Goal: Task Accomplishment & Management: Complete application form

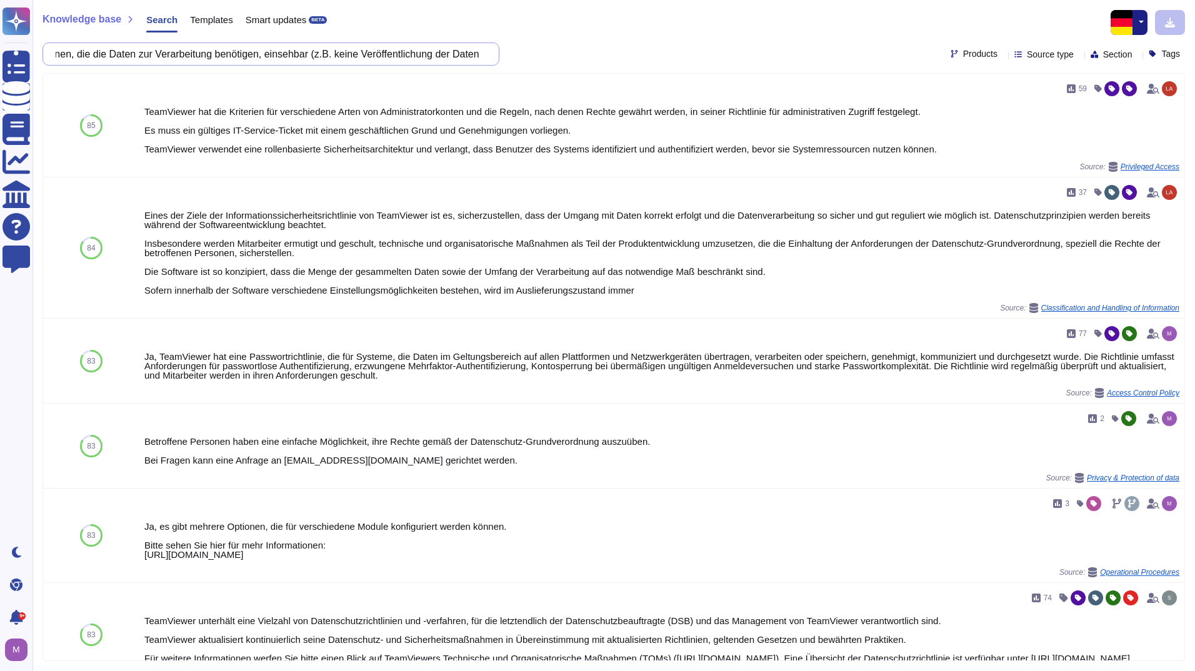
scroll to position [0, 594]
drag, startPoint x: 396, startPoint y: 60, endPoint x: 582, endPoint y: 67, distance: 186.4
click at [582, 67] on div "Knowledge base Search Templates Smart updates BETA Sind personenbezogene Daten …" at bounding box center [613, 335] width 1162 height 671
click at [529, 64] on div "Sind personenbezogene Daten standardmäßig nur durch den Betroffenen und den Per…" at bounding box center [613, 53] width 1142 height 23
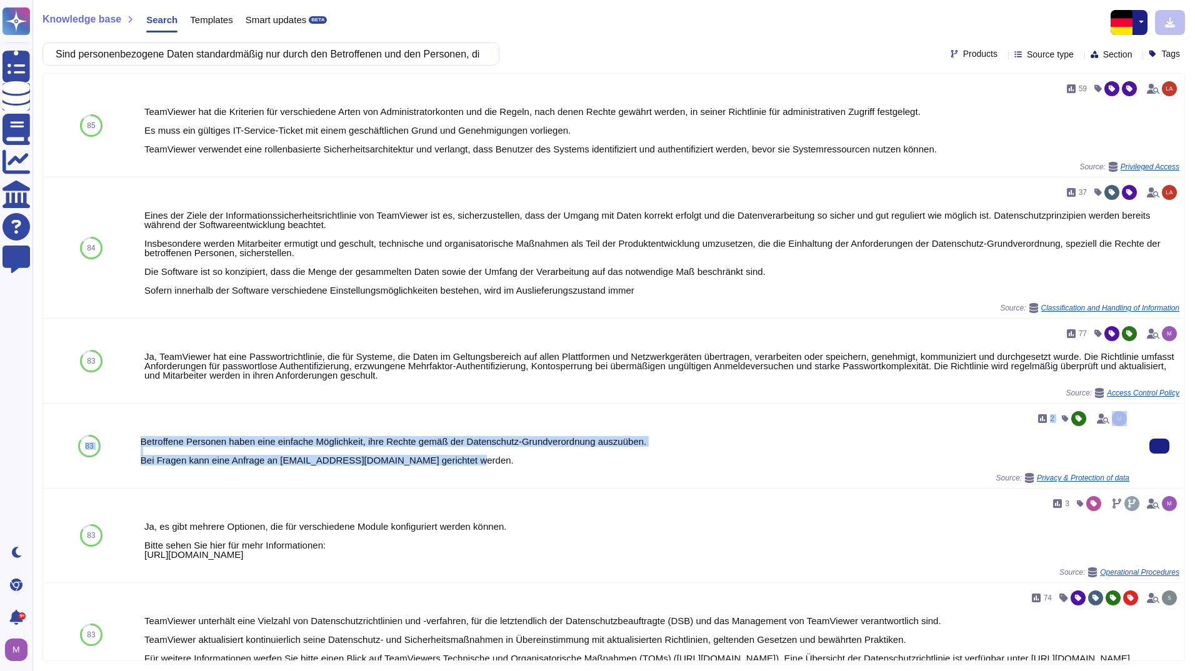
drag, startPoint x: 572, startPoint y: 464, endPoint x: 132, endPoint y: 434, distance: 441.6
click at [132, 434] on div "83 2 Betroffene Personen haben eine einfache Möglichkeit, ihre Rechte gemäß der…" at bounding box center [613, 446] width 1141 height 85
drag, startPoint x: 318, startPoint y: 45, endPoint x: 319, endPoint y: 54, distance: 8.8
click at [318, 45] on input "Sind personenbezogene Daten standardmäßig nur durch den Betroffenen und den Per…" at bounding box center [267, 54] width 437 height 22
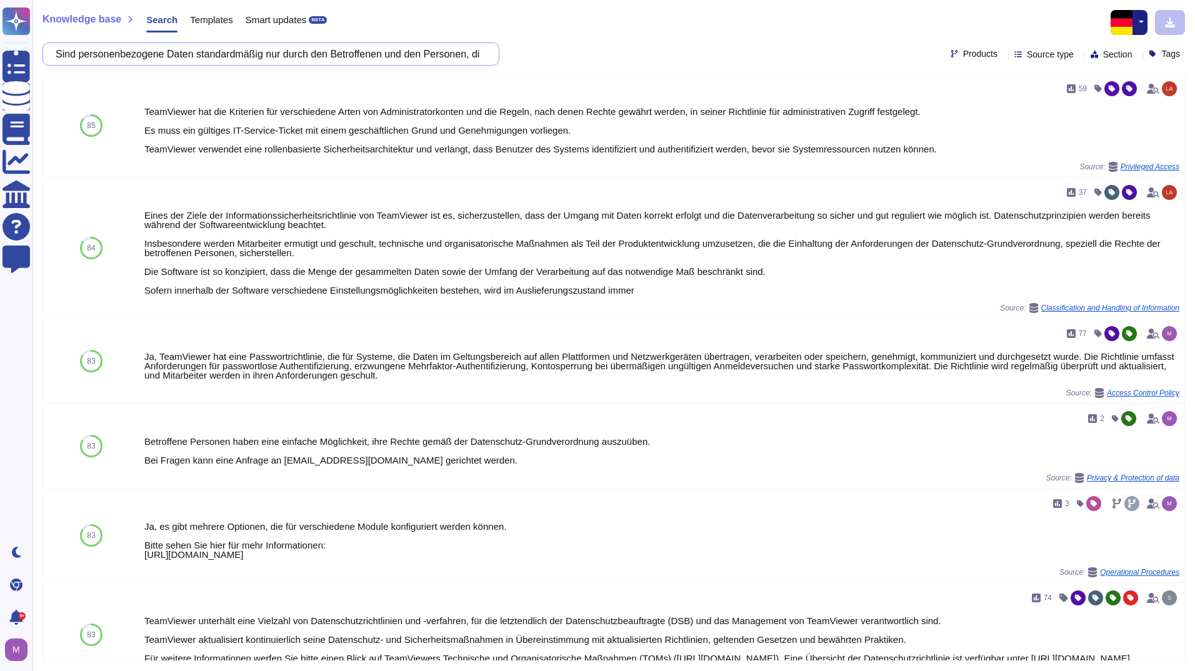
paste input "Gibt es Bestätigungsdialoge oder einen anderen Schutz gegen unachtsames Handeln…"
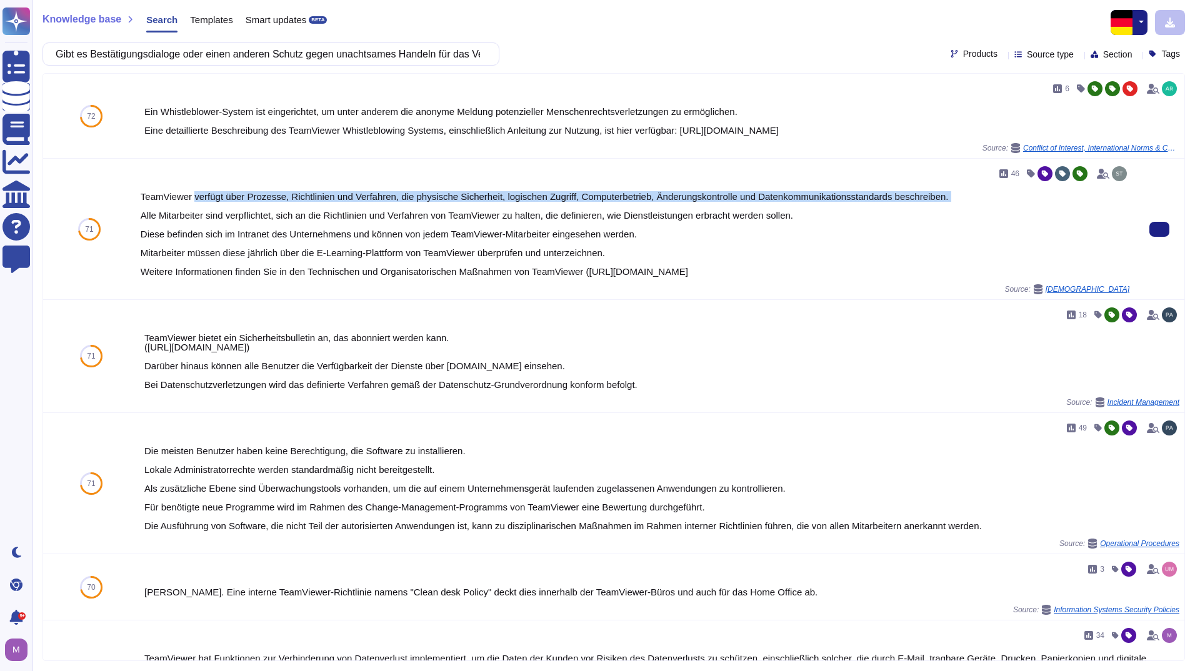
drag, startPoint x: 194, startPoint y: 195, endPoint x: 741, endPoint y: 202, distance: 546.9
click at [741, 202] on div "TeamViewer verfügt über Prozesse, Richtlinien und Verfahren, die physische Sich…" at bounding box center [635, 234] width 989 height 84
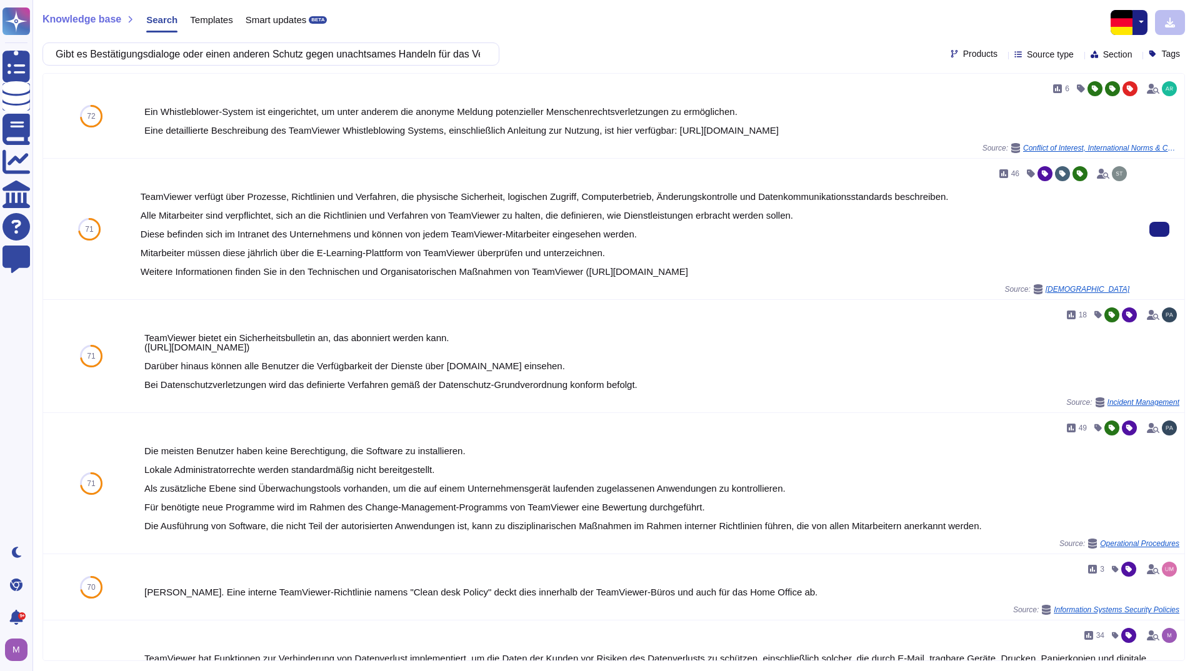
drag, startPoint x: 741, startPoint y: 202, endPoint x: 689, endPoint y: 239, distance: 63.6
click at [689, 239] on div "TeamViewer verfügt über Prozesse, Richtlinien und Verfahren, die physische Sich…" at bounding box center [635, 234] width 989 height 84
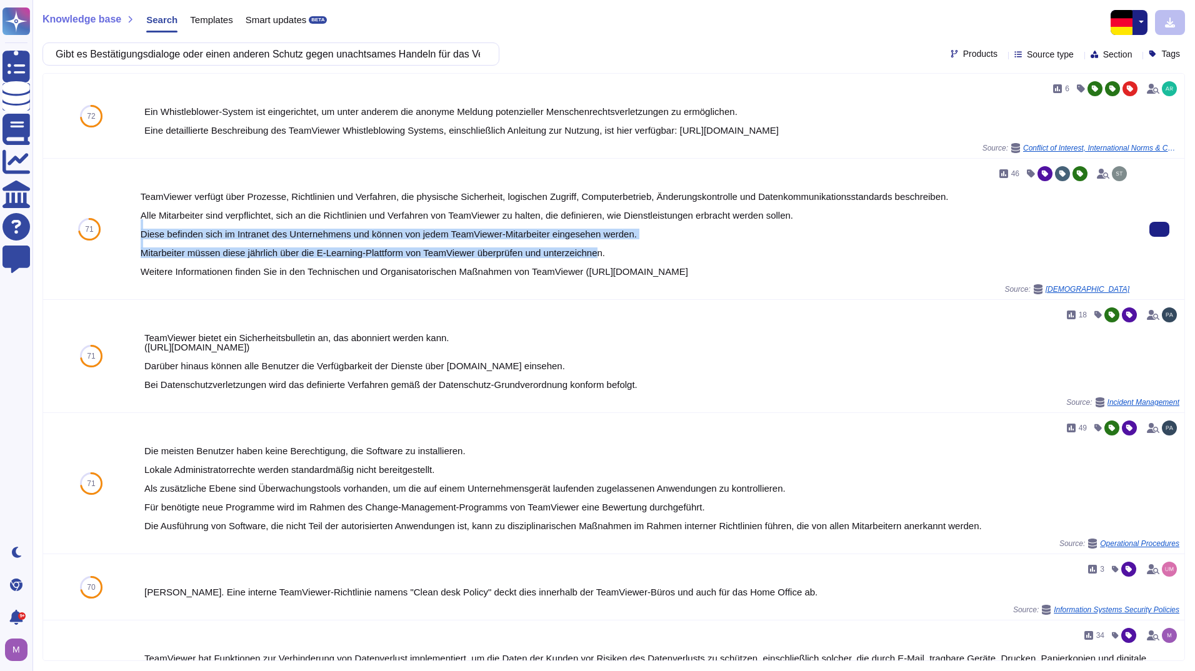
drag, startPoint x: 145, startPoint y: 222, endPoint x: 600, endPoint y: 258, distance: 456.4
click at [600, 258] on div "TeamViewer verfügt über Prozesse, Richtlinien und Verfahren, die physische Sich…" at bounding box center [635, 234] width 989 height 84
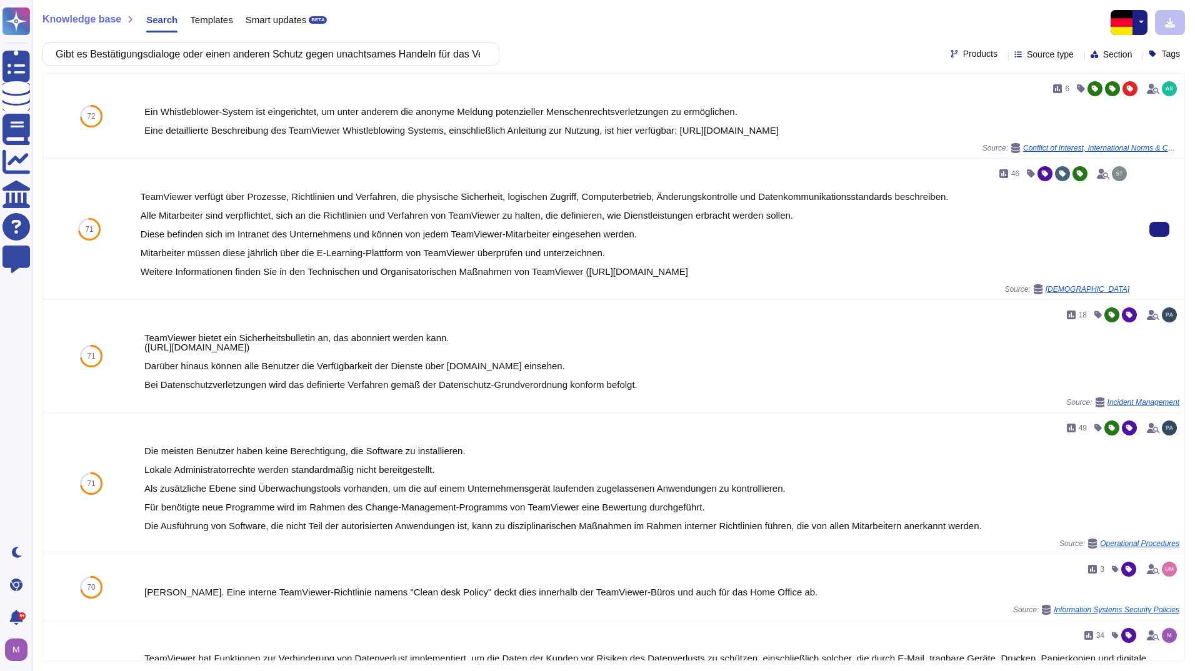
drag, startPoint x: 600, startPoint y: 258, endPoint x: 606, endPoint y: 269, distance: 12.6
click at [606, 269] on div "TeamViewer verfügt über Prozesse, Richtlinien und Verfahren, die physische Sich…" at bounding box center [635, 234] width 989 height 84
drag, startPoint x: 172, startPoint y: 235, endPoint x: 636, endPoint y: 240, distance: 463.8
click at [636, 240] on div "TeamViewer verfügt über Prozesse, Richtlinien und Verfahren, die physische Sich…" at bounding box center [635, 234] width 989 height 84
drag, startPoint x: 636, startPoint y: 240, endPoint x: 501, endPoint y: 267, distance: 137.8
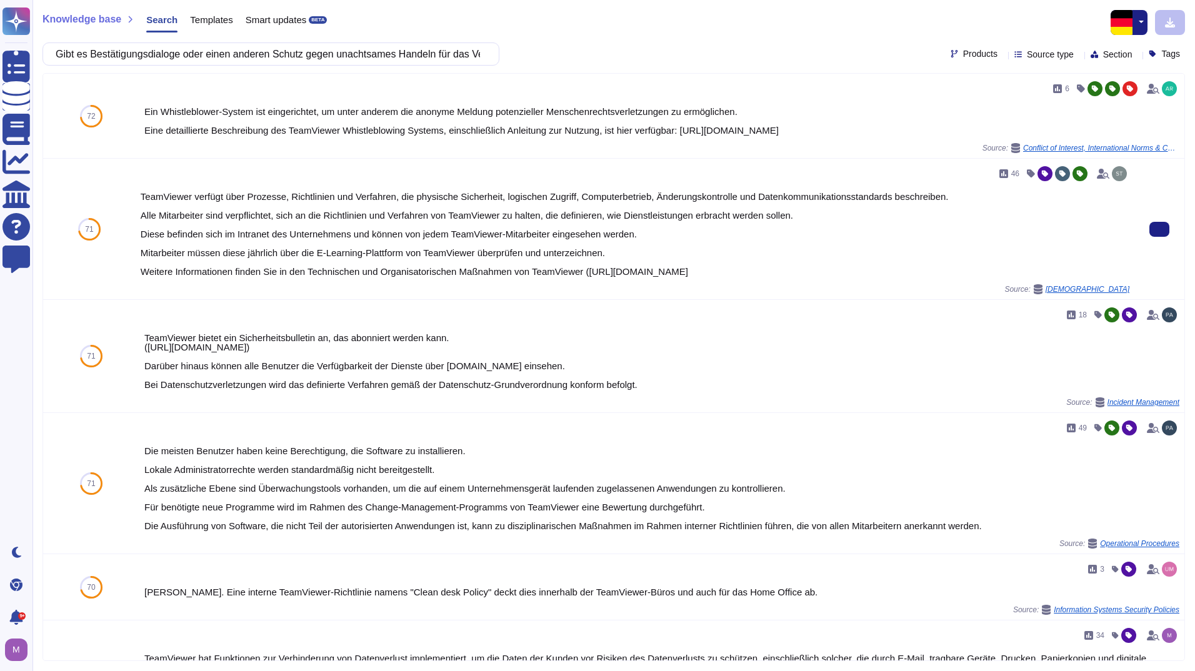
click at [501, 267] on div "TeamViewer verfügt über Prozesse, Richtlinien und Verfahren, die physische Sich…" at bounding box center [635, 234] width 989 height 84
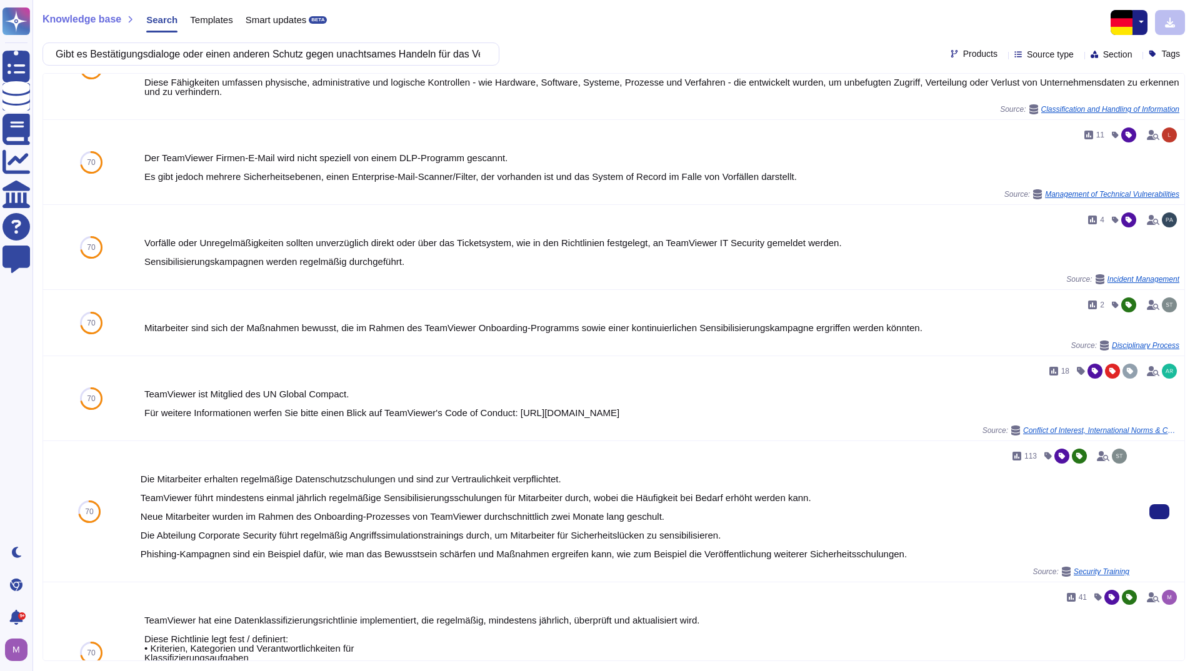
scroll to position [625, 0]
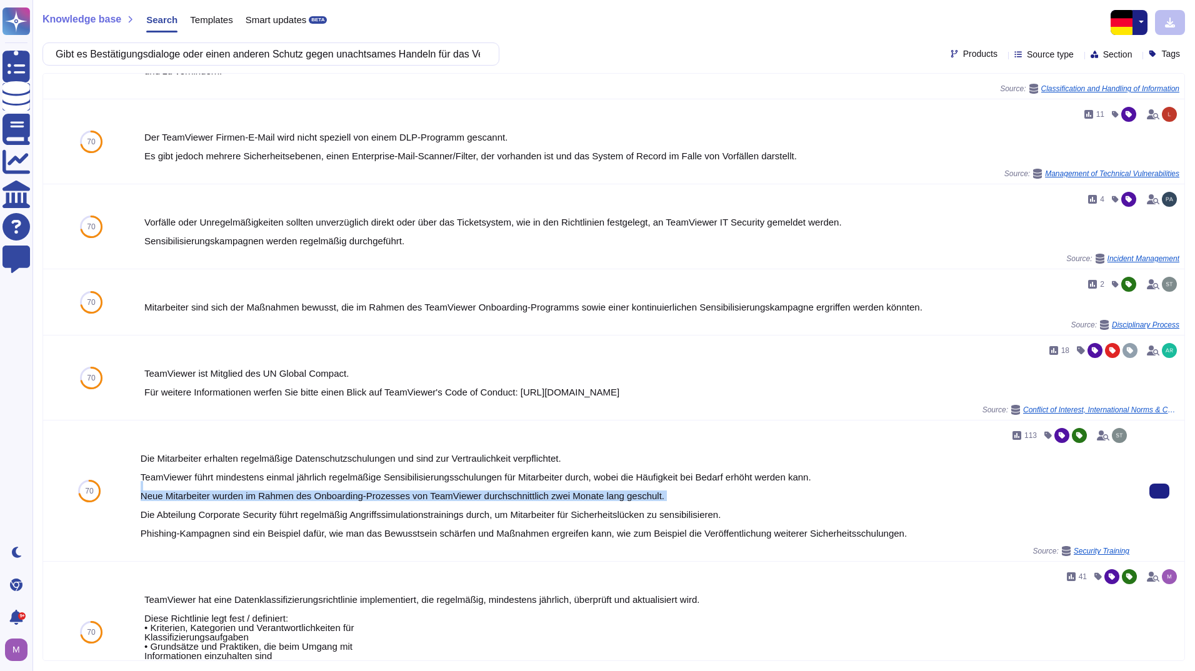
drag, startPoint x: 197, startPoint y: 483, endPoint x: 538, endPoint y: 504, distance: 341.2
click at [538, 504] on div "Die Mitarbeiter erhalten regelmäßige Datenschutzschulungen und sind zur Vertrau…" at bounding box center [635, 496] width 989 height 84
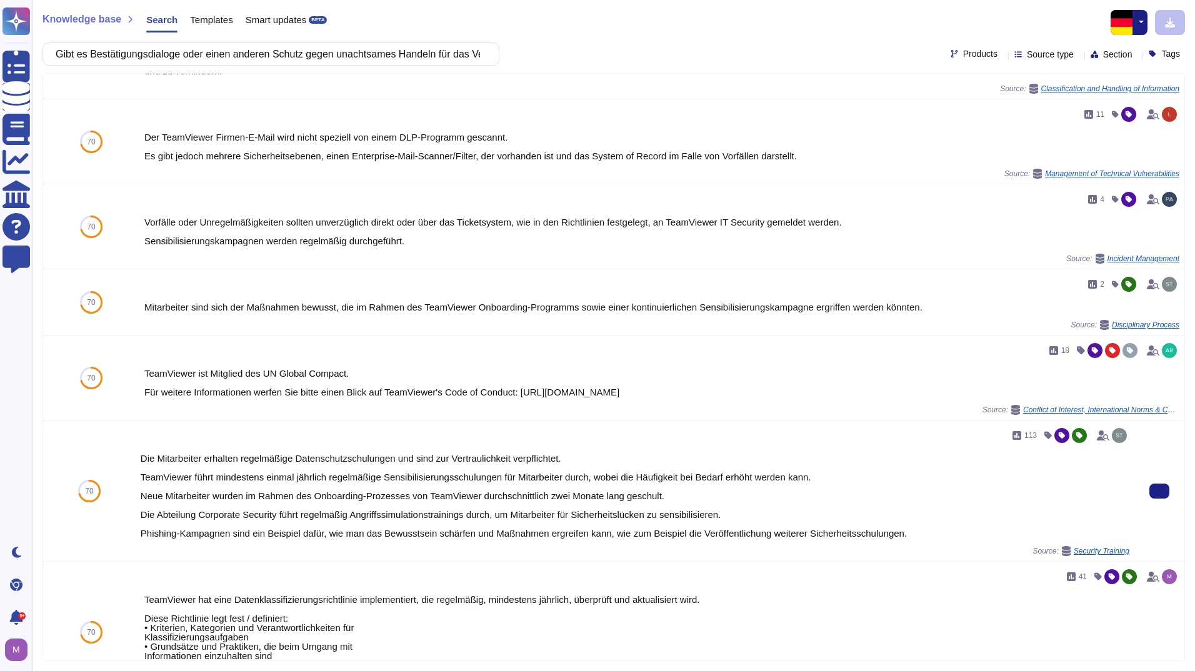
drag, startPoint x: 538, startPoint y: 504, endPoint x: 538, endPoint y: 524, distance: 20.0
click at [538, 524] on div "Die Mitarbeiter erhalten regelmäßige Datenschutzschulungen und sind zur Vertrau…" at bounding box center [635, 496] width 989 height 84
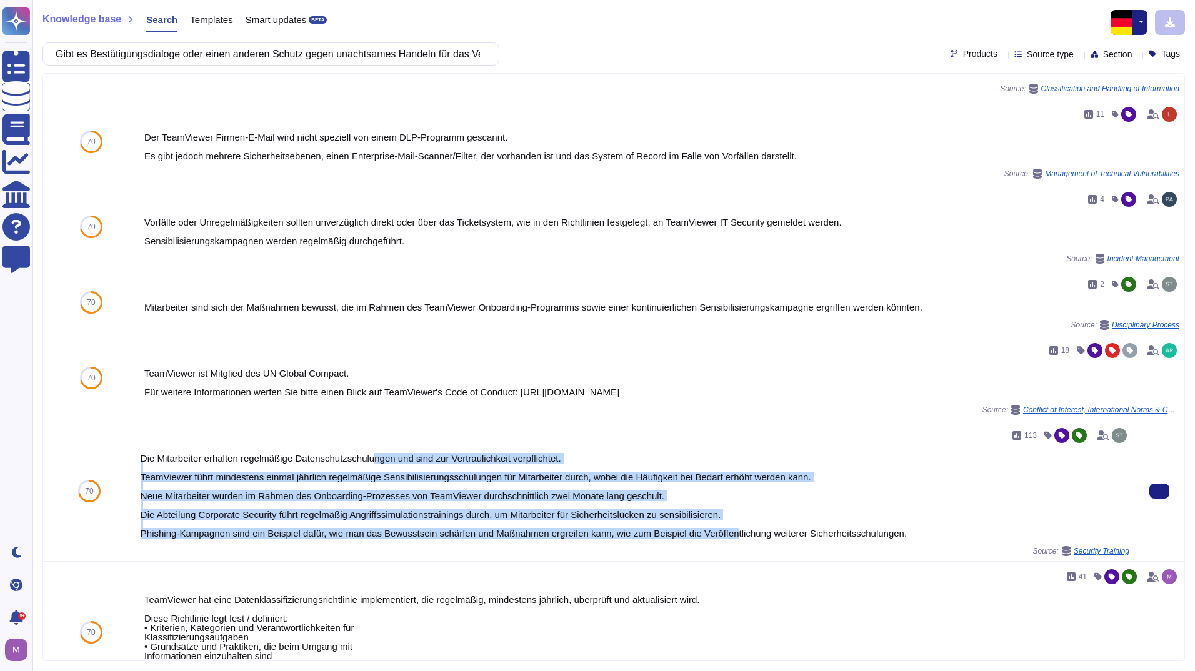
drag, startPoint x: 730, startPoint y: 529, endPoint x: 372, endPoint y: 455, distance: 365.6
click at [372, 455] on div "Die Mitarbeiter erhalten regelmäßige Datenschutzschulungen und sind zur Vertrau…" at bounding box center [635, 496] width 989 height 84
click at [786, 520] on div "Die Mitarbeiter erhalten regelmäßige Datenschutzschulungen und sind zur Vertrau…" at bounding box center [635, 496] width 989 height 84
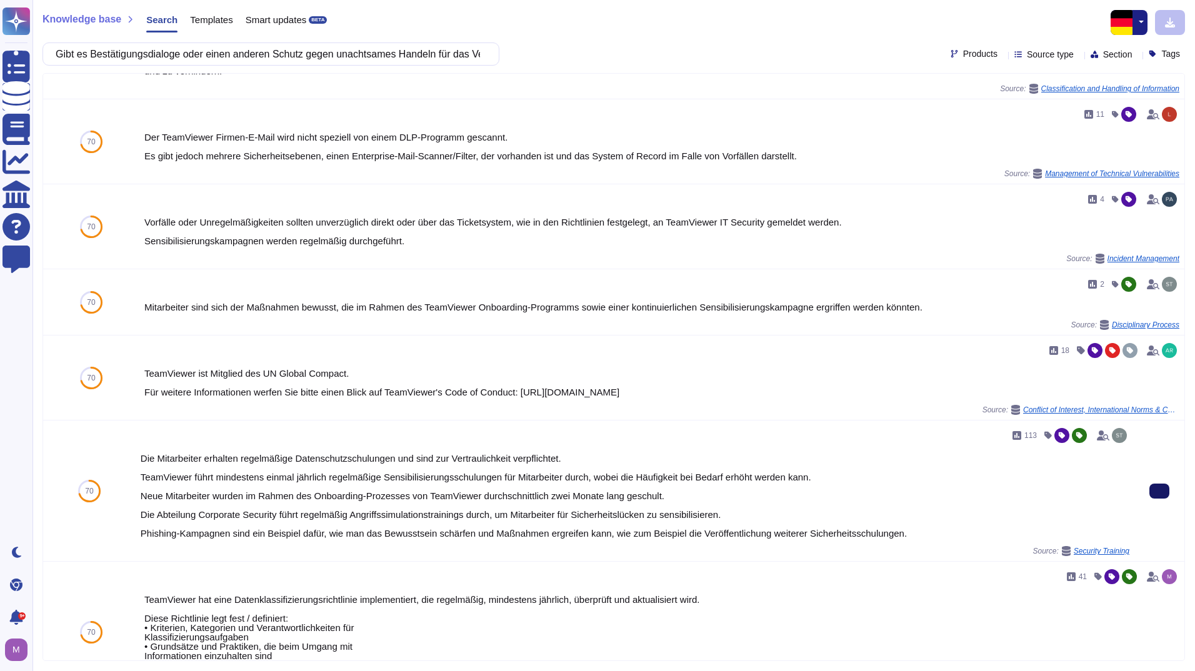
click at [1159, 491] on icon at bounding box center [1159, 491] width 0 height 0
click at [186, 56] on input "Gibt es Bestätigungsdialoge oder einen anderen Schutz gegen unachtsames Handeln…" at bounding box center [267, 54] width 437 height 22
paste input "Werden nur die personenbezogenen Daten verarbeitet, die notwendig sind (Grundsa…"
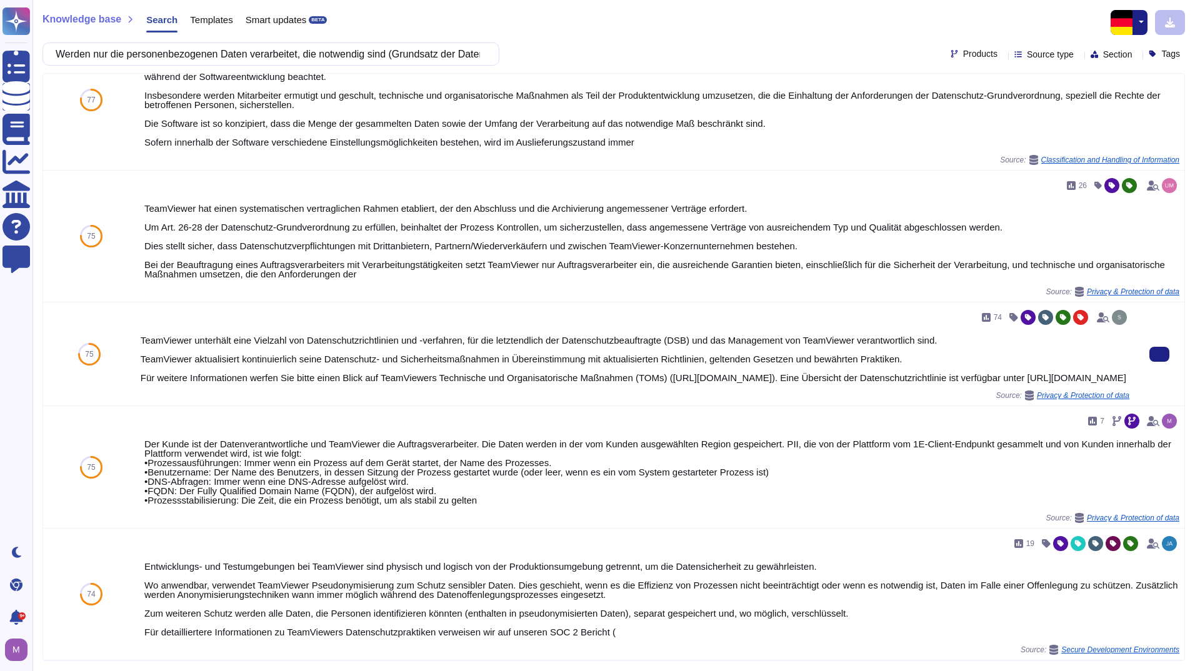
scroll to position [120, 0]
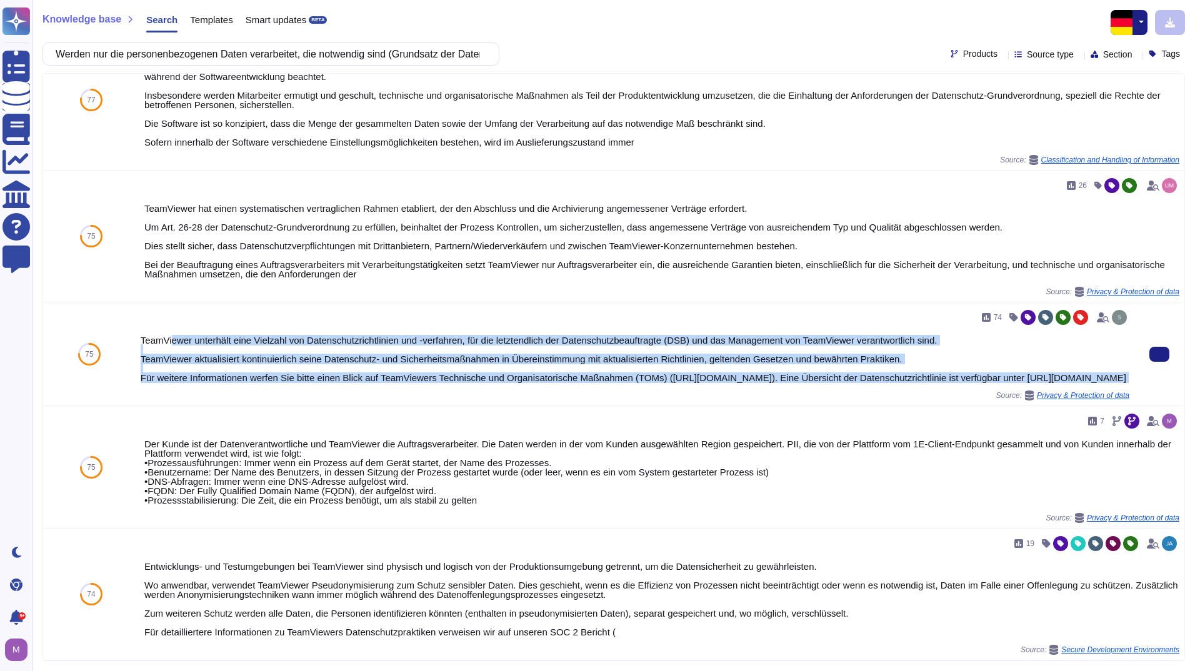
drag, startPoint x: 172, startPoint y: 326, endPoint x: 861, endPoint y: 387, distance: 692.1
click at [861, 387] on div "74 TeamViewer unterhält eine Vielzahl von Datenschutzrichtlinien und -verfahren…" at bounding box center [635, 353] width 989 height 93
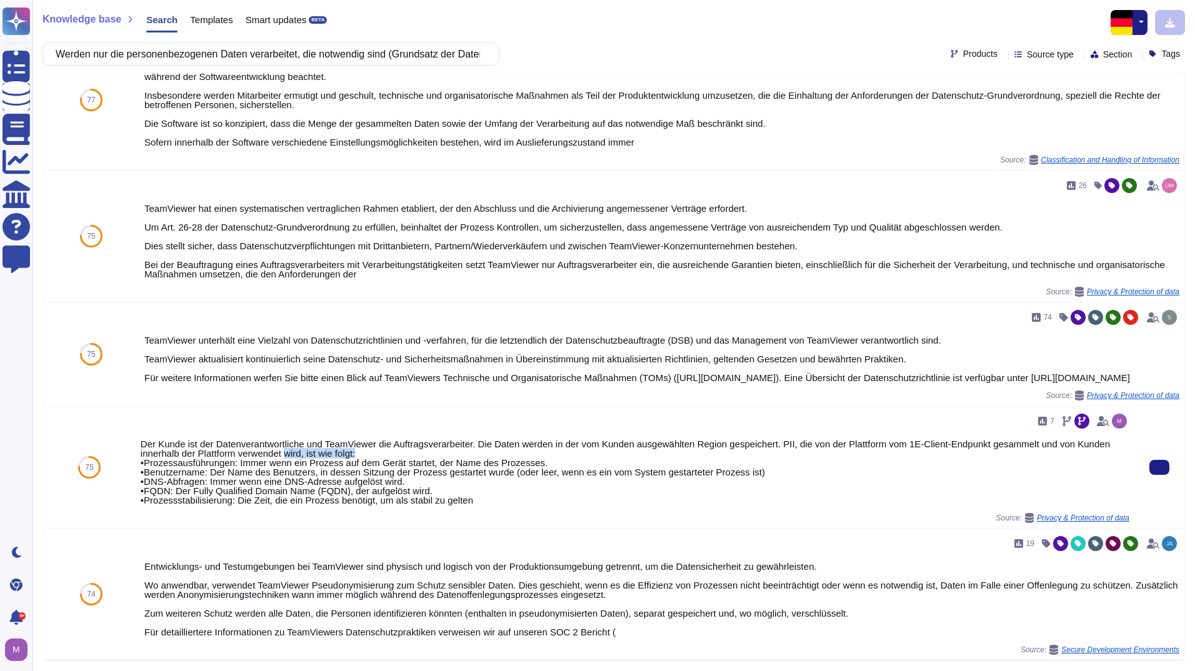
drag, startPoint x: 285, startPoint y: 457, endPoint x: 573, endPoint y: 456, distance: 288.1
click at [573, 456] on div "Der Kunde ist der Datenverantwortliche und TeamViewer die Auftragsverarbeiter. …" at bounding box center [635, 472] width 989 height 66
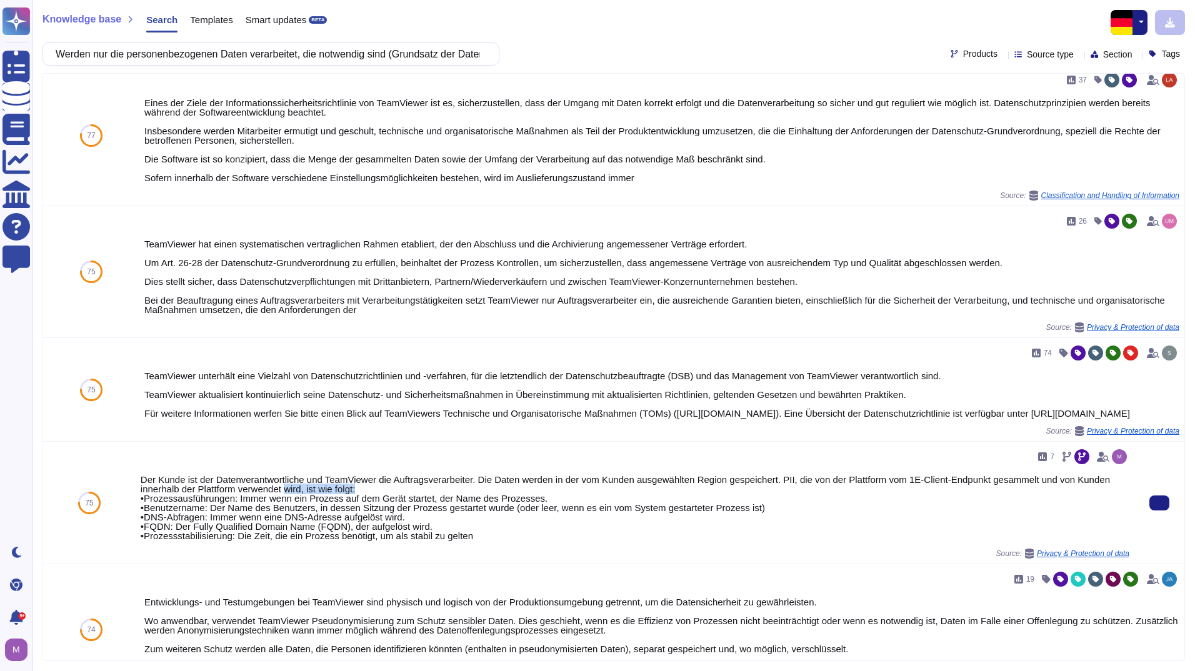
scroll to position [0, 0]
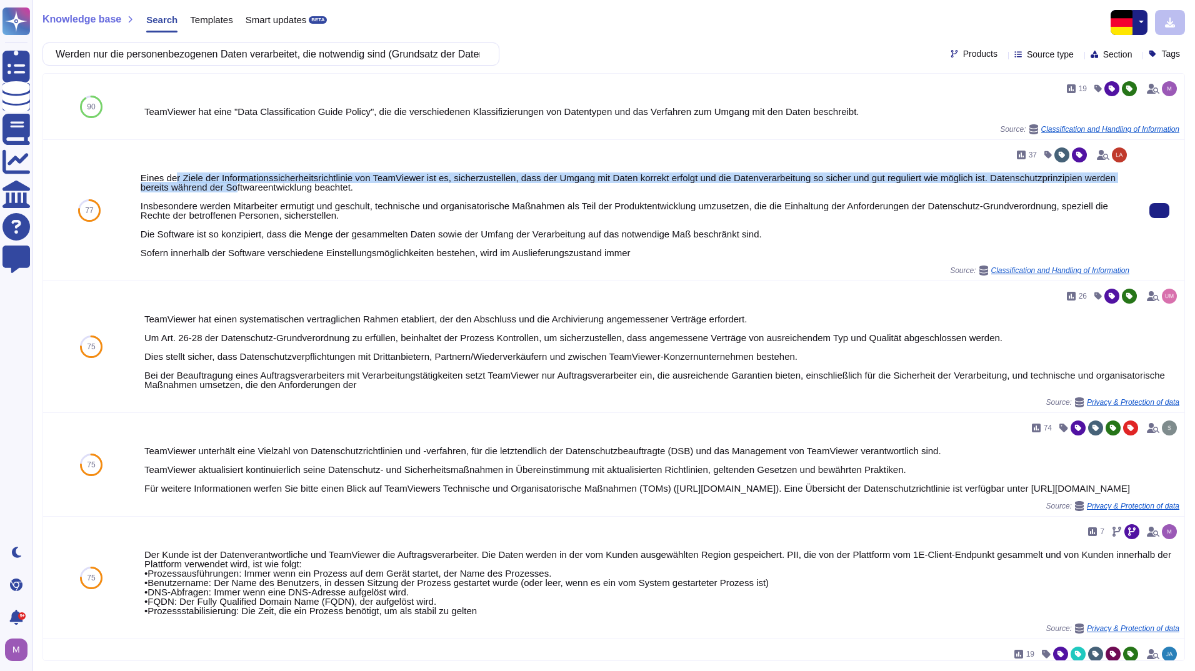
drag, startPoint x: 174, startPoint y: 179, endPoint x: 234, endPoint y: 184, distance: 59.6
click at [234, 184] on div "Eines der Ziele der Informationssicherheitsrichtlinie von TeamViewer ist es, si…" at bounding box center [635, 215] width 989 height 84
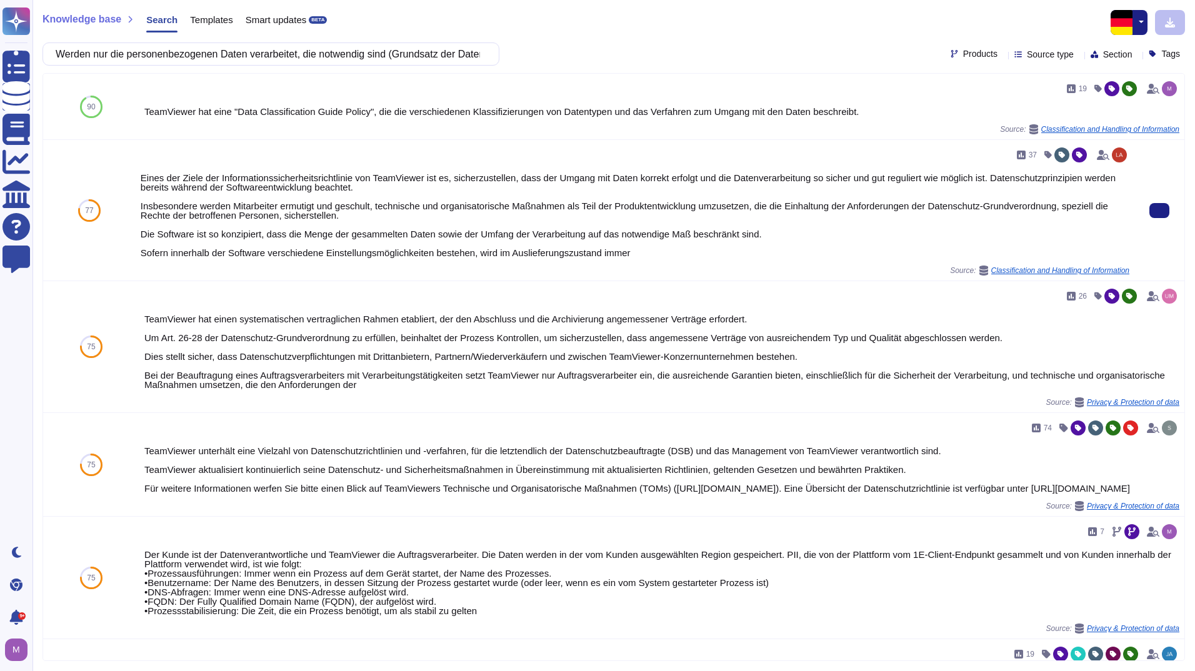
drag, startPoint x: 234, startPoint y: 184, endPoint x: 323, endPoint y: 228, distance: 99.5
click at [323, 228] on div "Eines der Ziele der Informationssicherheitsrichtlinie von TeamViewer ist es, si…" at bounding box center [635, 215] width 989 height 84
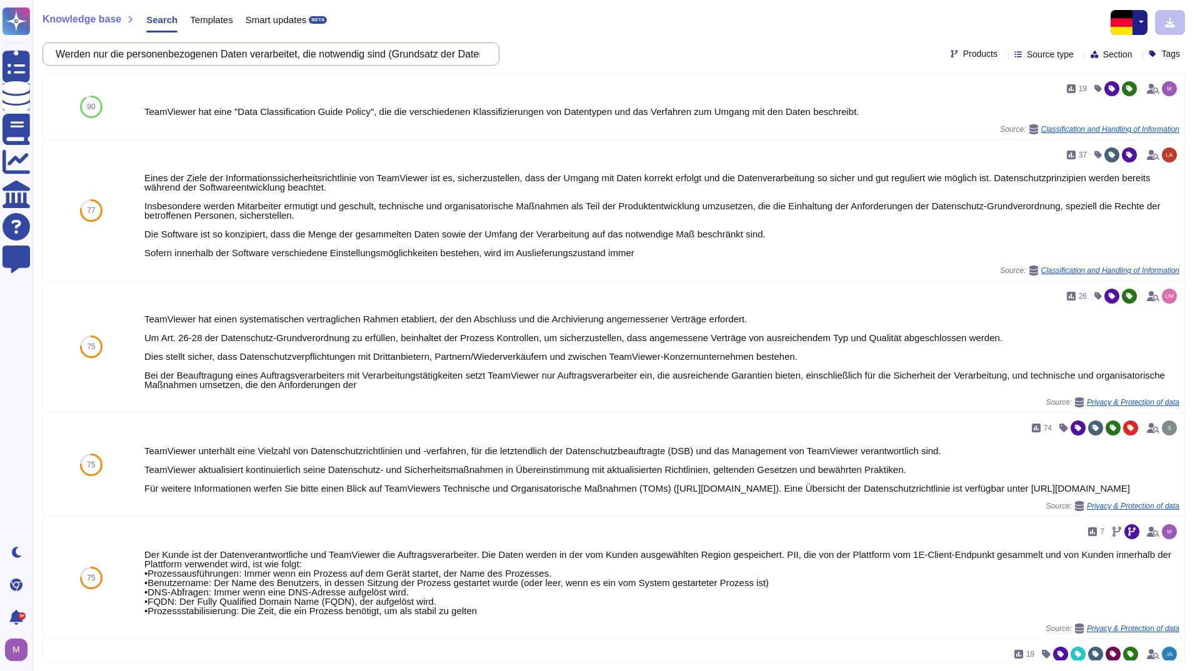
drag, startPoint x: 139, startPoint y: 55, endPoint x: -103, endPoint y: 55, distance: 242.5
click at [0, 55] on html "Questionnaires Knowledge Base Documents Analytics CAIQ / SIG Help Center Feedba…" at bounding box center [597, 335] width 1195 height 671
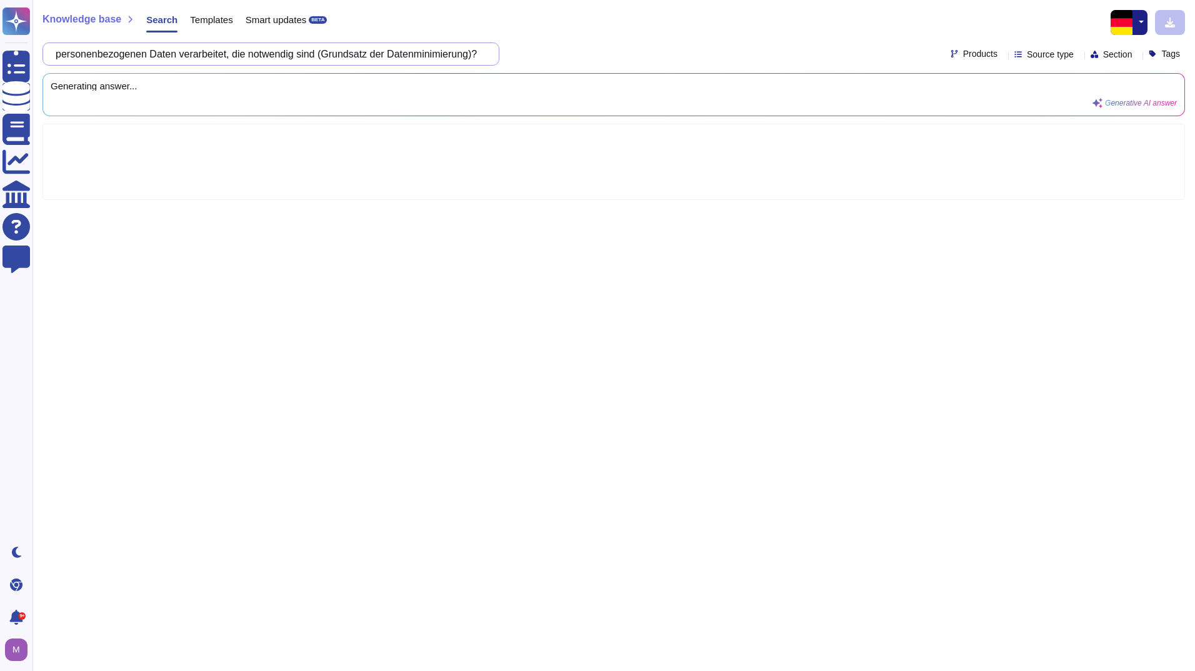
scroll to position [0, 6]
drag, startPoint x: 483, startPoint y: 57, endPoint x: 292, endPoint y: 56, distance: 190.6
click at [292, 56] on input "personenbezogenen Daten verarbeitet, die notwendig sind (Grundsatz der Datenmin…" at bounding box center [267, 54] width 437 height 22
drag, startPoint x: 411, startPoint y: 59, endPoint x: 192, endPoint y: 62, distance: 218.8
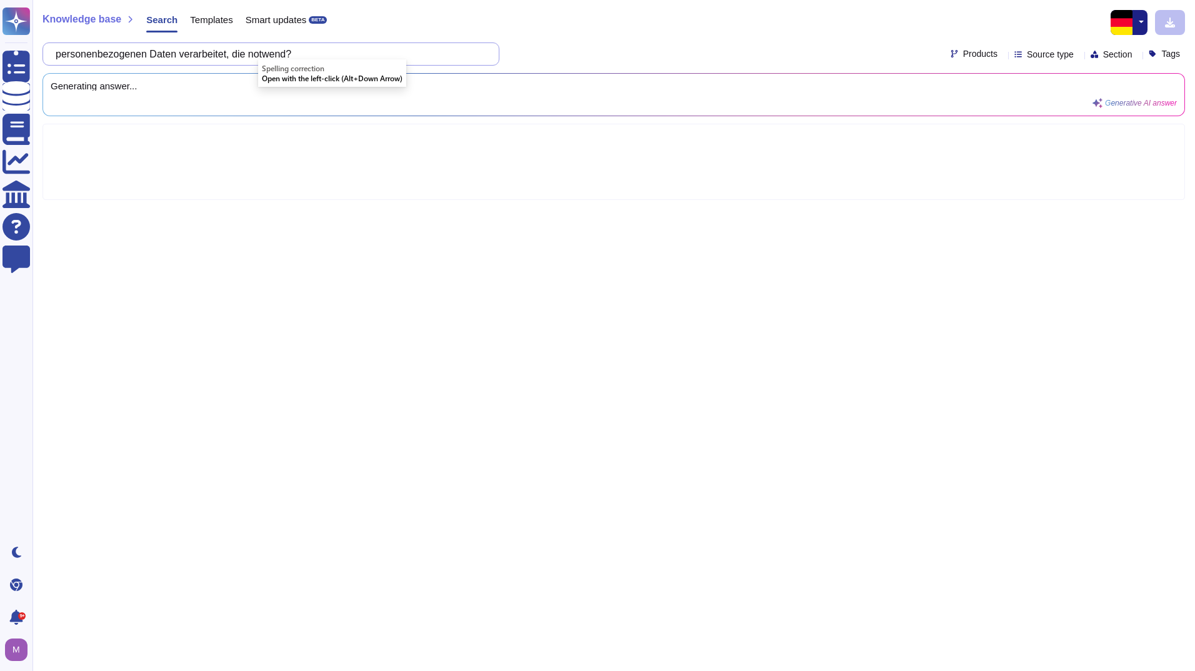
click at [192, 62] on input "personenbezogenen Daten verarbeitet, die notwend?" at bounding box center [267, 54] width 437 height 22
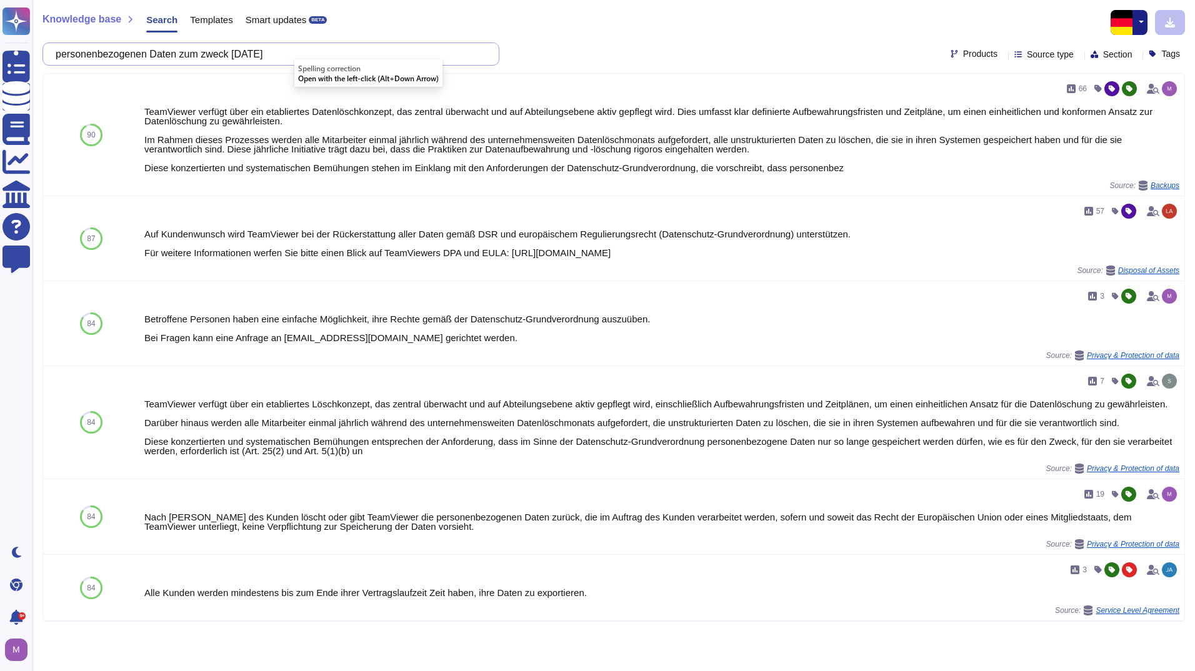
click at [337, 49] on input "personenbezogenen Daten zum zweck [DATE]" at bounding box center [267, 54] width 437 height 22
drag, startPoint x: 361, startPoint y: 50, endPoint x: 243, endPoint y: 48, distance: 118.1
click at [243, 48] on input "personenbezogenen Daten zum zweck [DATE]" at bounding box center [267, 54] width 437 height 22
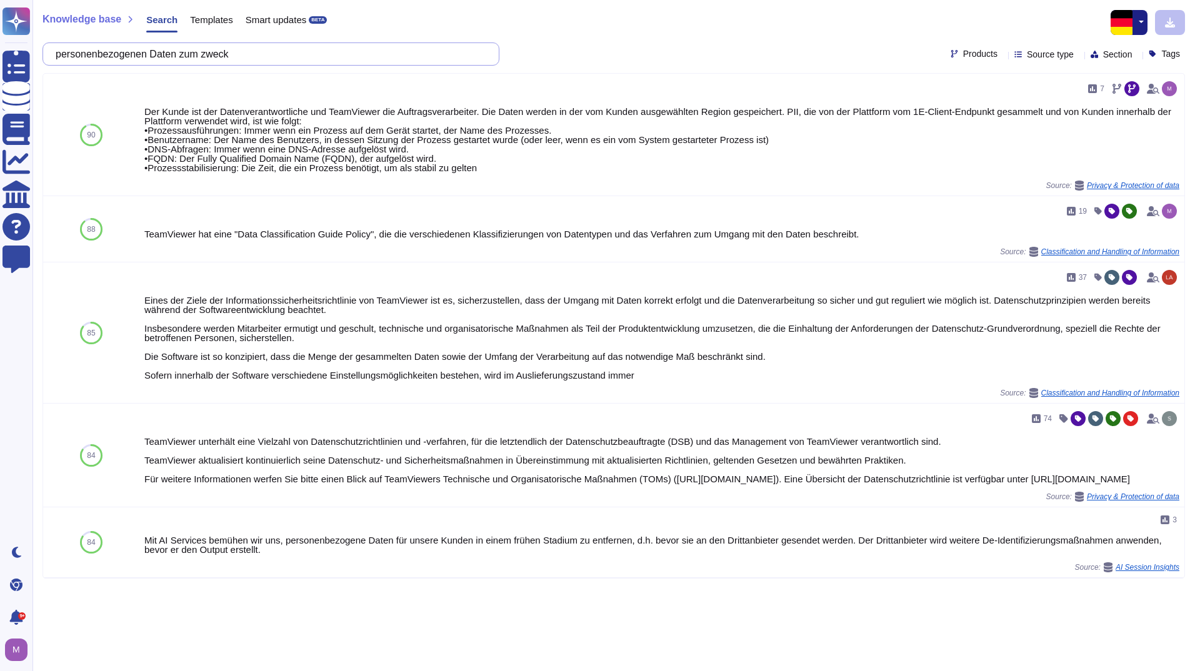
type input "personenbezogenen Daten zum zweck"
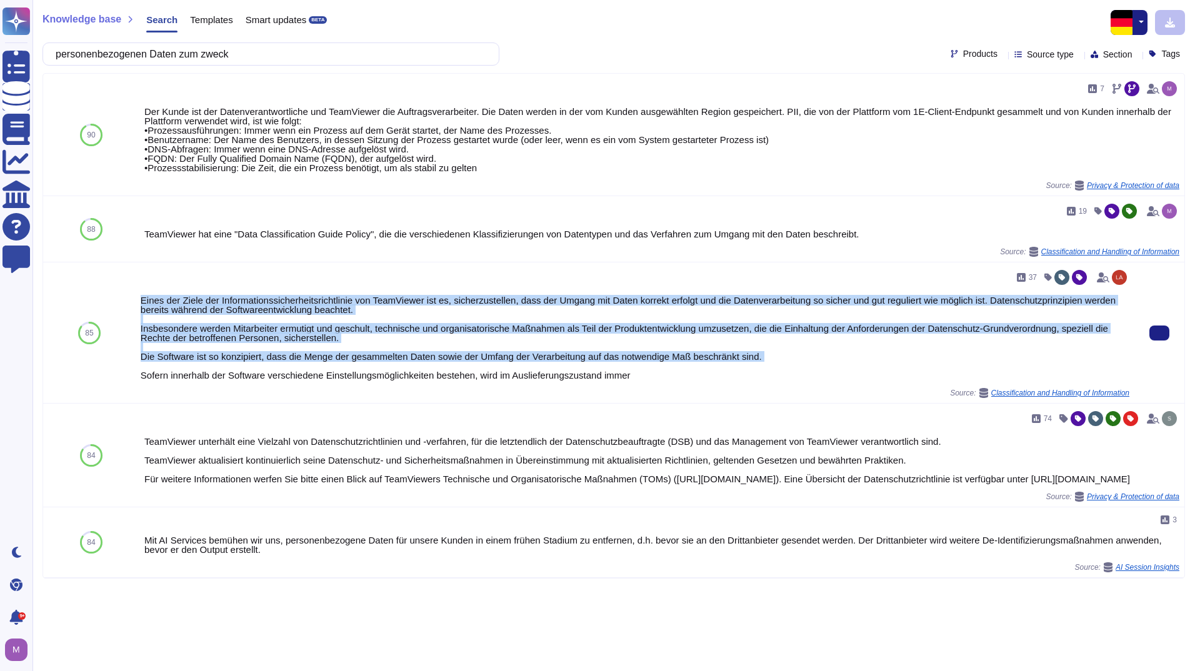
drag, startPoint x: 777, startPoint y: 362, endPoint x: 137, endPoint y: 300, distance: 642.3
click at [137, 300] on div "37 Eines der Ziele der Informationssicherheitsrichtlinie von TeamViewer ist es,…" at bounding box center [635, 332] width 999 height 141
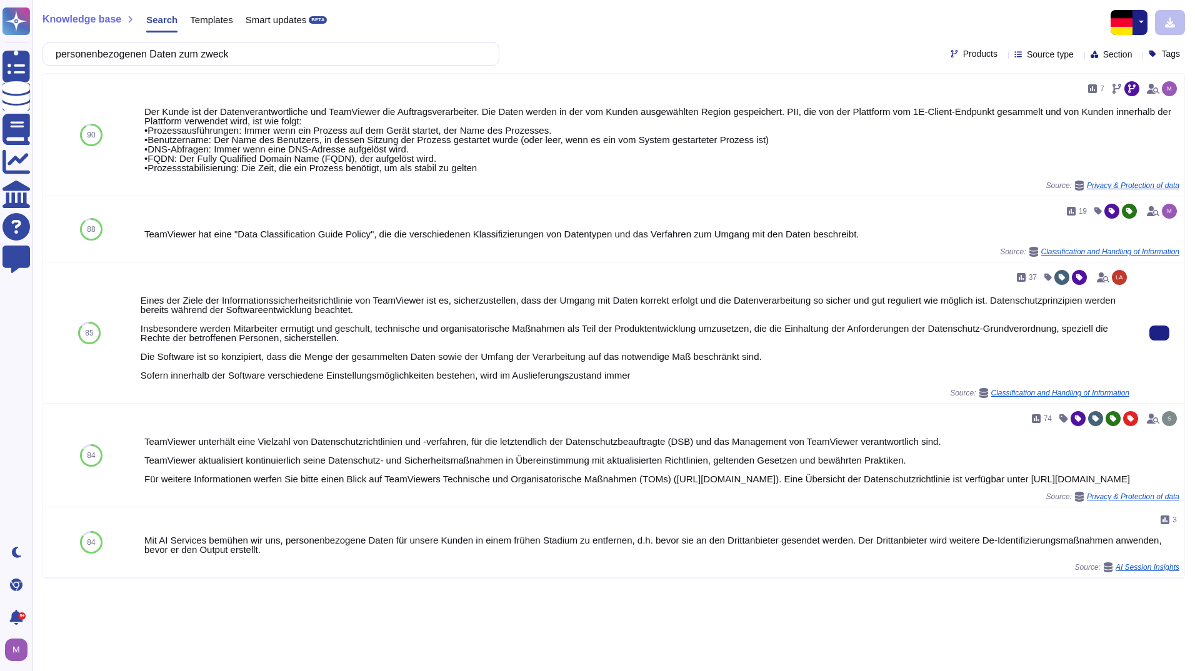
click at [710, 382] on div "37 Eines der Ziele der Informationssicherheitsrichtlinie von TeamViewer ist es,…" at bounding box center [635, 332] width 989 height 131
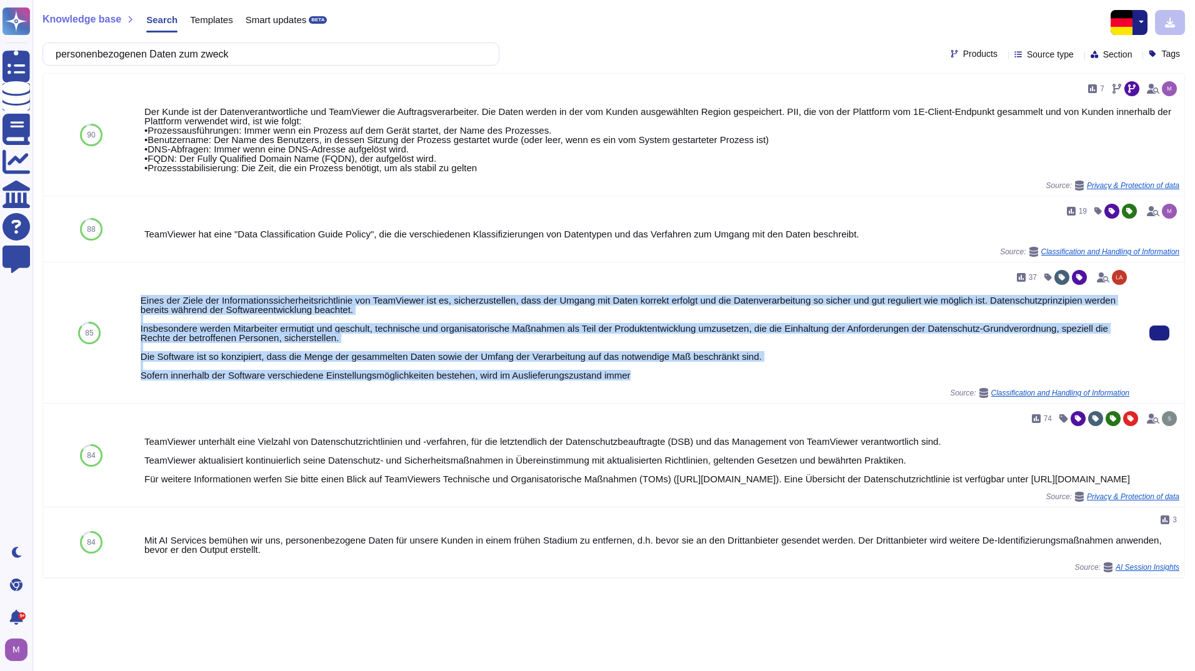
drag, startPoint x: 666, startPoint y: 382, endPoint x: 139, endPoint y: 302, distance: 532.9
click at [139, 302] on div "37 Eines der Ziele der Informationssicherheitsrichtlinie von TeamViewer ist es,…" at bounding box center [635, 332] width 999 height 141
click at [787, 376] on div "Eines der Ziele der Informationssicherheitsrichtlinie von TeamViewer ist es, si…" at bounding box center [635, 338] width 989 height 84
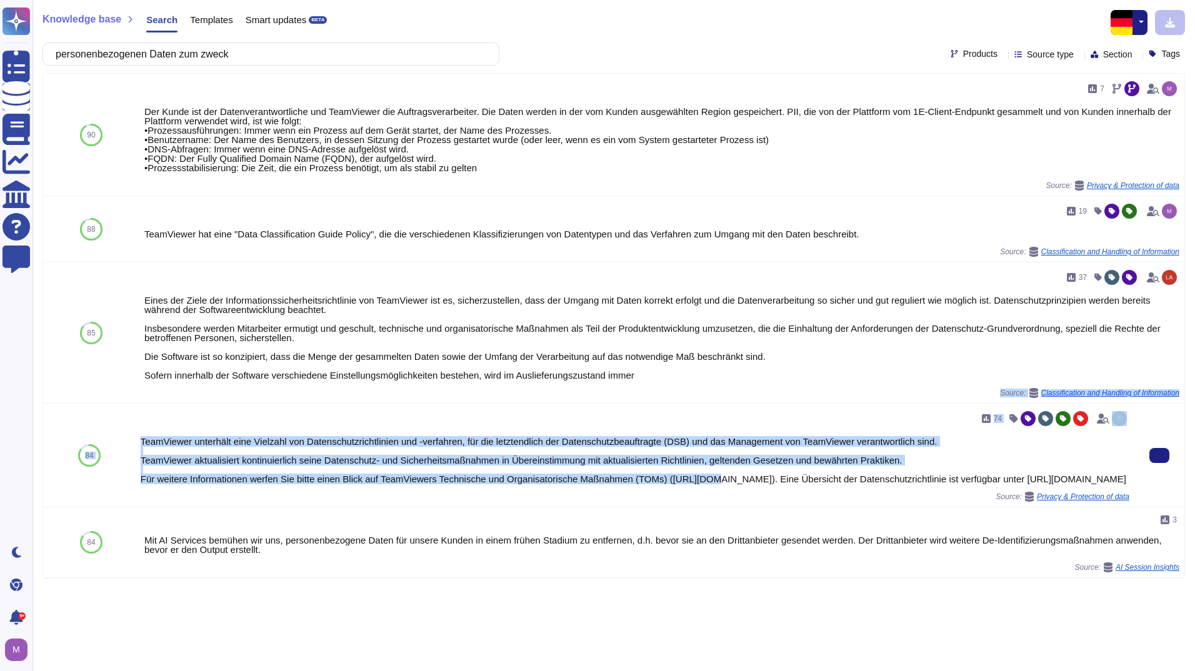
drag, startPoint x: 747, startPoint y: 389, endPoint x: 696, endPoint y: 474, distance: 99.3
click at [696, 474] on div "90 7 Der Kunde ist der Datenverantwortliche und TeamViewer die Auftragsverarbei…" at bounding box center [613, 326] width 1141 height 504
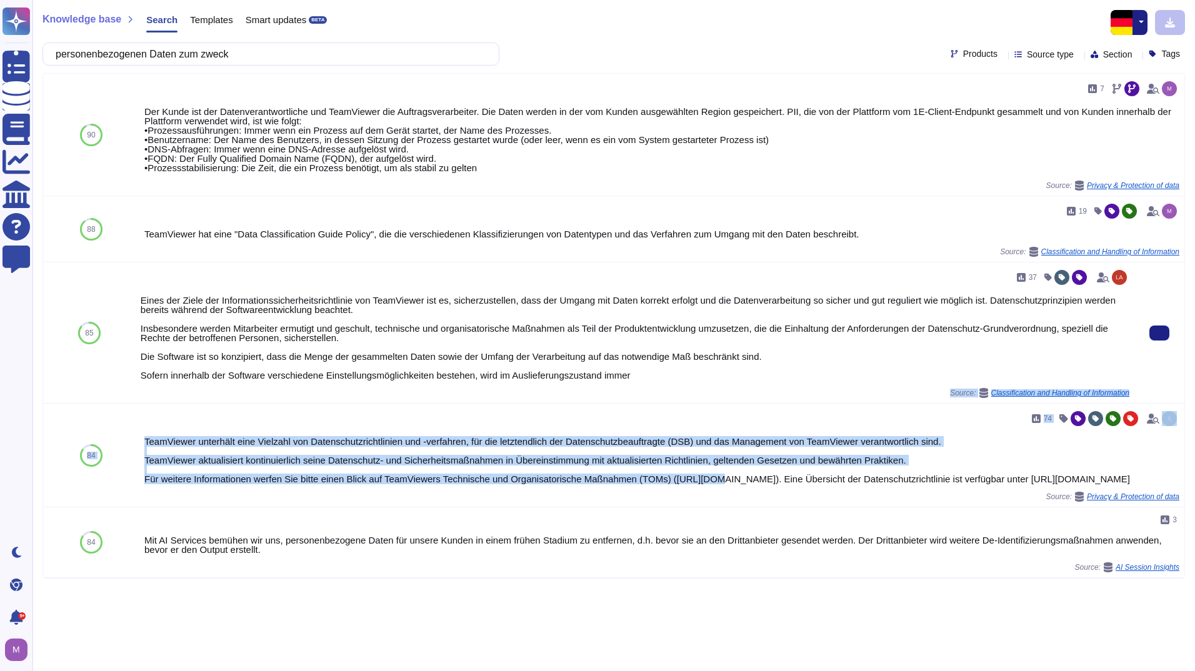
drag, startPoint x: 696, startPoint y: 474, endPoint x: 653, endPoint y: 386, distance: 97.8
click at [653, 387] on div "37 Eines der Ziele der Informationssicherheitsrichtlinie von TeamViewer ist es,…" at bounding box center [635, 332] width 989 height 131
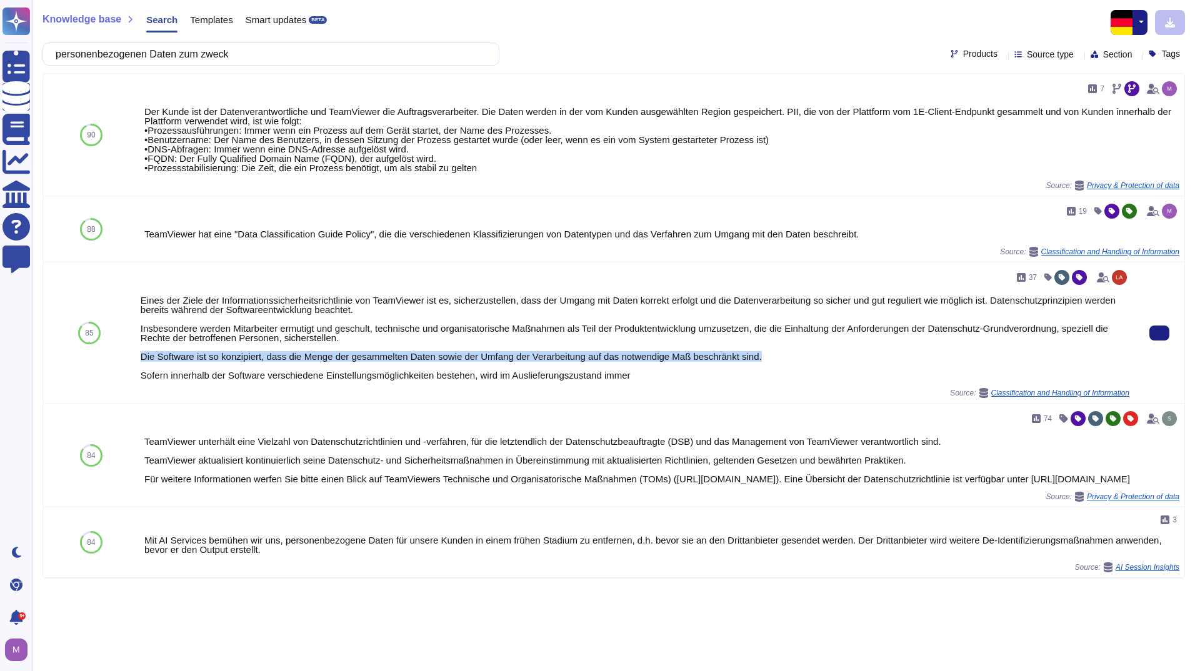
drag, startPoint x: 763, startPoint y: 356, endPoint x: 138, endPoint y: 357, distance: 625.0
click at [138, 357] on div "37 Eines der Ziele der Informationssicherheitsrichtlinie von TeamViewer ist es,…" at bounding box center [635, 332] width 999 height 141
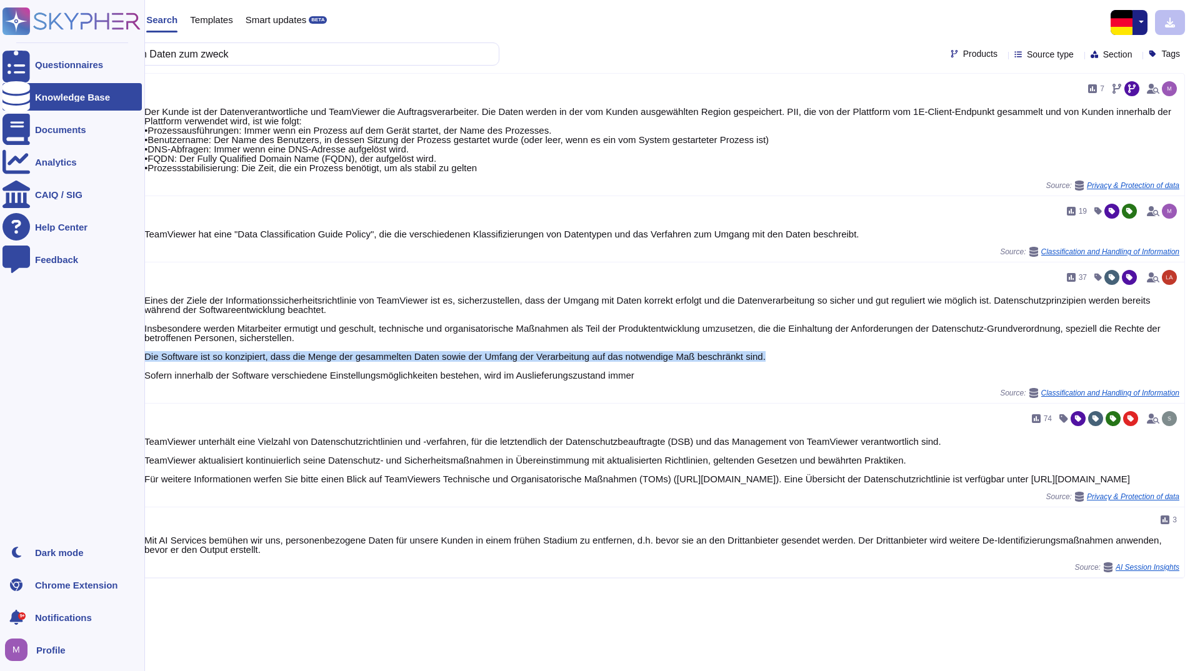
copy div "Die Software ist so konzipiert, dass die Menge der gesammelten Daten sowie der …"
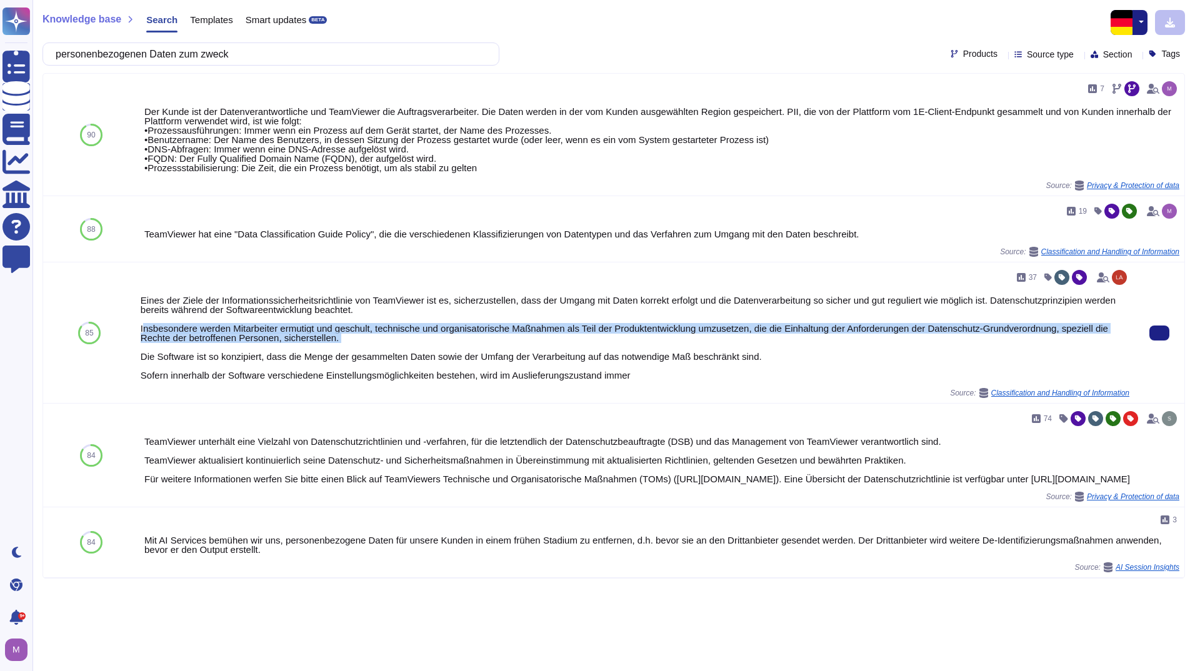
drag, startPoint x: 142, startPoint y: 326, endPoint x: 379, endPoint y: 342, distance: 237.4
click at [379, 342] on div "Eines der Ziele der Informationssicherheitsrichtlinie von TeamViewer ist es, si…" at bounding box center [635, 338] width 989 height 84
drag, startPoint x: 379, startPoint y: 342, endPoint x: 354, endPoint y: 344, distance: 25.0
click at [354, 344] on div "Eines der Ziele der Informationssicherheitsrichtlinie von TeamViewer ist es, si…" at bounding box center [635, 338] width 989 height 84
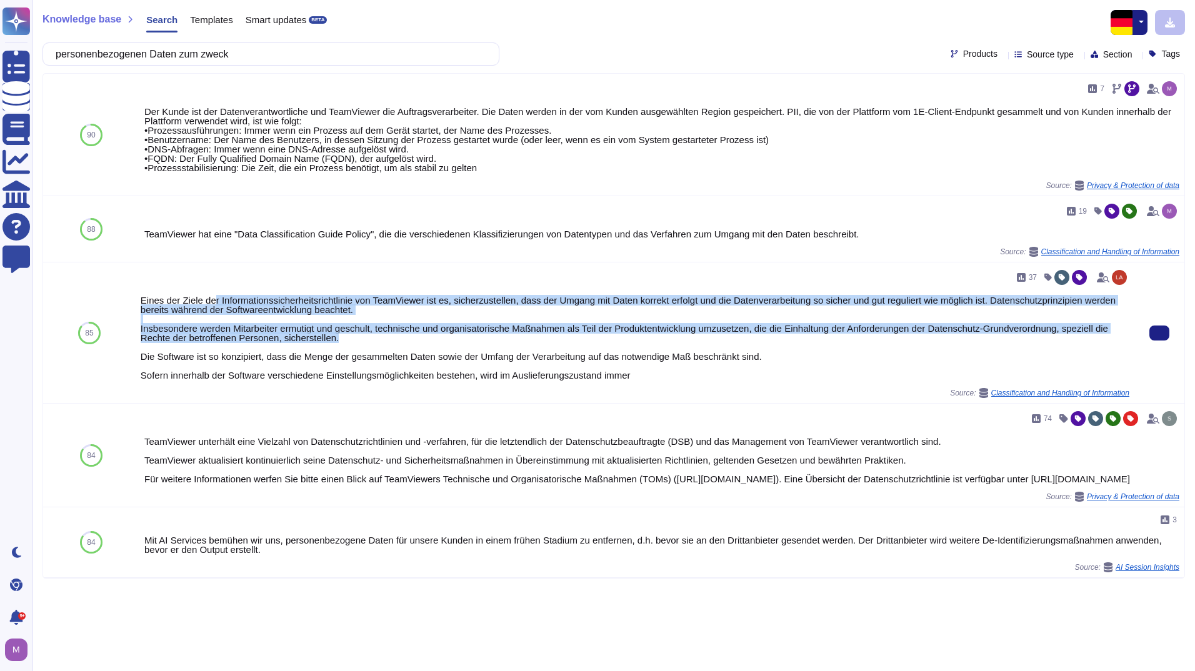
drag, startPoint x: 336, startPoint y: 337, endPoint x: 211, endPoint y: 300, distance: 131.1
click at [211, 300] on div "Eines der Ziele der Informationssicherheitsrichtlinie von TeamViewer ist es, si…" at bounding box center [635, 338] width 989 height 84
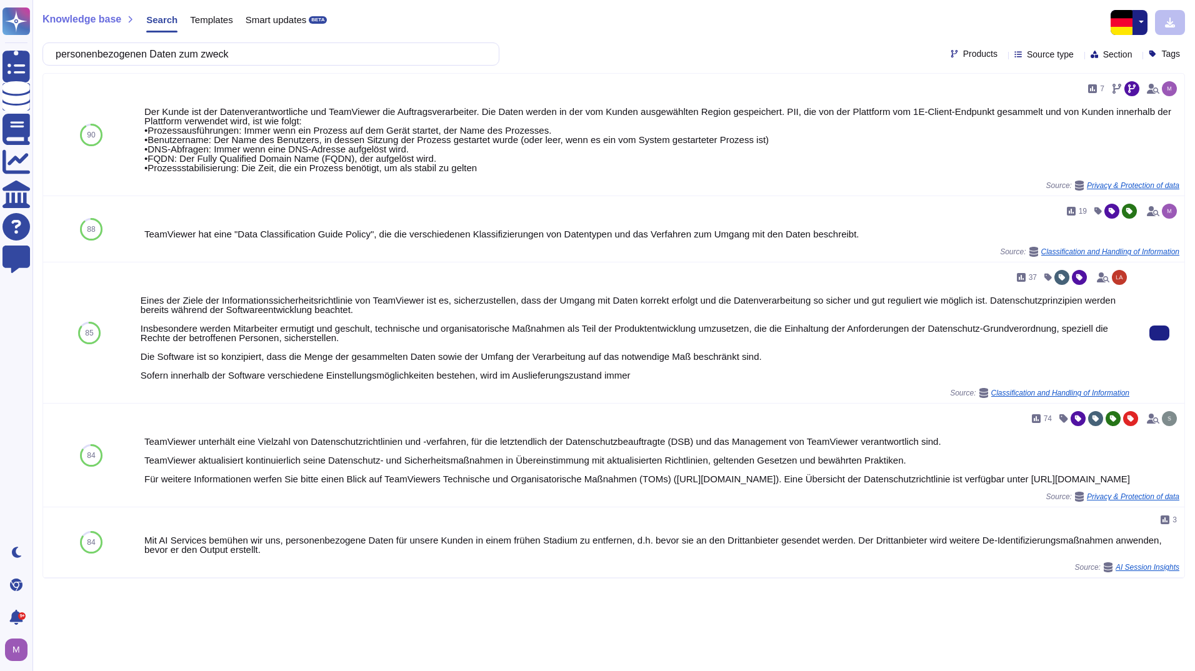
drag, startPoint x: 211, startPoint y: 300, endPoint x: 339, endPoint y: 345, distance: 136.4
click at [339, 345] on div "Eines der Ziele der Informationssicherheitsrichtlinie von TeamViewer ist es, si…" at bounding box center [635, 338] width 989 height 84
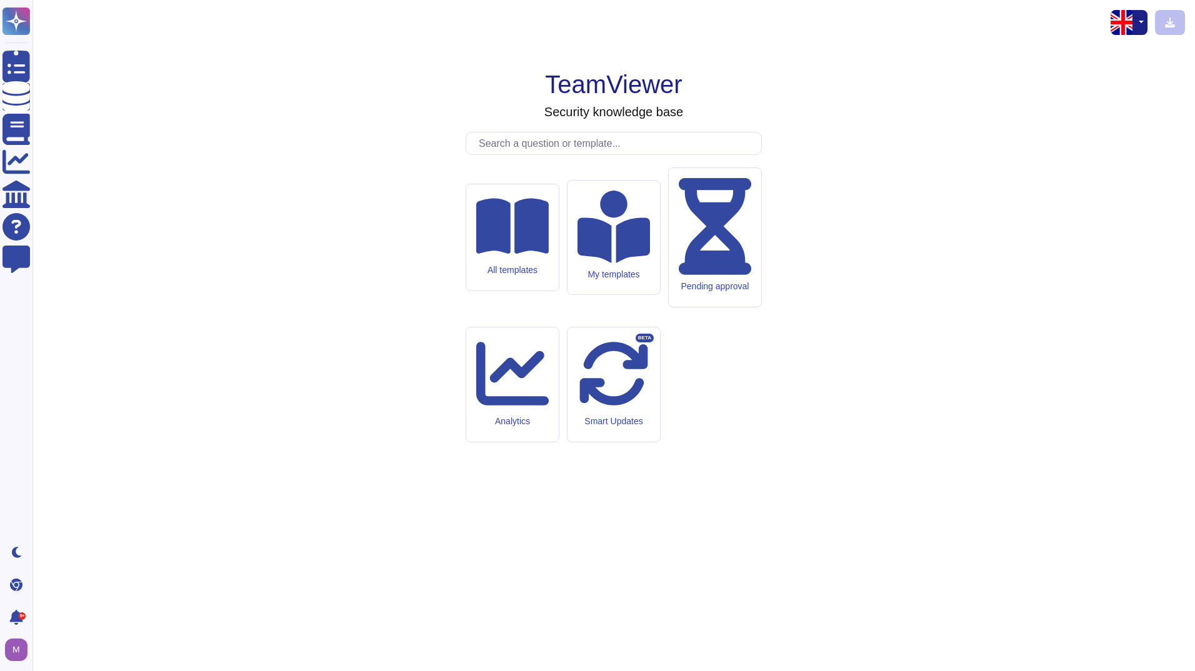
click at [559, 154] on input "text" at bounding box center [616, 143] width 289 height 22
click at [510, 154] on input "text" at bounding box center [616, 143] width 289 height 22
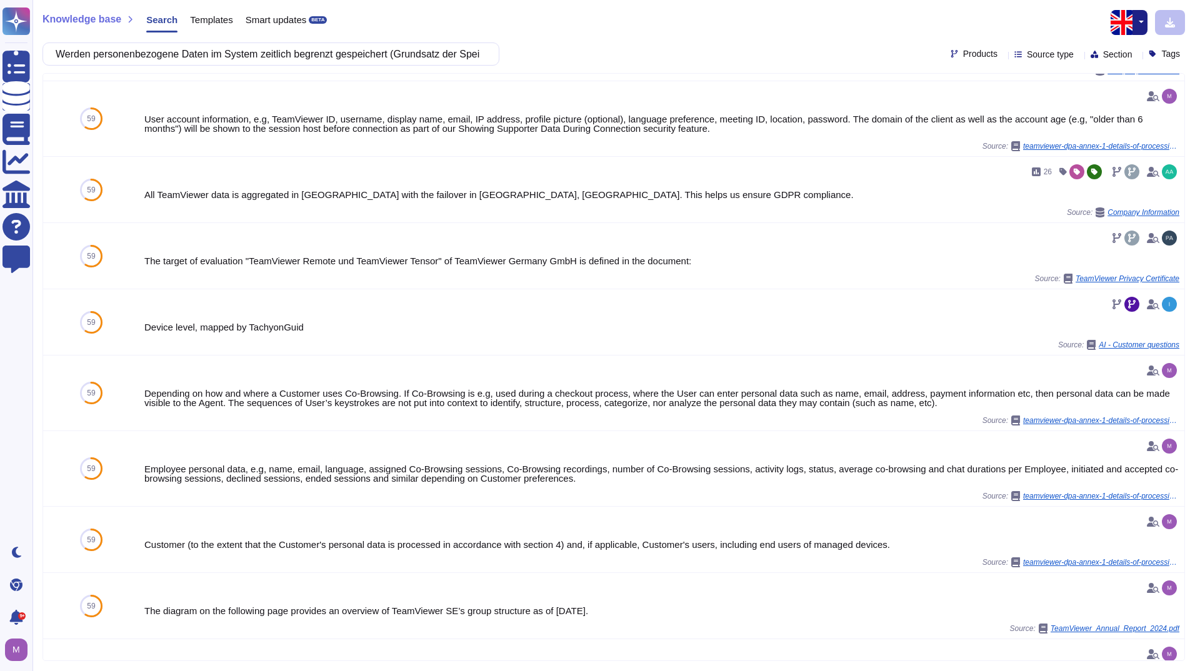
drag, startPoint x: 487, startPoint y: 51, endPoint x: 406, endPoint y: 58, distance: 81.0
click at [406, 58] on div "Werden personenbezogene Daten im System zeitlich begrenzt gespeichert (Grundsat…" at bounding box center [270, 53] width 457 height 23
click at [480, 52] on input "Werden personenbezogene Daten im System zeitlich begrenzt gespeichert (Grundsat…" at bounding box center [267, 54] width 437 height 22
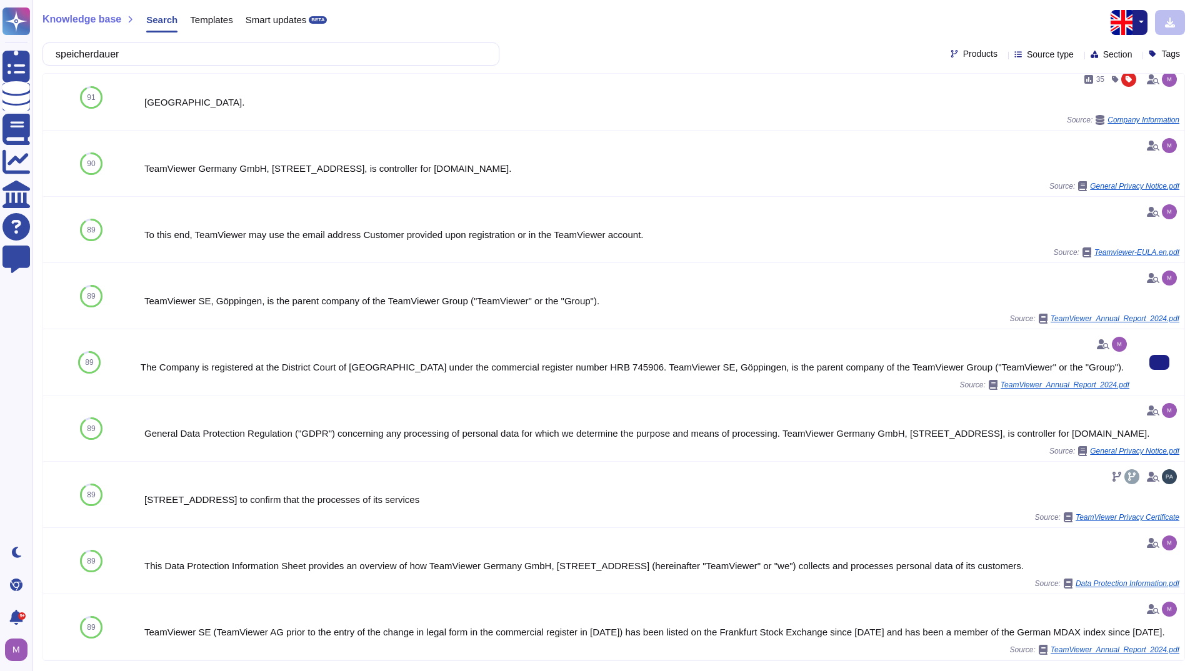
scroll to position [125, 0]
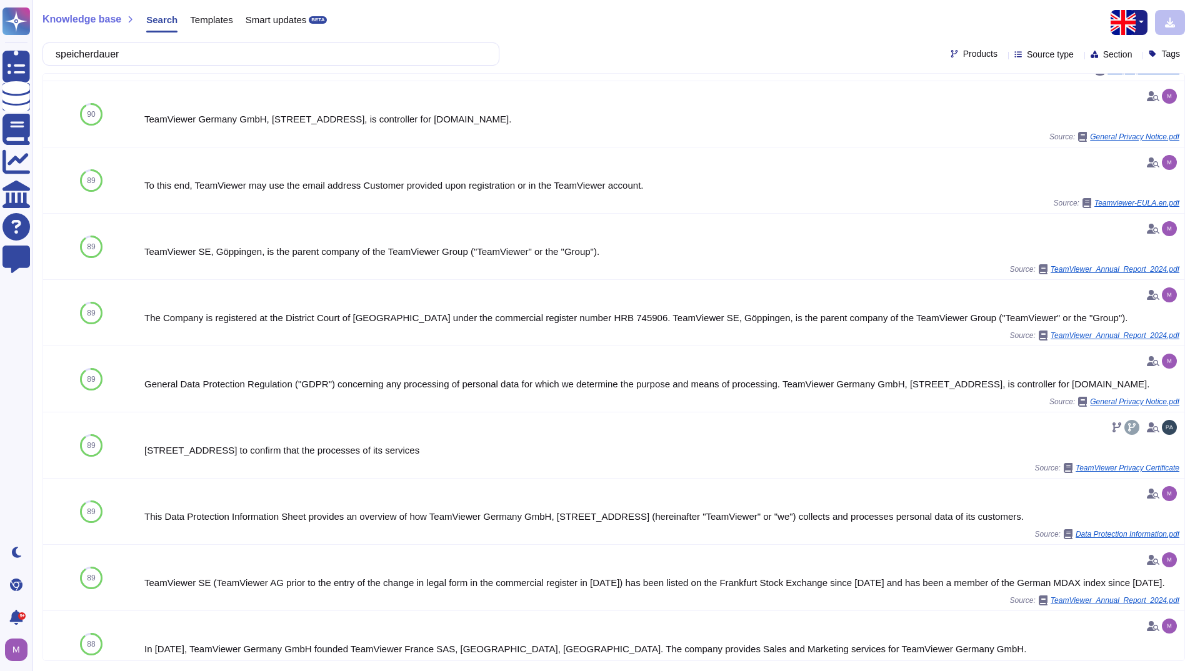
click at [1125, 17] on img "button" at bounding box center [1123, 22] width 25 height 25
click at [1078, 79] on link "German" at bounding box center [1097, 79] width 99 height 15
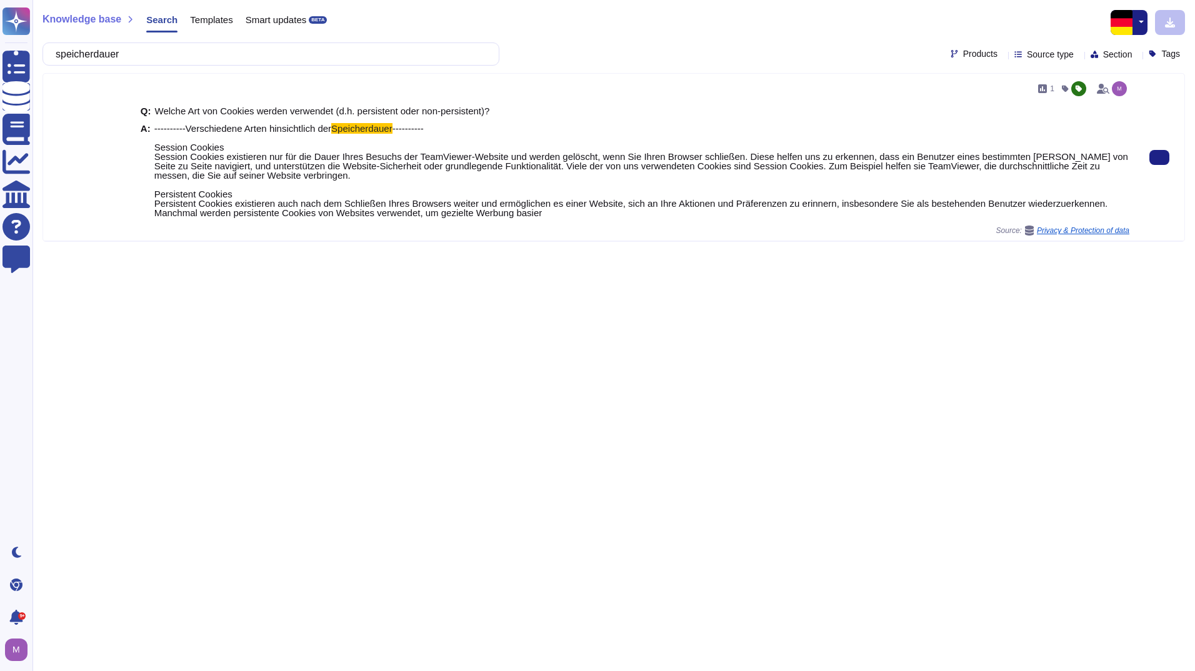
click at [163, 108] on span "Welche Art von Cookies werden verwendet (d.h. persistent oder non-persistent)?" at bounding box center [322, 111] width 335 height 11
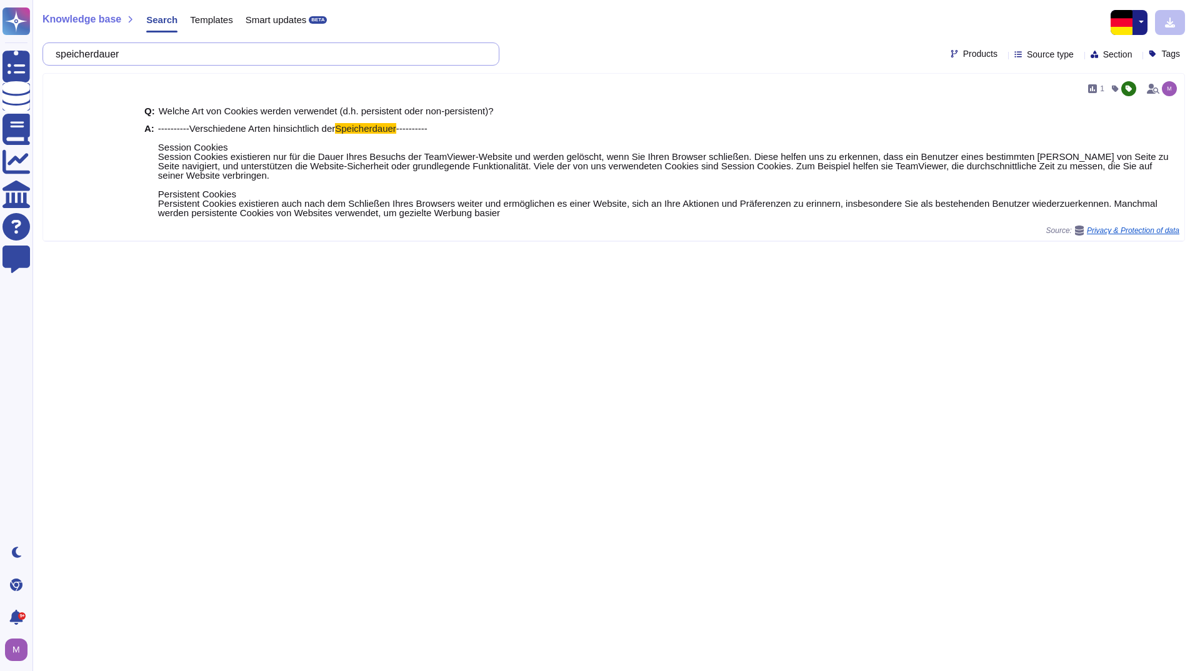
click at [167, 55] on input "speicherdauer" at bounding box center [267, 54] width 437 height 22
drag, startPoint x: 147, startPoint y: 54, endPoint x: 49, endPoint y: 50, distance: 98.8
click at [49, 50] on div "speicherdauer" at bounding box center [270, 53] width 457 height 23
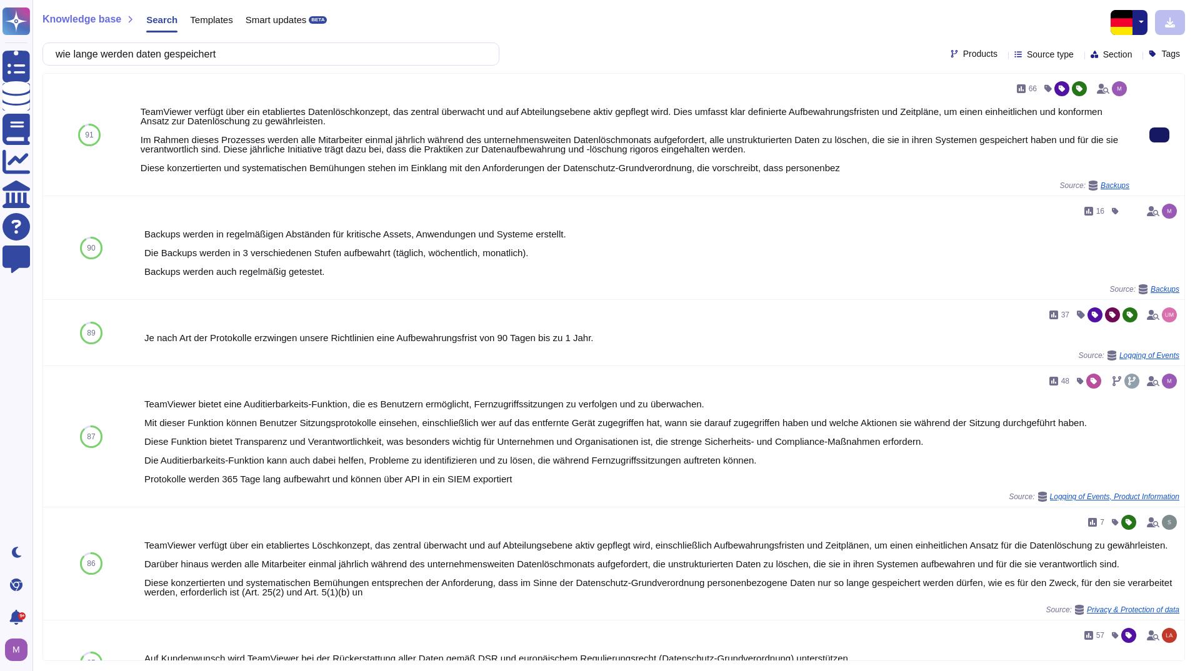
click at [1159, 135] on icon at bounding box center [1159, 135] width 0 height 0
drag, startPoint x: 236, startPoint y: 59, endPoint x: -35, endPoint y: 52, distance: 271.3
click at [0, 52] on html "Questionnaires Knowledge Base Documents Analytics CAIQ / SIG Help Center Feedba…" at bounding box center [597, 335] width 1195 height 671
paste input "Werden personenbezogene Daten nach Ablauf der Speicherfrist automatisch oder ma…"
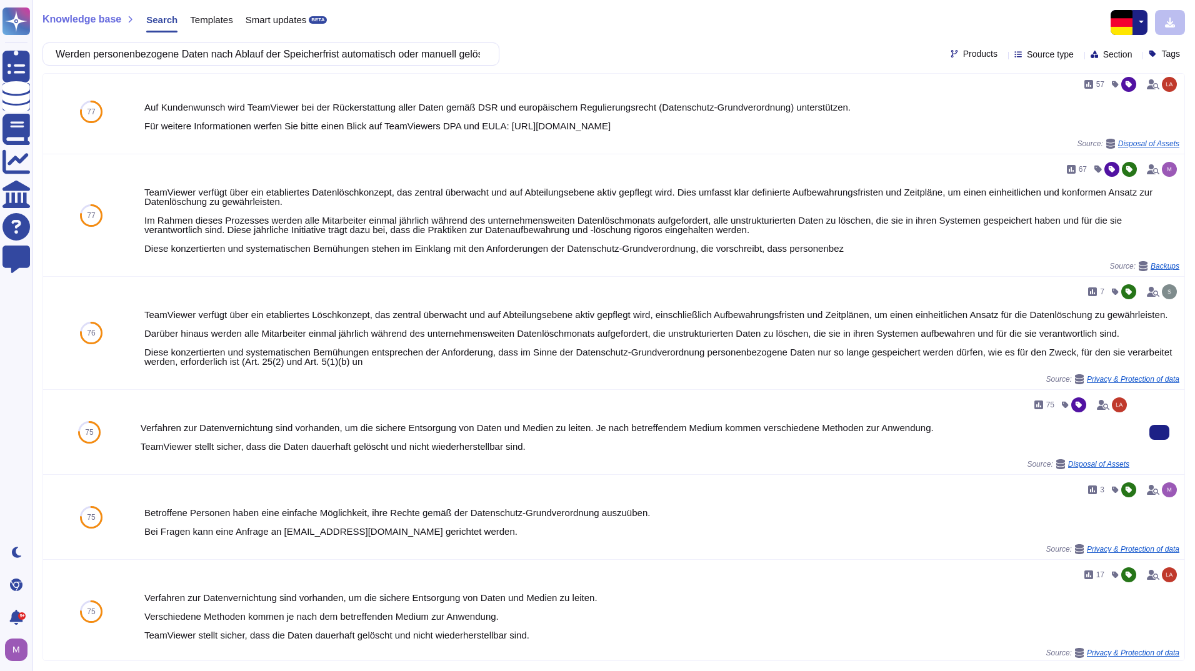
scroll to position [187, 0]
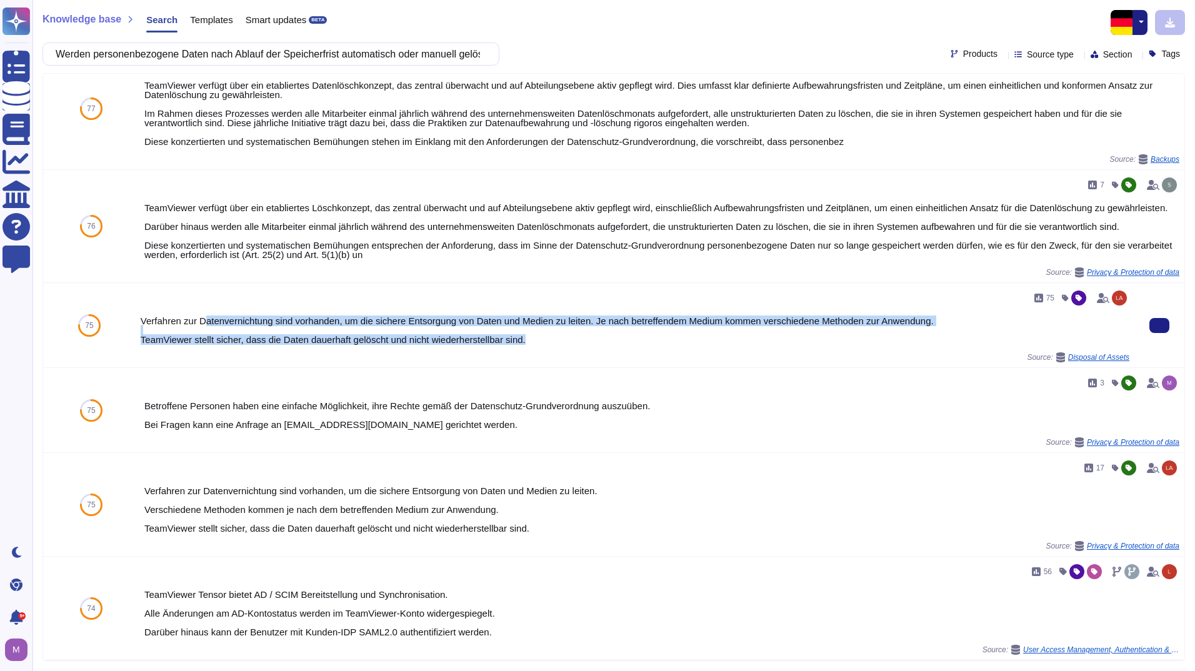
drag, startPoint x: 201, startPoint y: 317, endPoint x: 537, endPoint y: 344, distance: 336.7
click at [537, 344] on div "Verfahren zur Datenvernichtung sind vorhanden, um die sichere Entsorgung von Da…" at bounding box center [635, 330] width 989 height 28
drag, startPoint x: 537, startPoint y: 344, endPoint x: 524, endPoint y: 343, distance: 13.1
click at [524, 343] on div "Verfahren zur Datenvernichtung sind vorhanden, um die sichere Entsorgung von Da…" at bounding box center [635, 330] width 989 height 28
drag, startPoint x: 524, startPoint y: 343, endPoint x: 127, endPoint y: 321, distance: 397.5
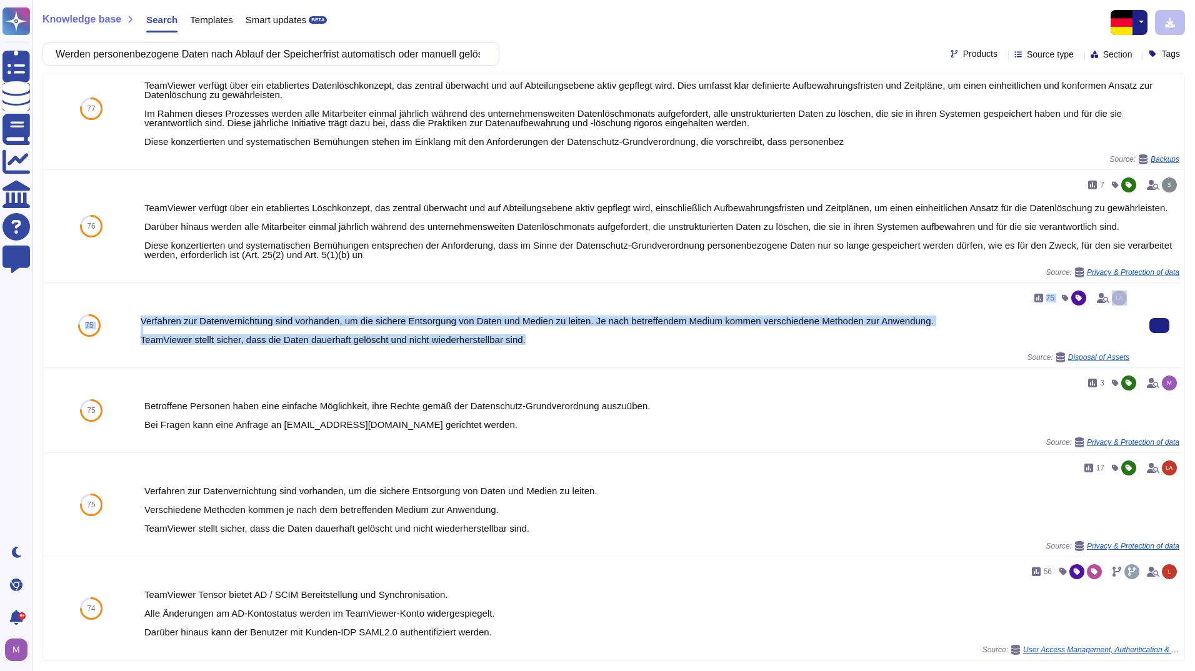
click at [127, 321] on div "75 75 Verfahren zur Datenvernichtung sind vorhanden, um die sichere Entsorgung …" at bounding box center [613, 325] width 1141 height 85
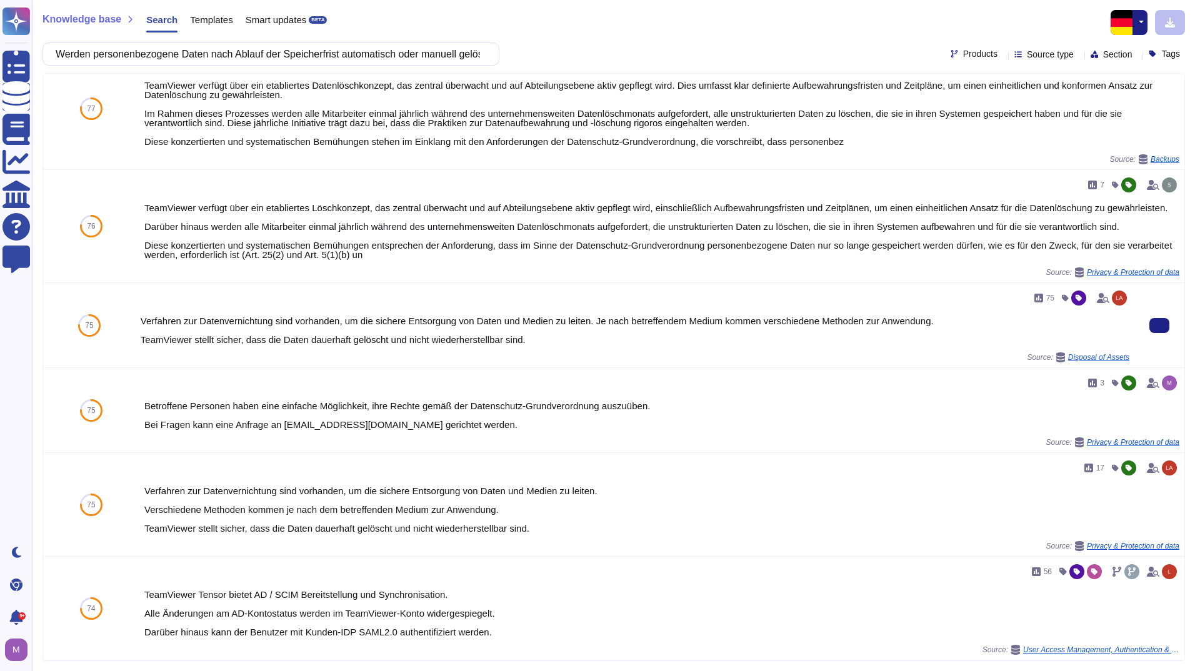
click at [637, 359] on div "Source: Disposal of Assets" at bounding box center [635, 357] width 989 height 10
click at [1149, 333] on button at bounding box center [1159, 325] width 20 height 15
click at [481, 49] on input "Werden personenbezogene Daten nach Ablauf der Speicherfrist automatisch oder ma…" at bounding box center [267, 54] width 437 height 22
click at [329, 49] on input "Werden personenbezogene Daten nach Ablauf der Speicherfrist automatisch oder ma…" at bounding box center [267, 54] width 437 height 22
click at [267, 46] on input "Werden personenbezogene Daten nach Ablauf der Speicherfrist automatisch oder ma…" at bounding box center [267, 54] width 437 height 22
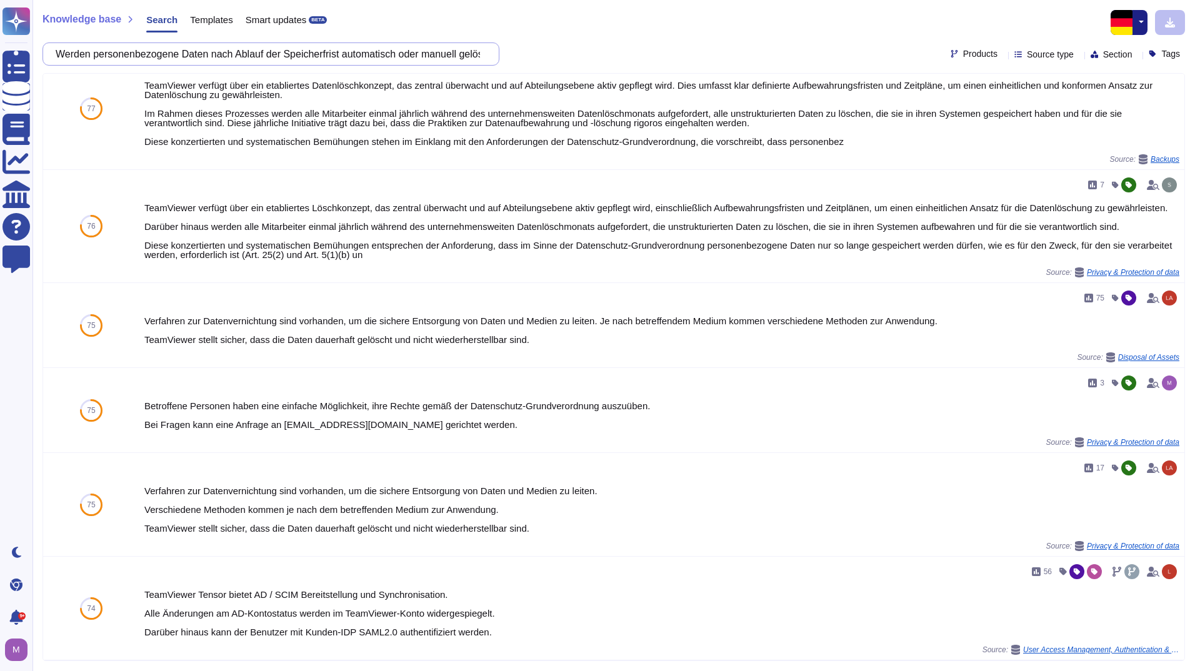
paste input "Können personenbezogene Daten zur Sicherstellung der Einhaltung der Betroffenen…"
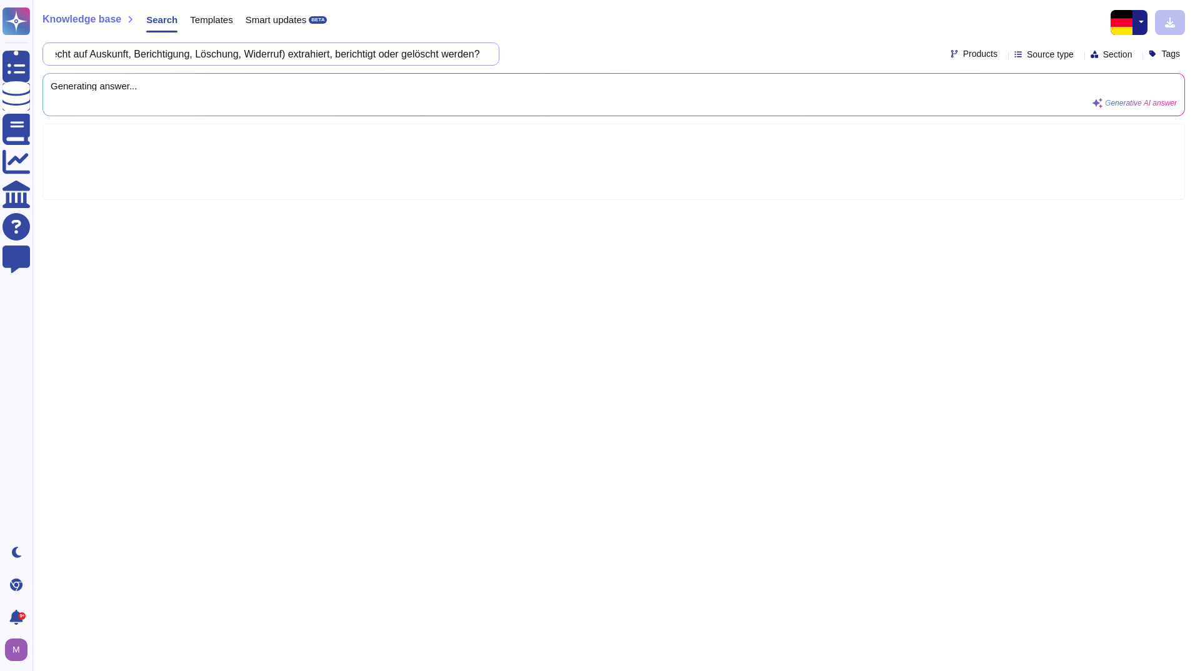
scroll to position [0, 426]
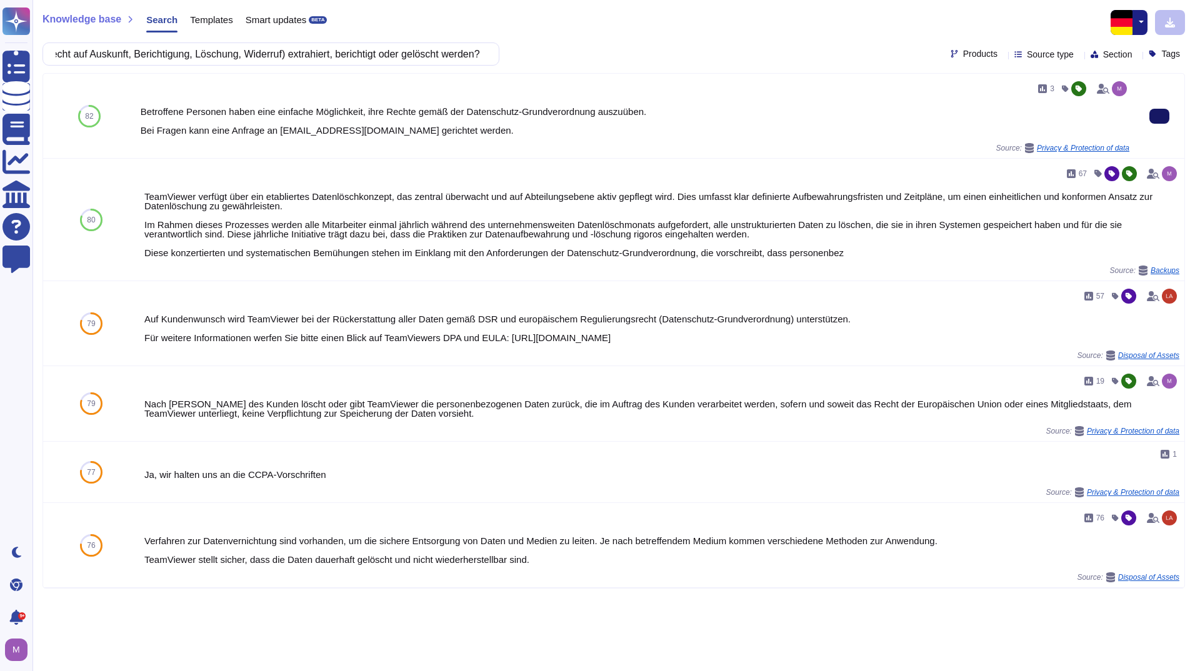
click at [1158, 116] on button at bounding box center [1159, 116] width 20 height 15
click at [287, 63] on input "Können personenbezogene Daten zur Sicherstellung der Einhaltung der Betroffenen…" at bounding box center [267, 54] width 437 height 22
paste input "Privacy by Design bzw. die Betroffenenrechte ausreichend berücksichtigt"
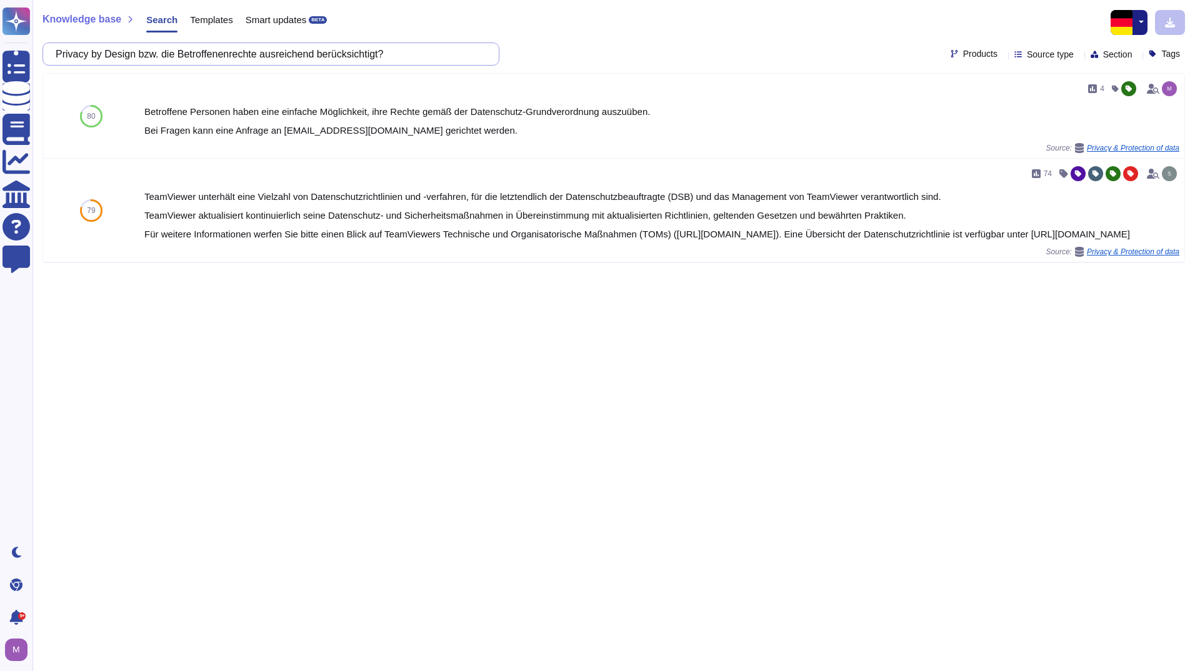
click at [462, 52] on input "Privacy by Design bzw. die Betroffenenrechte ausreichend berücksichtigt?" at bounding box center [267, 54] width 437 height 22
paste input "Ist die Integrität der personenbezogenen Daten sichergestell"
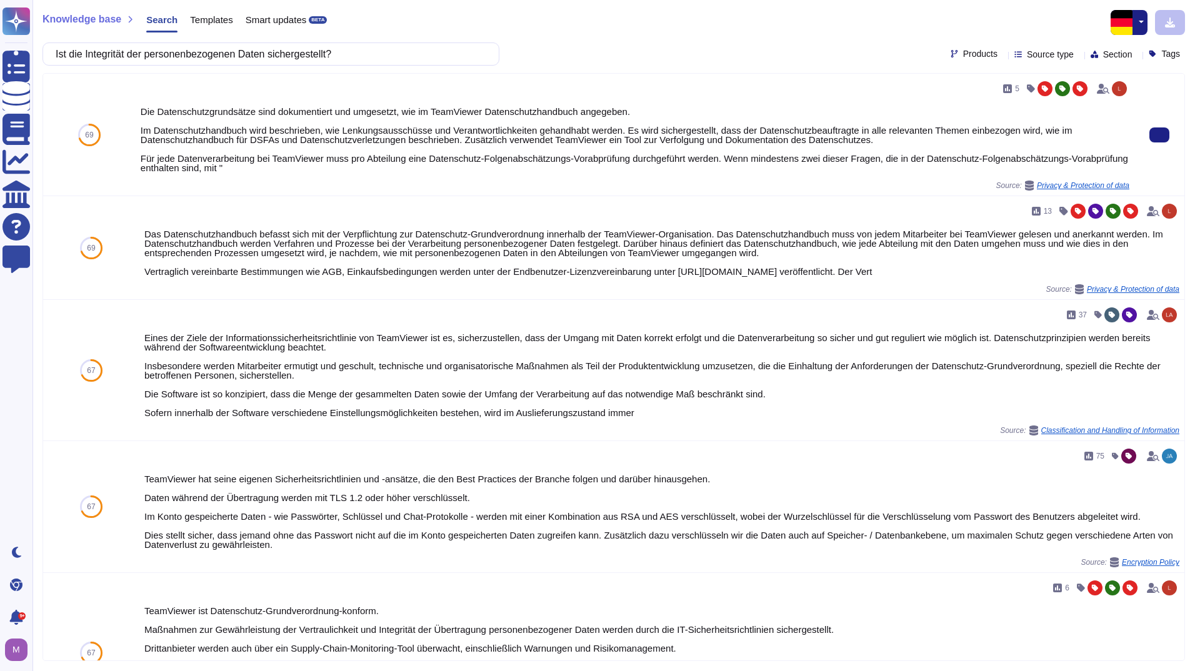
drag, startPoint x: 1156, startPoint y: 139, endPoint x: 978, endPoint y: 169, distance: 179.9
click at [1159, 135] on icon at bounding box center [1159, 135] width 0 height 0
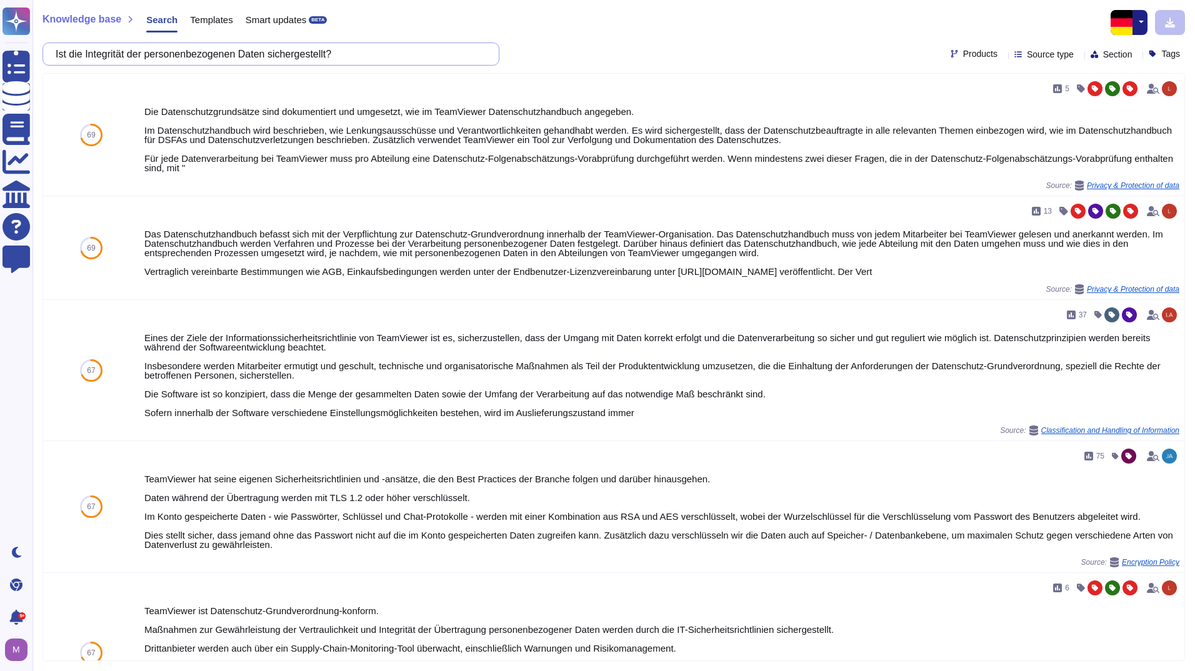
click at [301, 54] on input "Ist die Integrität der personenbezogenen Daten sichergestellt?" at bounding box center [267, 54] width 437 height 22
paste input "Können personenbezogene Daten pseudonymisiert werden? (z.B.: im Testfall)"
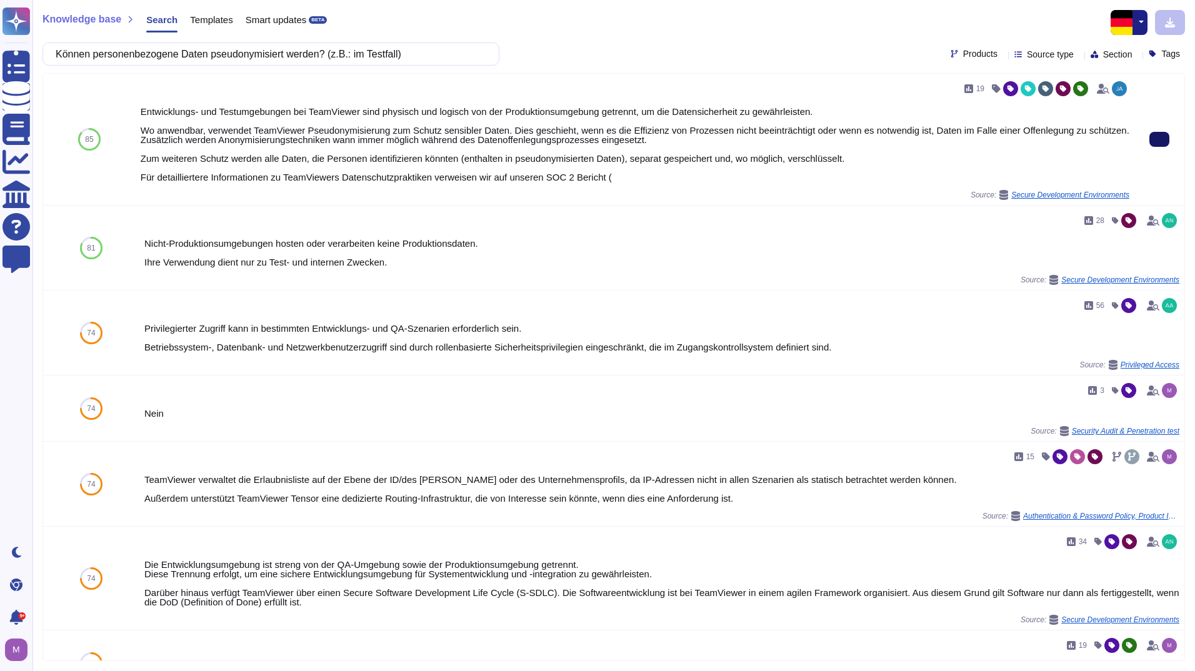
click at [1159, 141] on button at bounding box center [1159, 139] width 20 height 15
click at [303, 54] on input "Können personenbezogene Daten pseudonymisiert werden? (z.B.: im Testfall)" at bounding box center [267, 54] width 437 height 22
paste input "Werden personenbezogene Daten verschlüsselt gespeichert?"
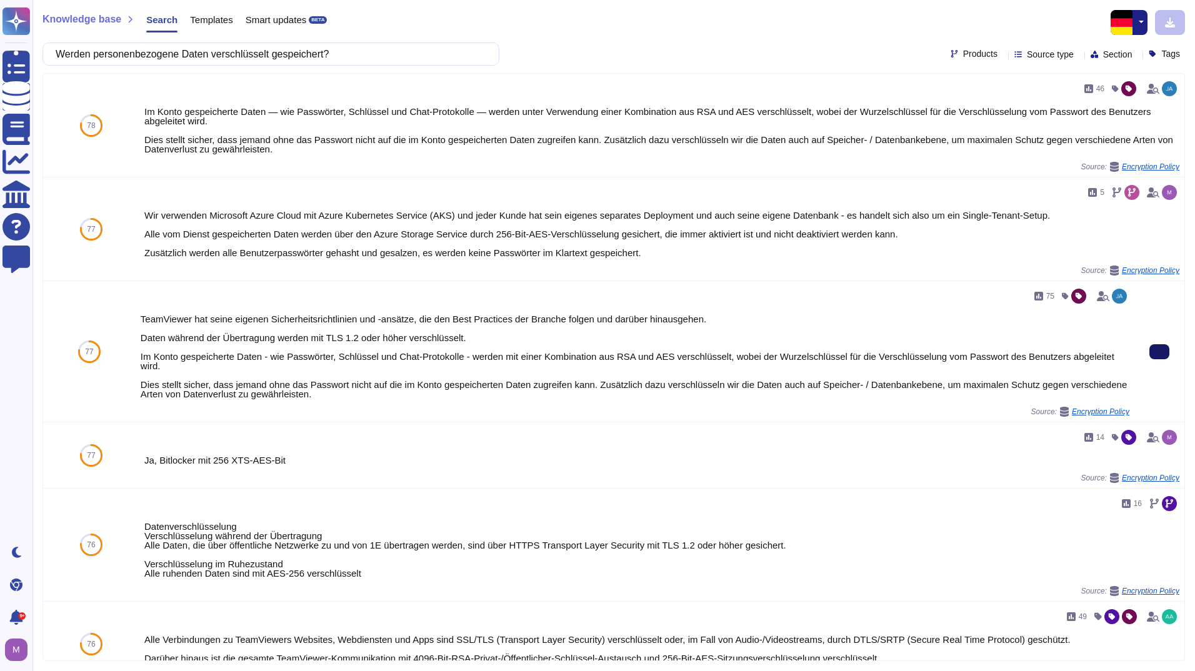
click at [1159, 352] on icon at bounding box center [1159, 352] width 0 height 0
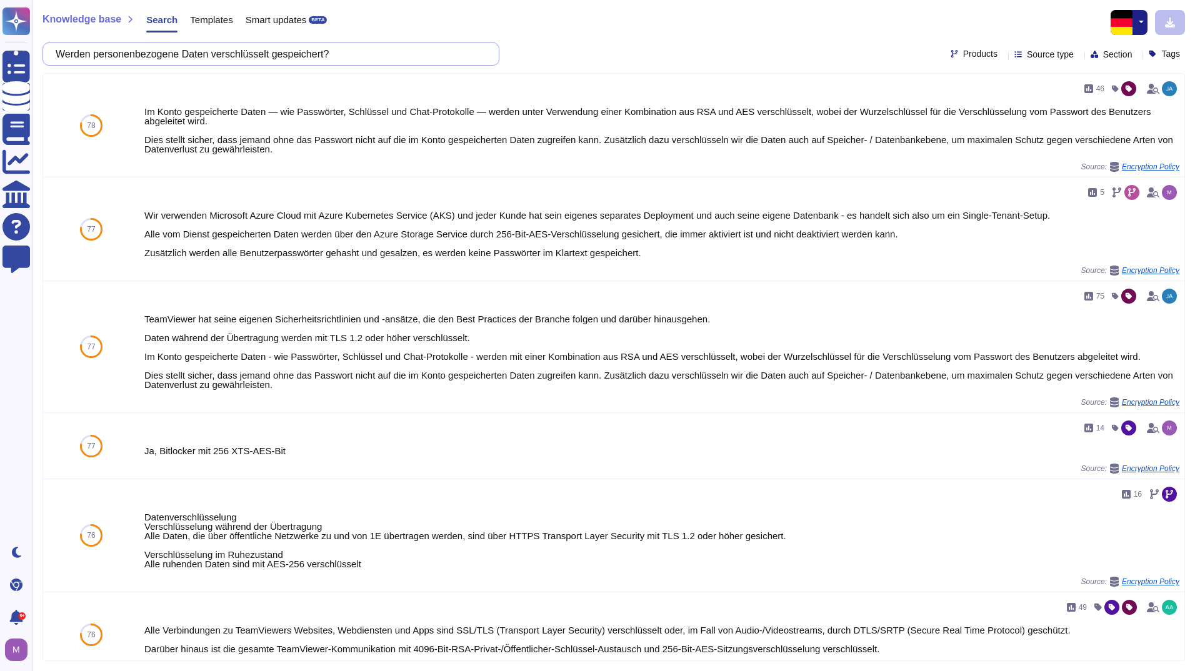
drag, startPoint x: 386, startPoint y: 50, endPoint x: -272, endPoint y: 36, distance: 658.3
click at [0, 36] on html "Questionnaires Knowledge Base Documents Analytics CAIQ / SIG Help Center Feedba…" at bounding box center [597, 335] width 1195 height 671
paste input "Ist manipulationssicher nachvollziehbar, welche personenbezogenen Daten zu welc…"
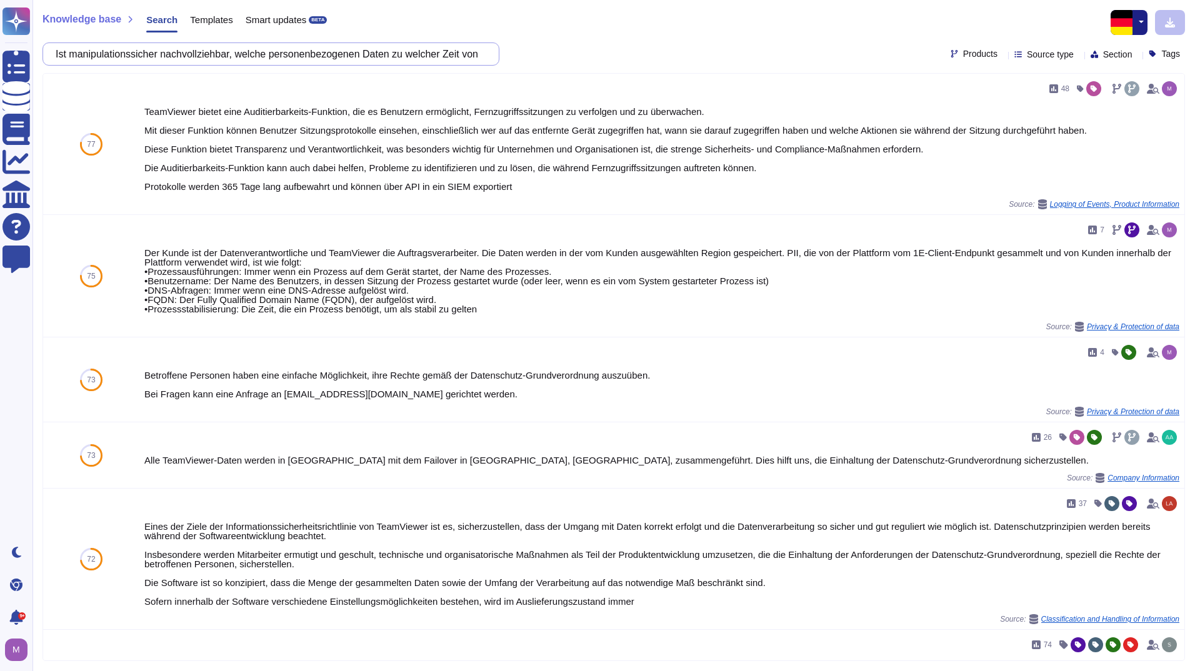
click at [289, 52] on input "Ist manipulationssicher nachvollziehbar, welche personenbezogenen Daten zu welc…" at bounding box center [267, 54] width 437 height 22
paste input "Werden Daten der SVD für Trainingszwecke verwendet"
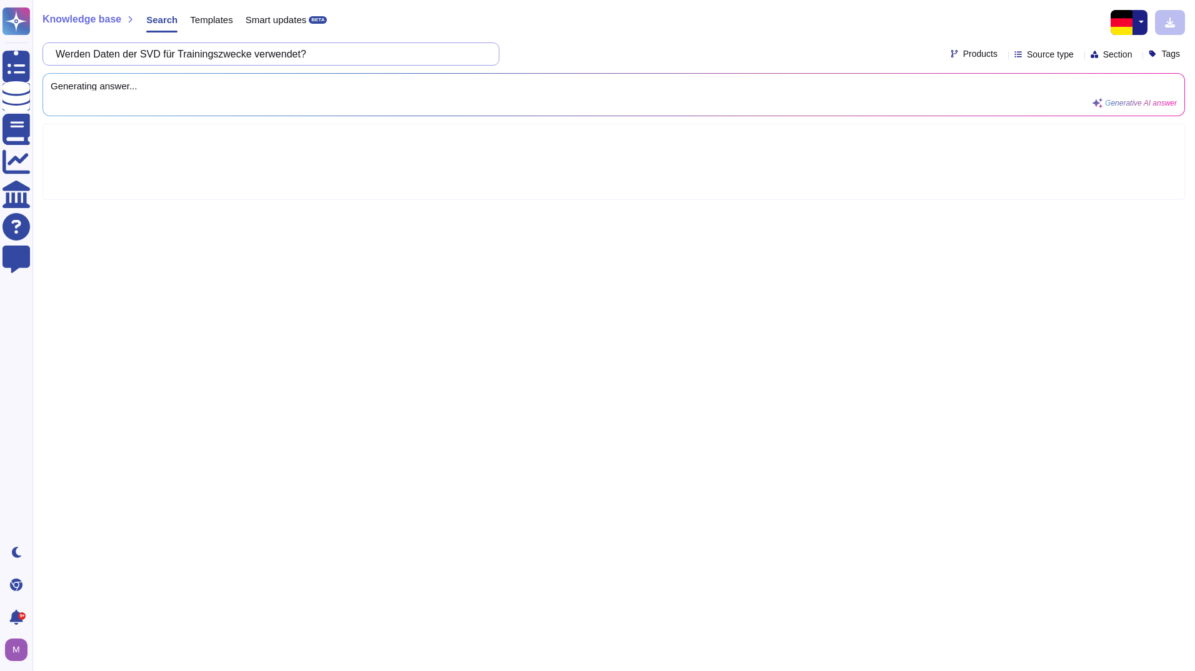
type input "Werden Daten der SVD für Trainingszwecke verwendet?"
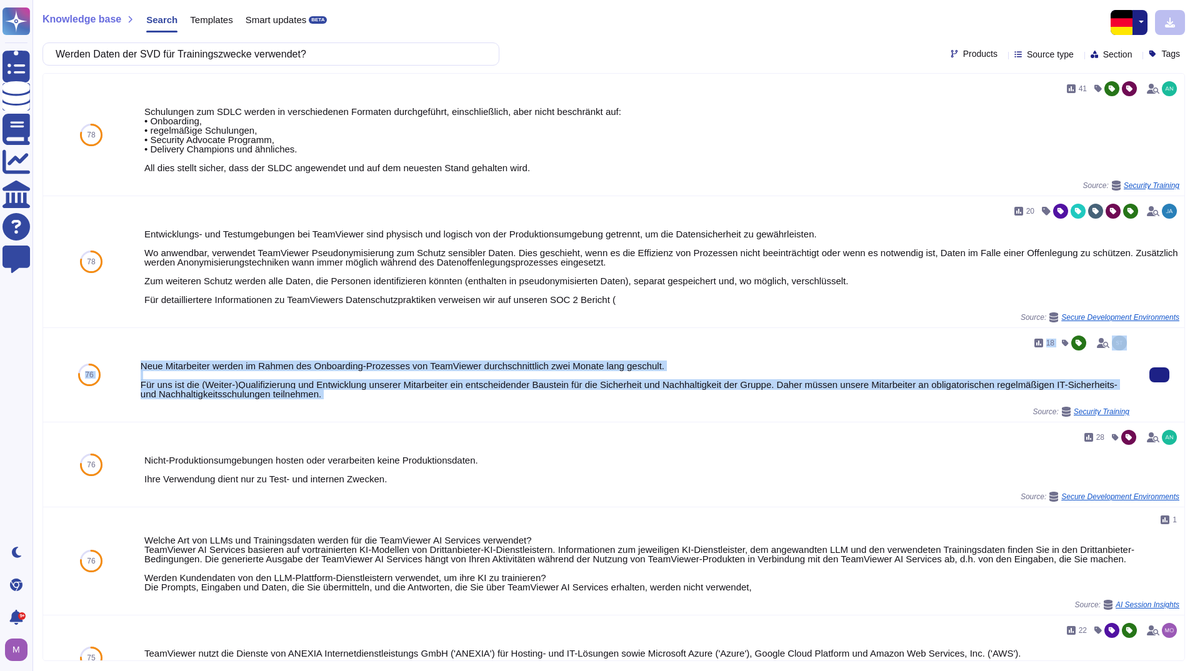
drag, startPoint x: 341, startPoint y: 403, endPoint x: 126, endPoint y: 367, distance: 217.3
click at [126, 367] on div "76 18 Neue Mitarbeiter werden im Rahmen des Onboarding-Prozesses von TeamViewer…" at bounding box center [613, 375] width 1141 height 94
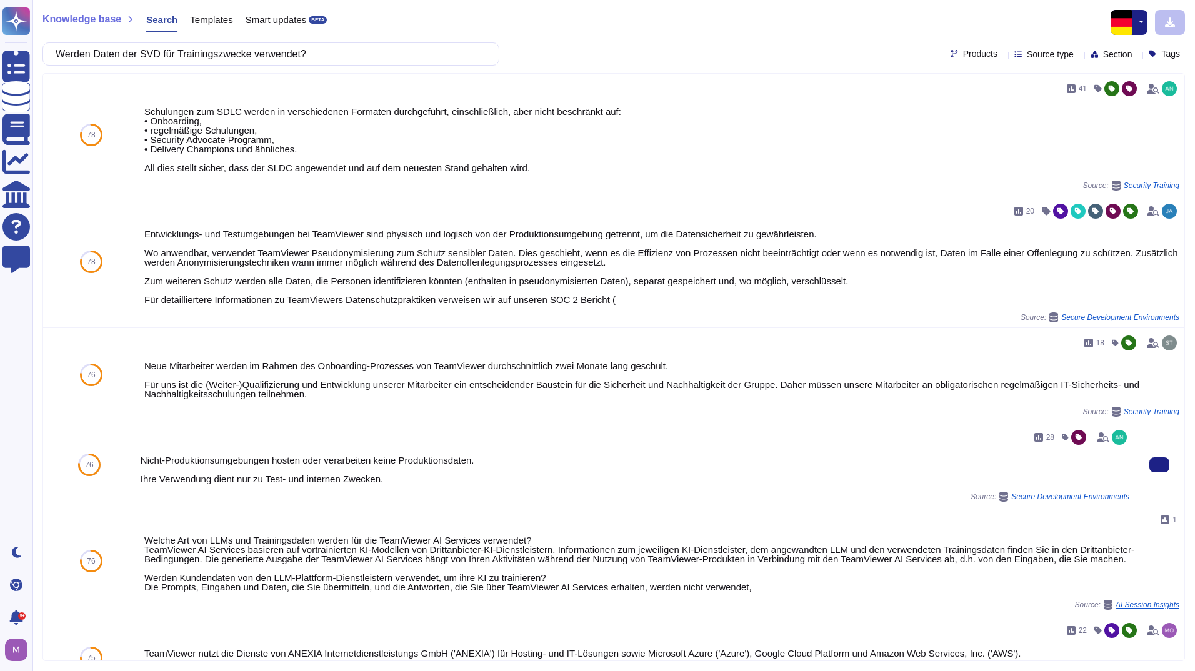
drag, startPoint x: 126, startPoint y: 367, endPoint x: 419, endPoint y: 429, distance: 298.8
click at [419, 429] on div "28" at bounding box center [635, 437] width 989 height 20
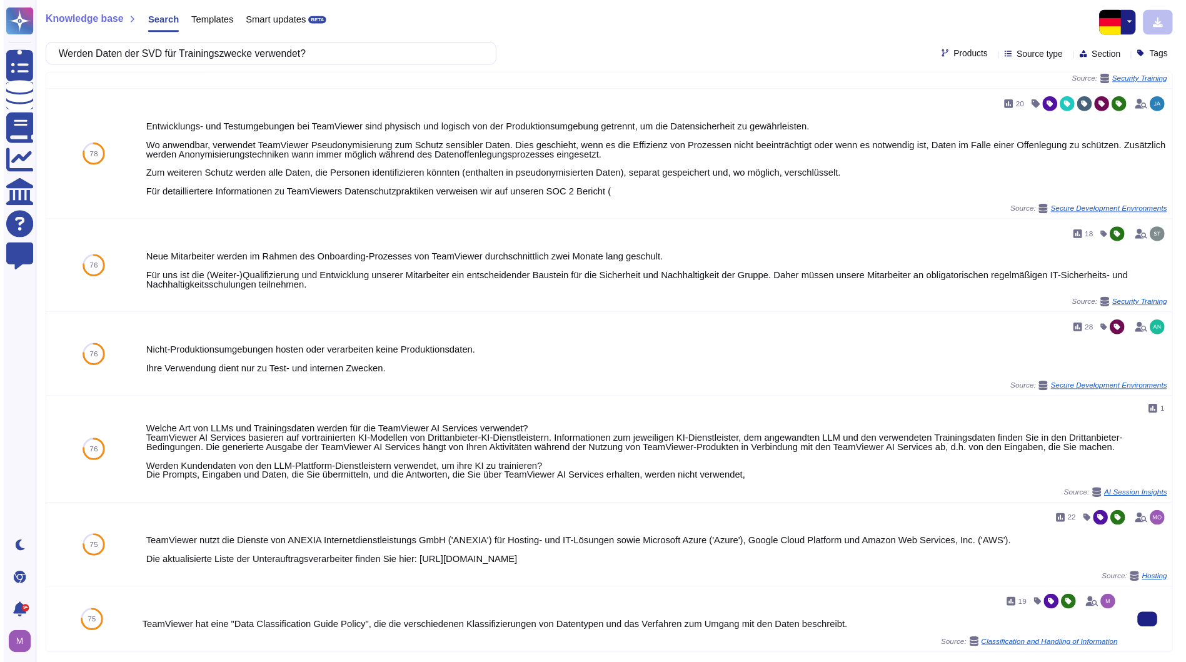
scroll to position [106, 0]
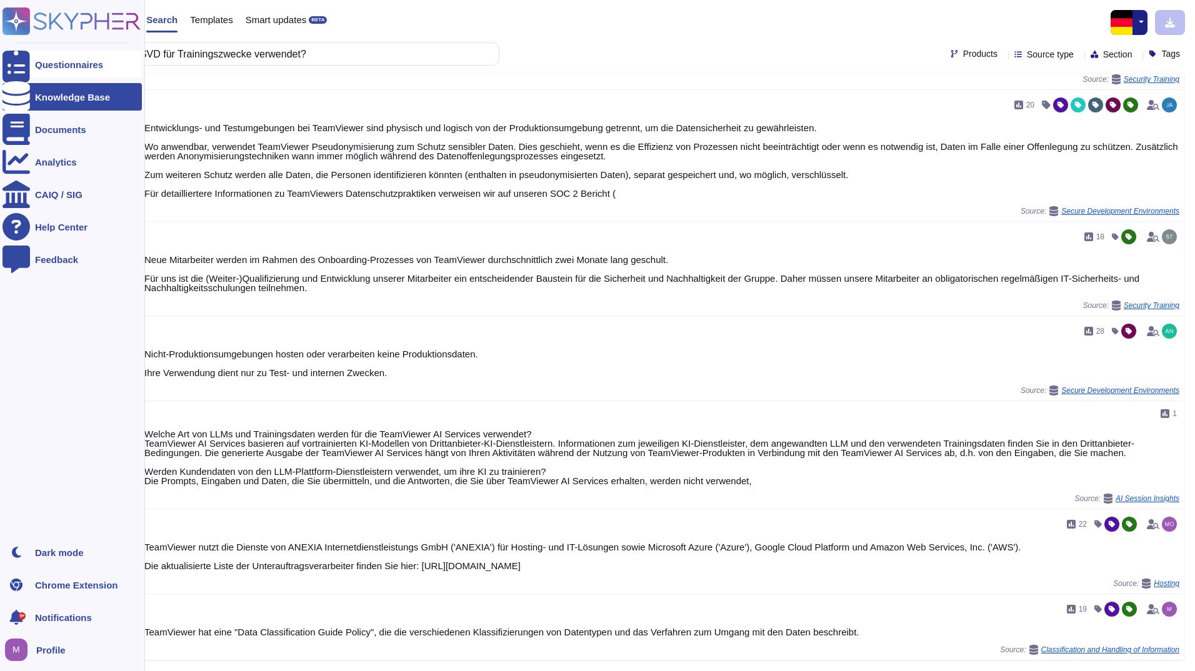
click at [40, 65] on div "Questionnaires" at bounding box center [69, 64] width 68 height 9
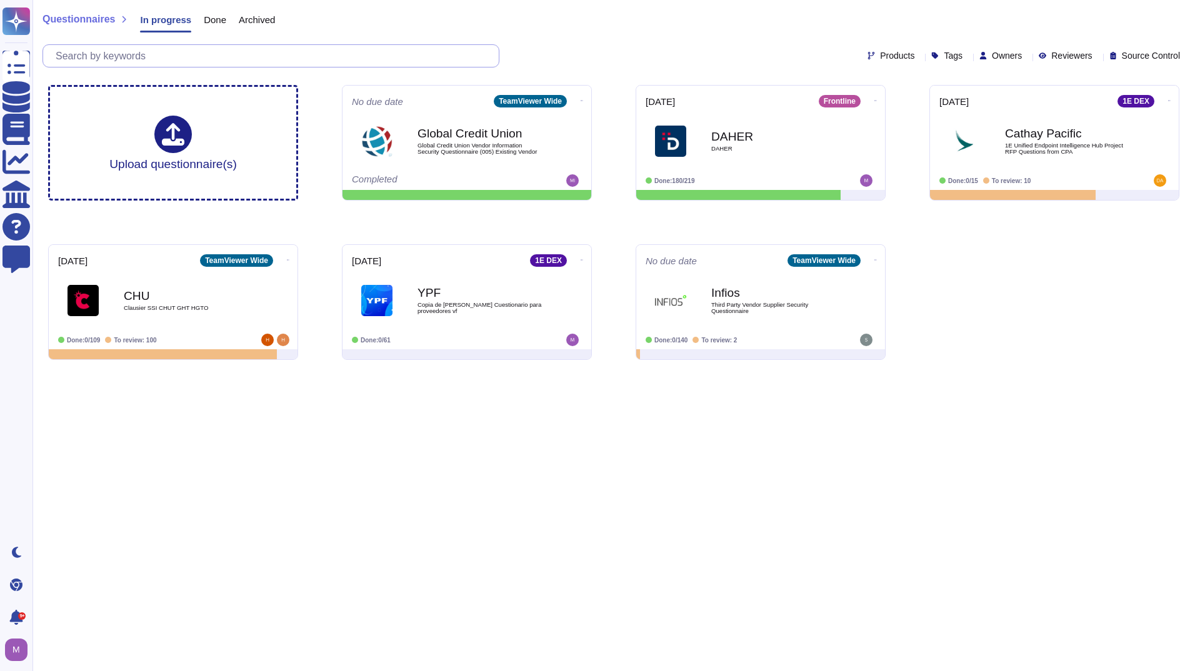
click at [313, 50] on input "text" at bounding box center [273, 56] width 449 height 22
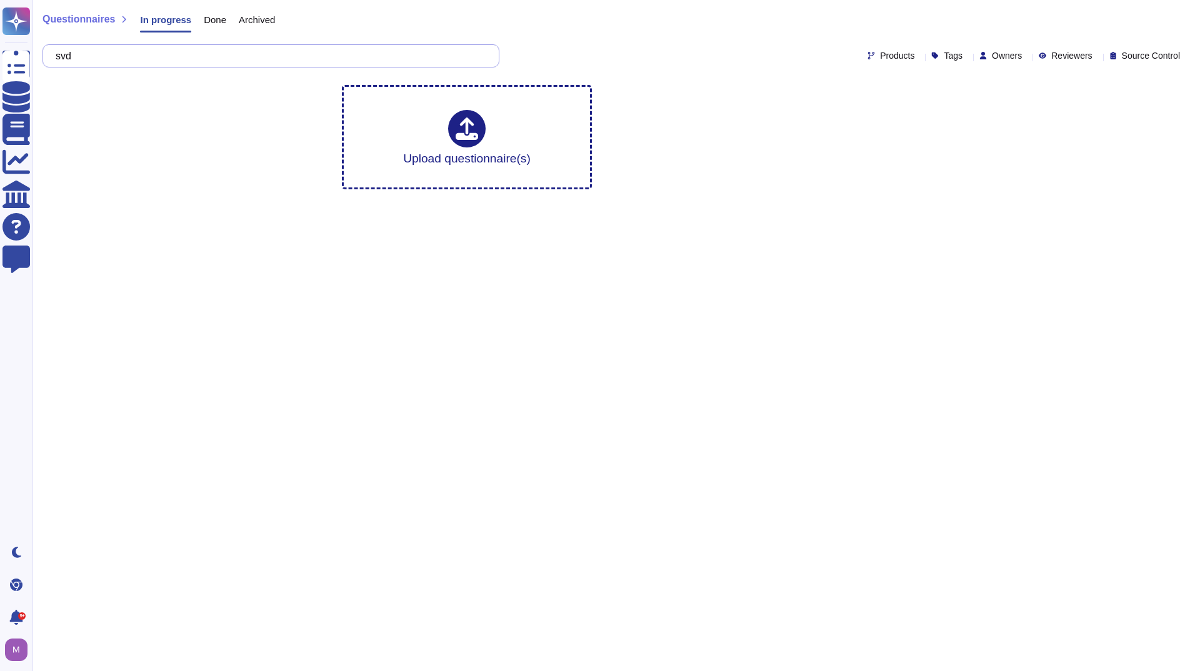
type input "svd"
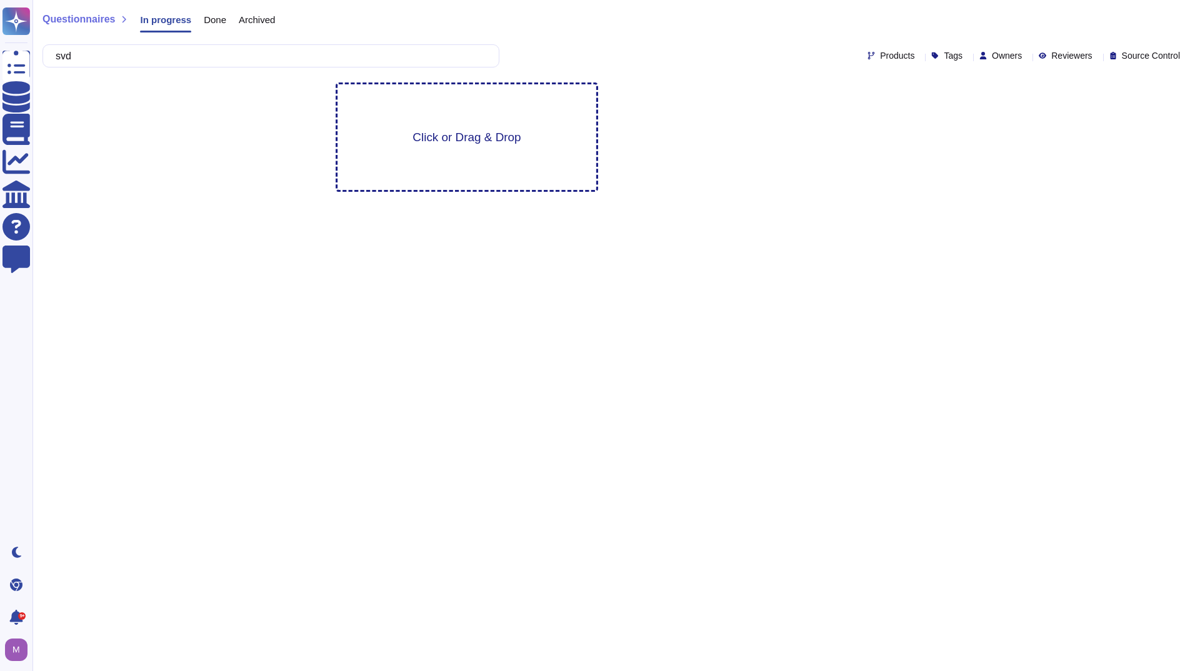
click at [452, 143] on span "Click or Drag & Drop" at bounding box center [466, 137] width 108 height 12
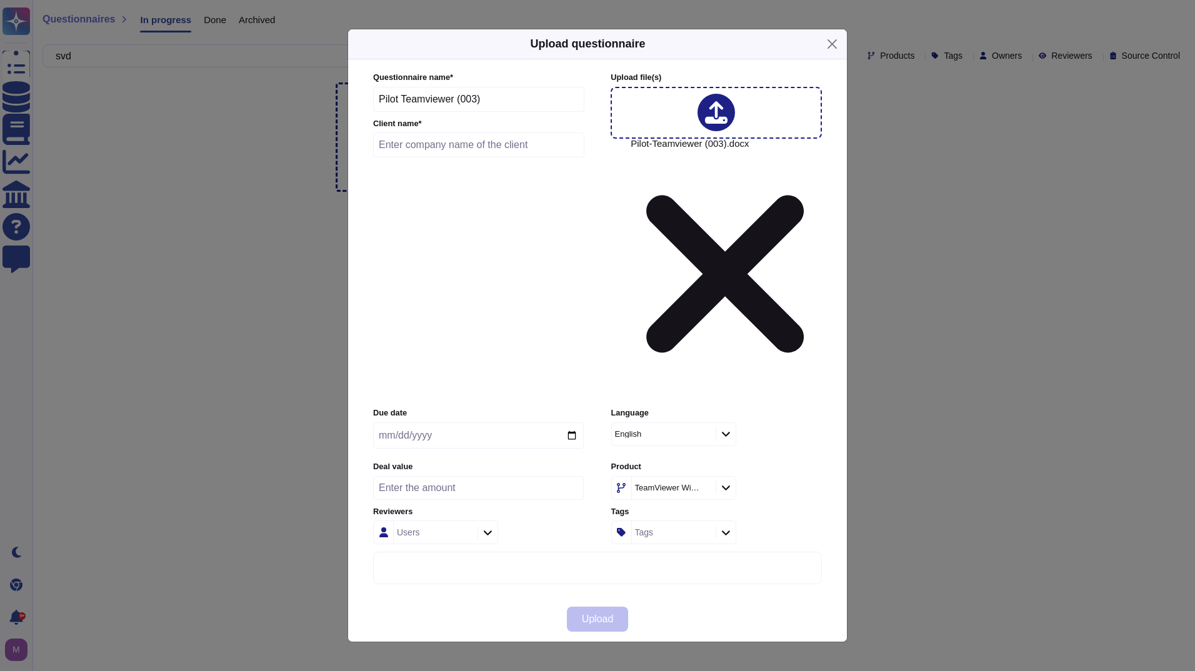
click at [492, 157] on input "text" at bounding box center [478, 144] width 211 height 25
click at [469, 157] on input "SVD" at bounding box center [478, 144] width 211 height 25
type input "SVD GmbH"
click at [461, 422] on input "date" at bounding box center [478, 435] width 211 height 26
click at [572, 422] on input "date" at bounding box center [478, 435] width 211 height 26
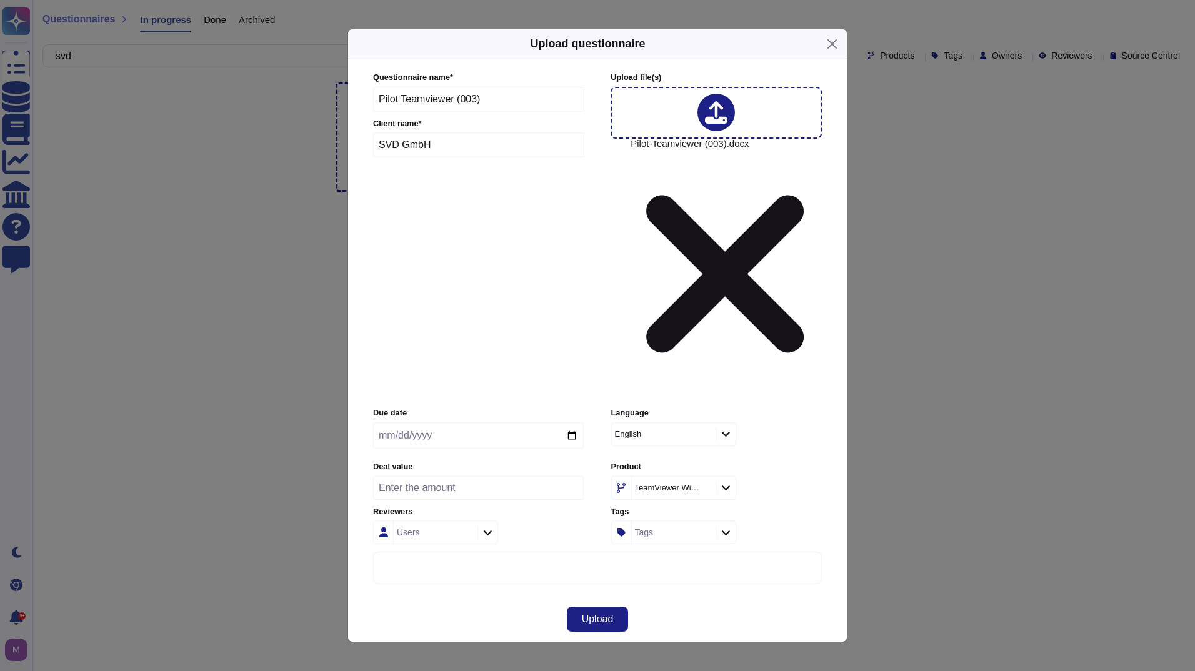
type input "[DATE]"
click at [472, 476] on input "number" at bounding box center [478, 488] width 211 height 24
type input "150000"
click at [806, 463] on label "Product" at bounding box center [716, 467] width 211 height 8
click at [734, 481] on div at bounding box center [726, 488] width 20 height 14
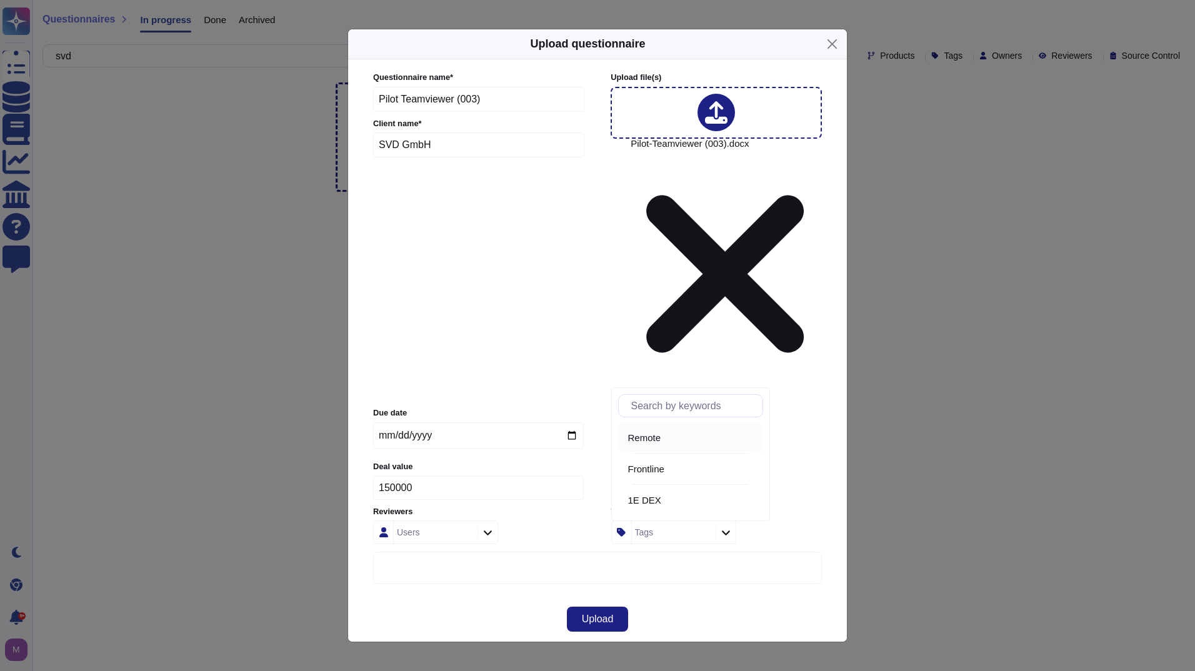
click at [644, 436] on span "Remote" at bounding box center [644, 437] width 33 height 11
click at [786, 476] on div "Remote" at bounding box center [716, 488] width 211 height 24
click at [726, 427] on div at bounding box center [726, 434] width 20 height 14
click at [657, 447] on div "German" at bounding box center [690, 447] width 135 height 11
click at [781, 461] on div "Product Remote" at bounding box center [716, 480] width 211 height 39
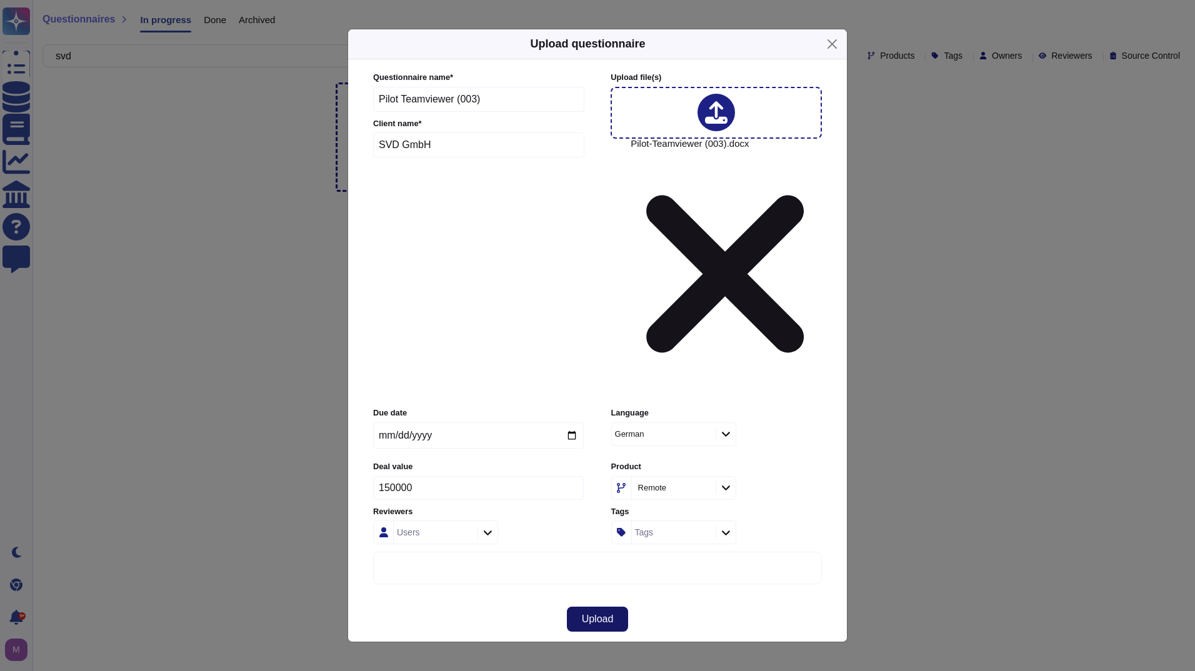
click at [616, 607] on button "Upload" at bounding box center [598, 619] width 62 height 25
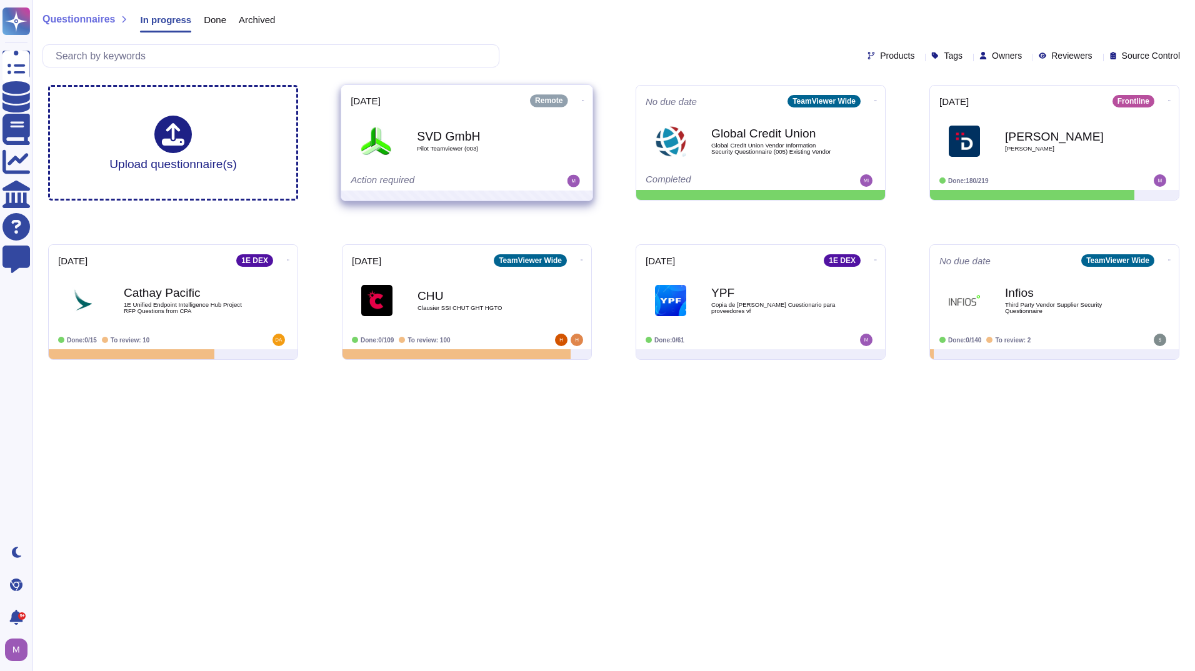
click at [489, 177] on div "Action required" at bounding box center [428, 181] width 155 height 12
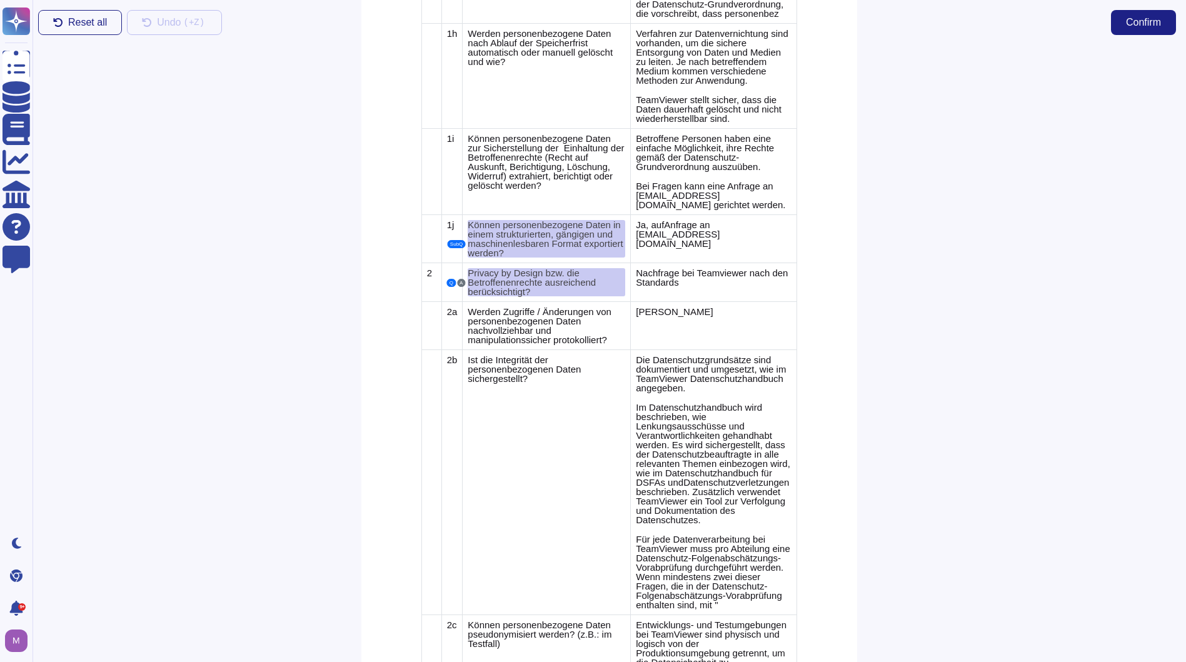
scroll to position [3790, 0]
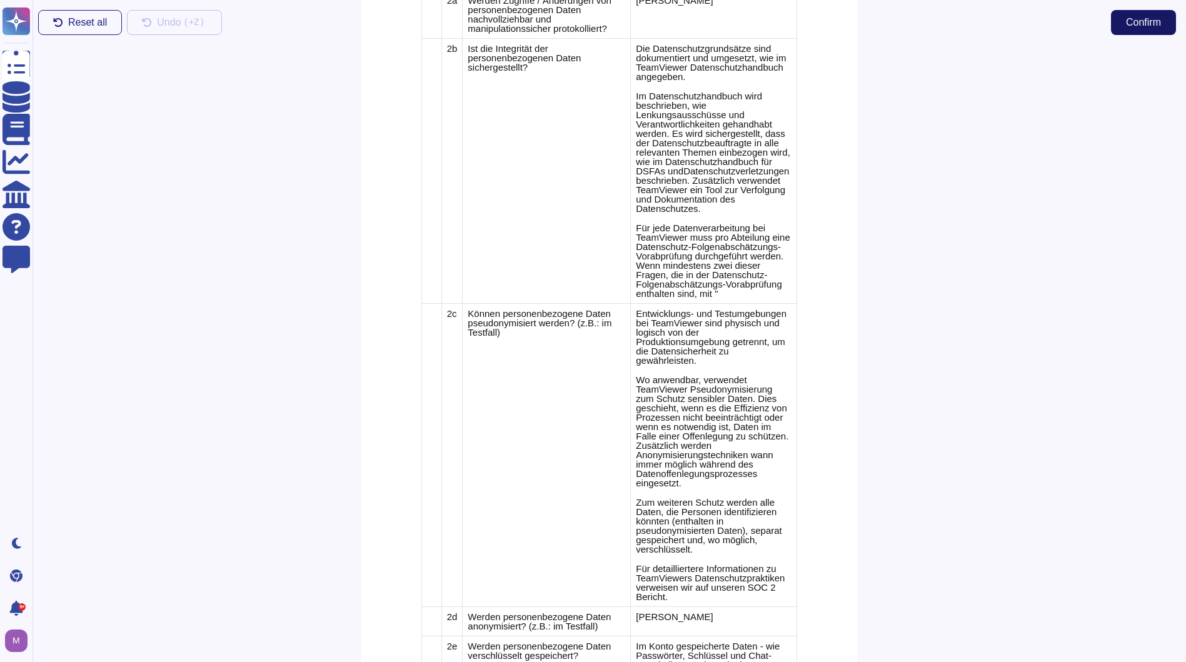
click at [1128, 21] on span "Confirm" at bounding box center [1143, 22] width 35 height 10
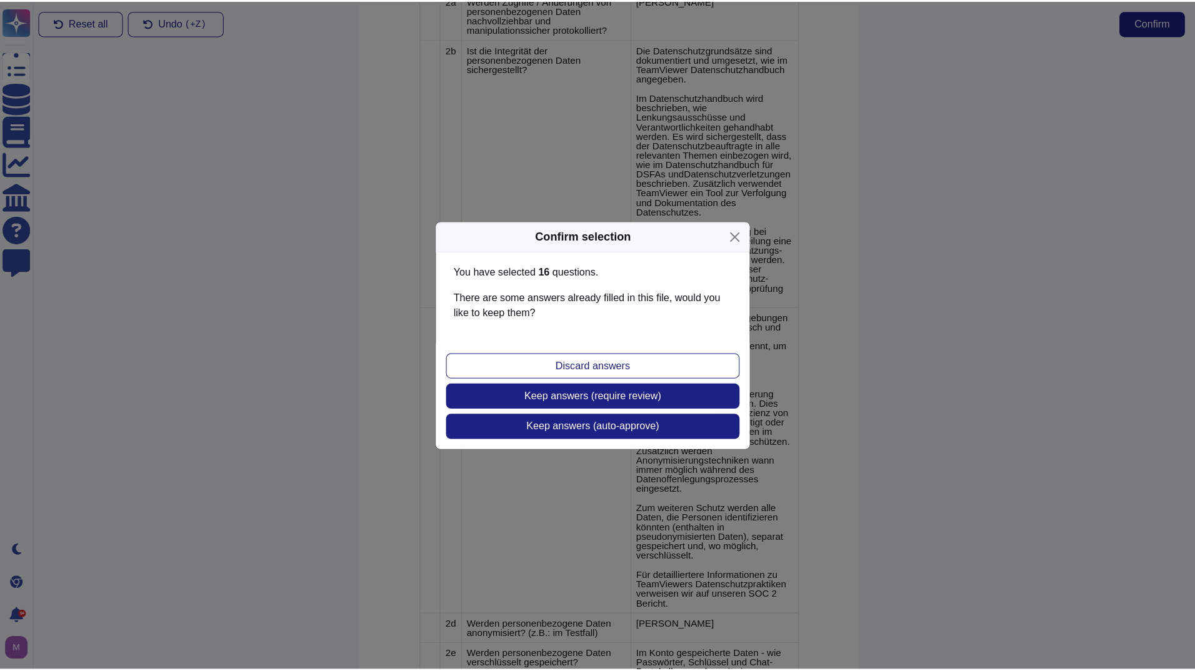
scroll to position [3781, 0]
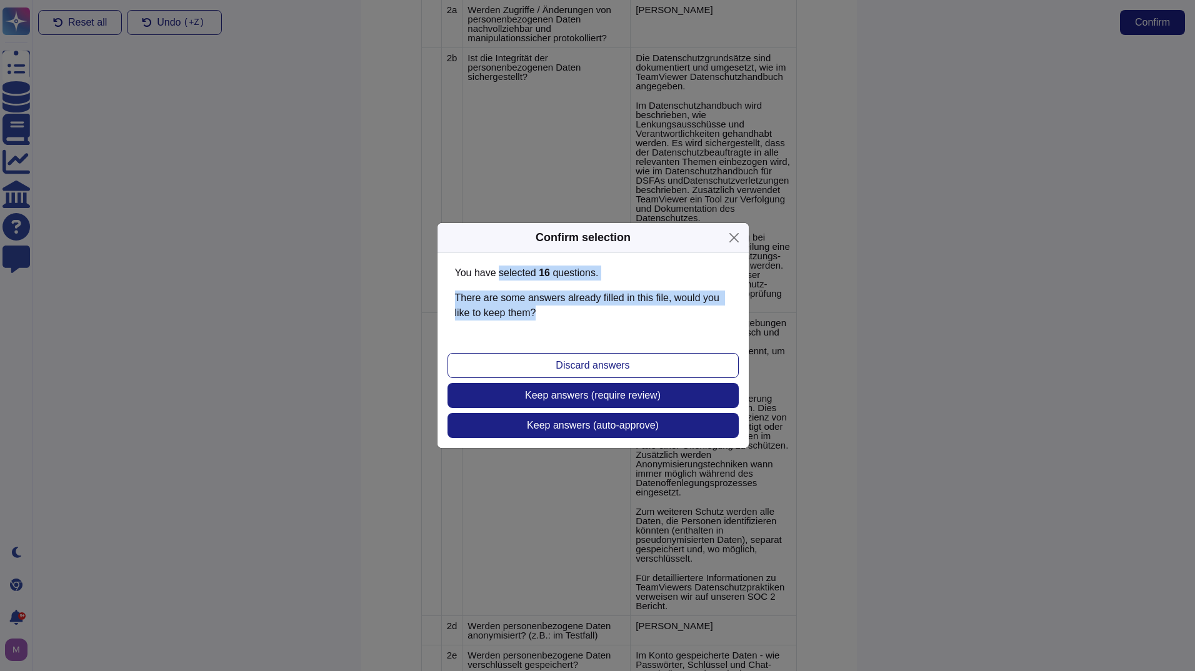
drag, startPoint x: 498, startPoint y: 269, endPoint x: 557, endPoint y: 317, distance: 76.4
click at [557, 317] on div "You have selected 16 question s . There are some answers already filled in this…" at bounding box center [593, 293] width 276 height 55
drag, startPoint x: 557, startPoint y: 317, endPoint x: 552, endPoint y: 321, distance: 6.4
click at [552, 321] on div "You have selected 16 question s . There are some answers already filled in this…" at bounding box center [592, 298] width 311 height 90
click at [556, 317] on p "There are some answers already filled in this file, would you like to keep them?" at bounding box center [593, 306] width 276 height 30
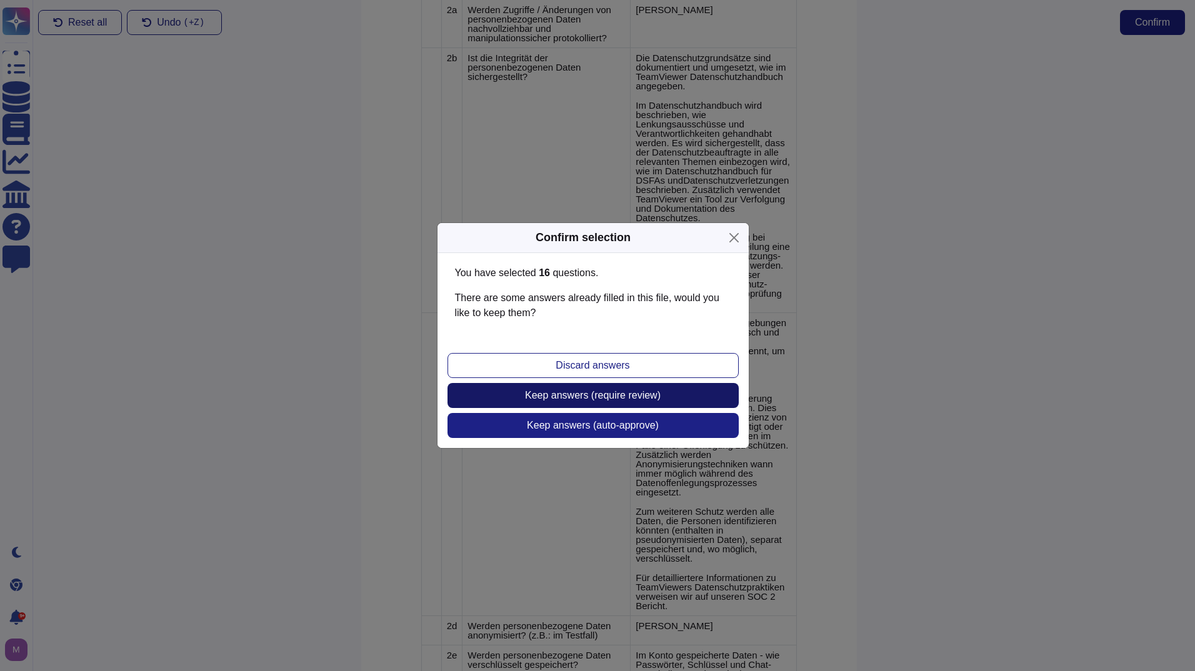
click at [631, 397] on span "Keep answers (require review)" at bounding box center [593, 396] width 136 height 10
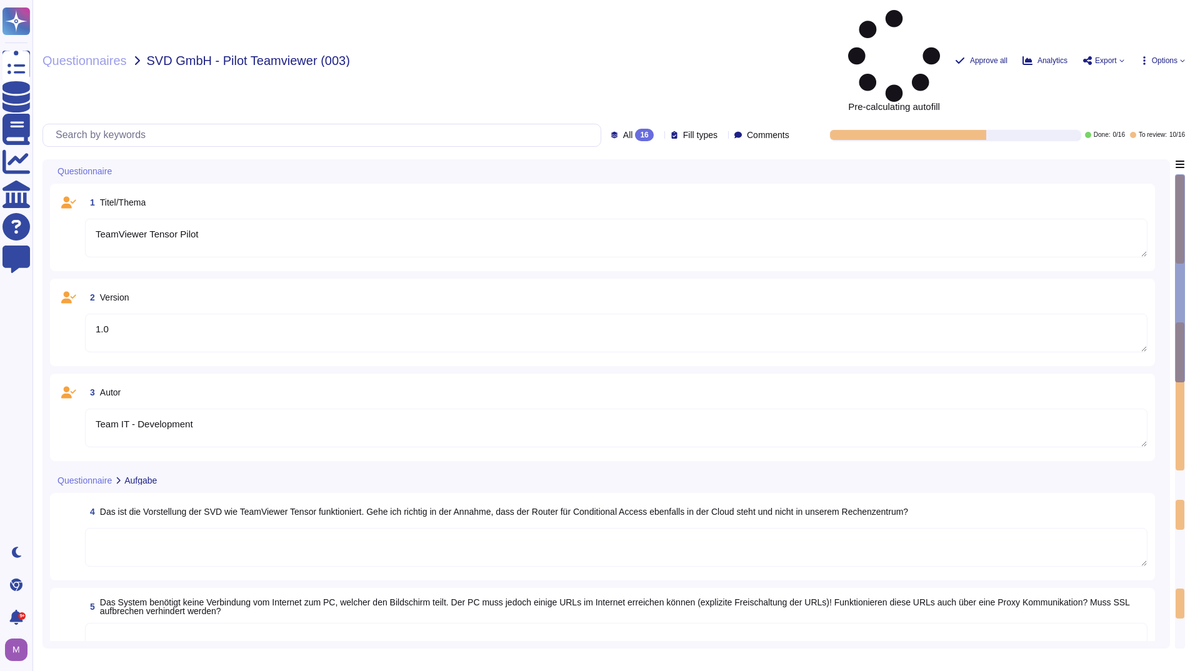
type textarea "TeamViewer Tensor Pilot"
type textarea "1.0"
type textarea "Team IT - Development"
type textarea "Ja, es gibt eine gemeinsame Baseline-Härtung und eine "System Hardening Policy"…"
type textarea "Was genau ist gemeint mit nicht gew\u00fcnschter Kommunikation? Können Sie das …"
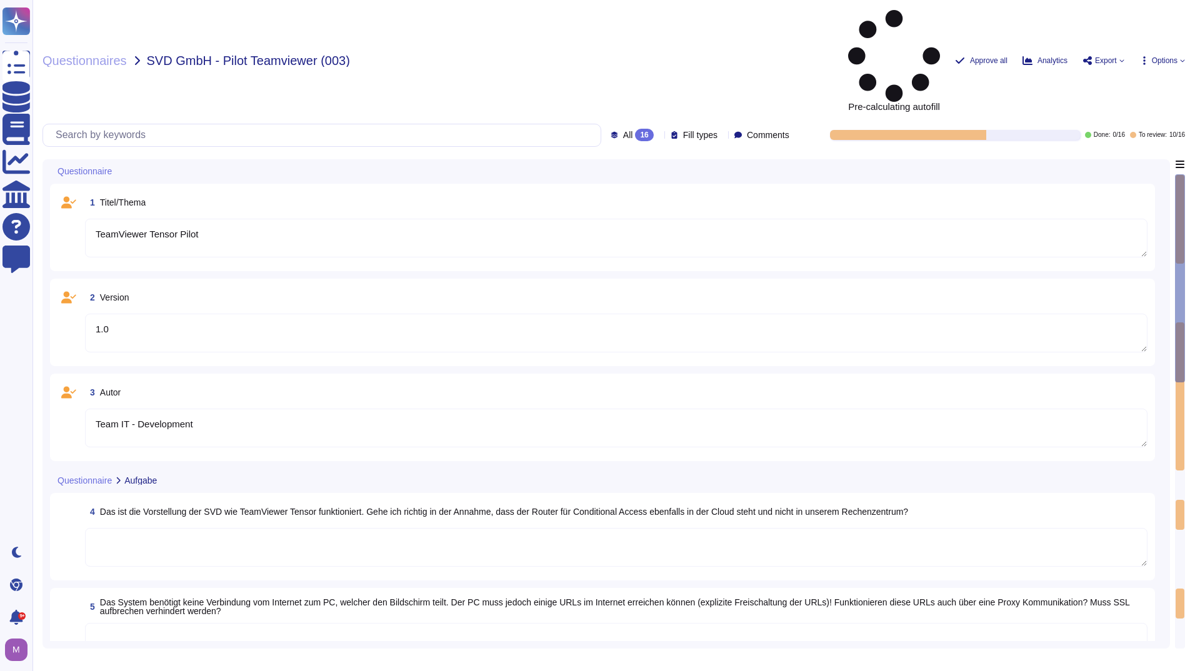
type textarea "Redundanz ist in die Systeminfrastruktur eingebaut, die die Rechenzentrumsdiens…"
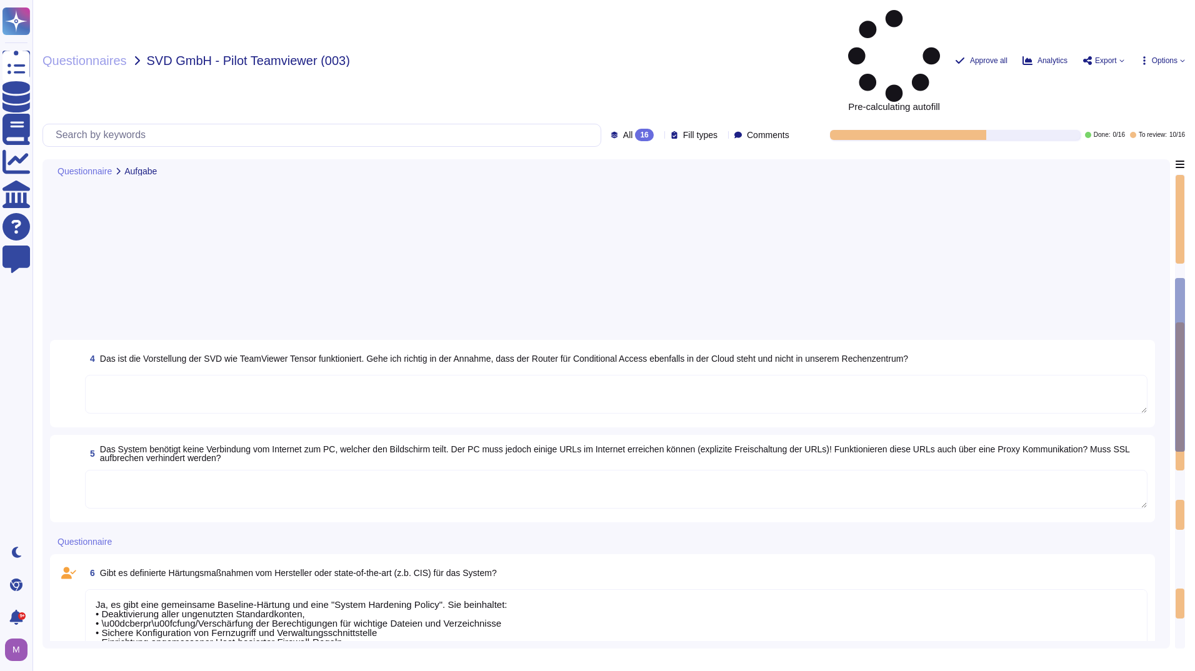
type textarea "Alle Kommunikationen zwischen Netzwerk und Schnittstelle sind verschl\u00fcssel…"
type textarea "Gemäß unseren Sicherheitsrichtlinien verwendet TeamViewer eine ähnliche Verschl…"
type textarea "TeamViewer erstellt Backups kritischer Daten gemäß gängiger Praxis und stellt s…"
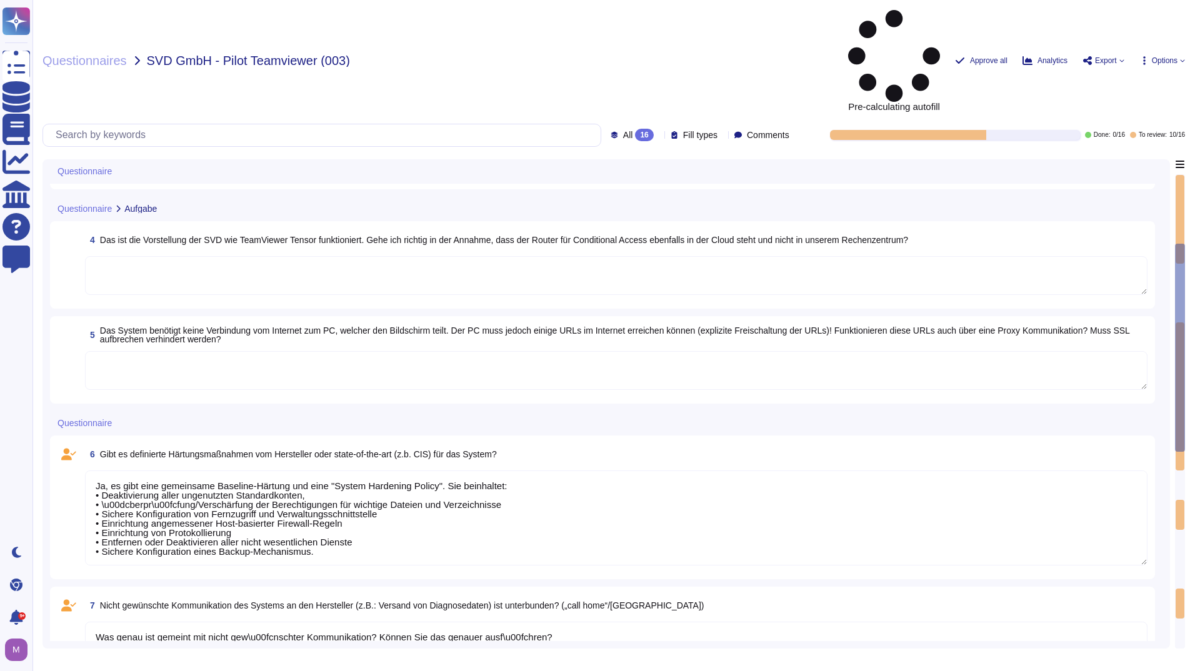
scroll to position [250, 0]
type textarea "TeamViewer Tensor Pilot"
type textarea "1.0"
type textarea "Team IT - Development"
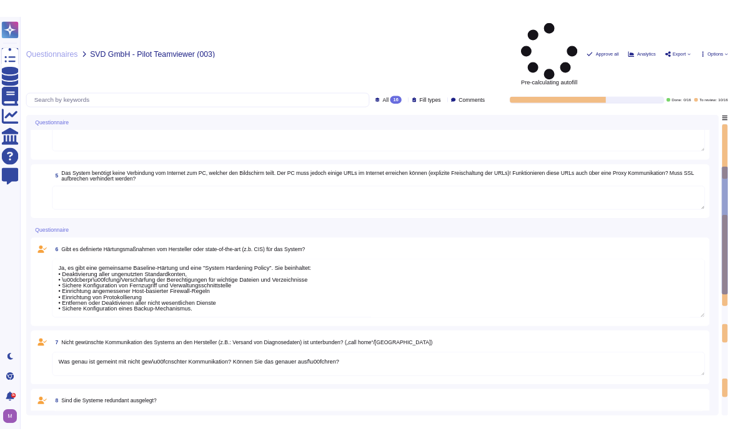
scroll to position [500, 0]
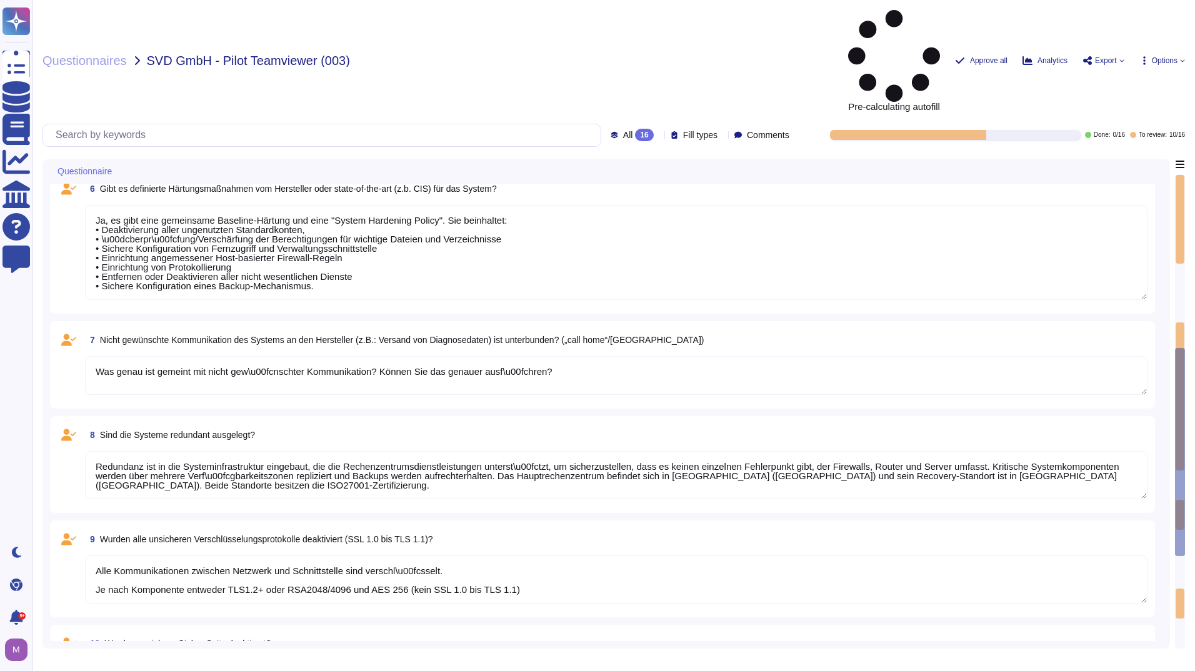
type textarea "TeamViewer erstellt Backups kritischer Daten gemäß gängiger Praxis und stellt s…"
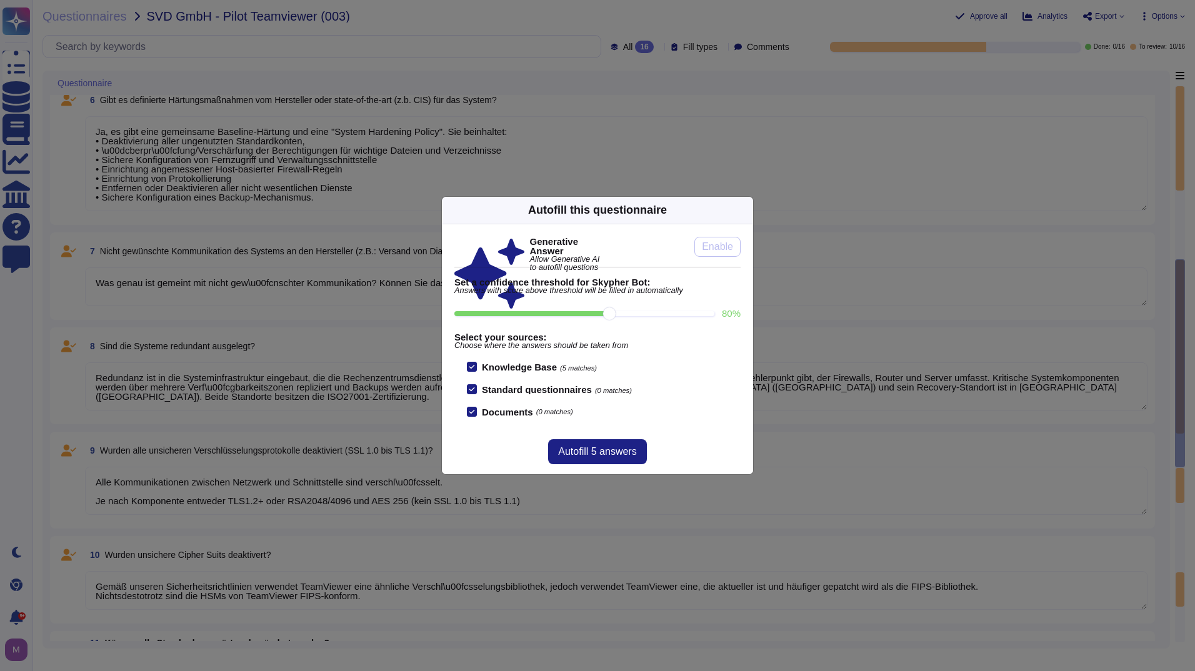
drag, startPoint x: 742, startPoint y: 210, endPoint x: 729, endPoint y: 230, distance: 23.9
click at [746, 210] on icon at bounding box center [746, 210] width 0 height 0
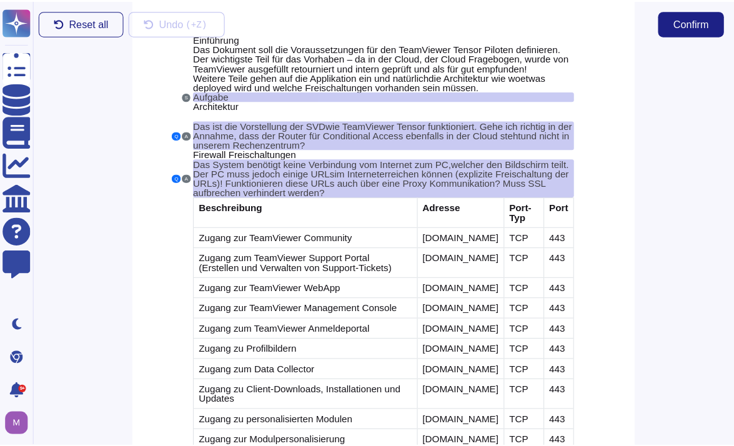
scroll to position [250, 0]
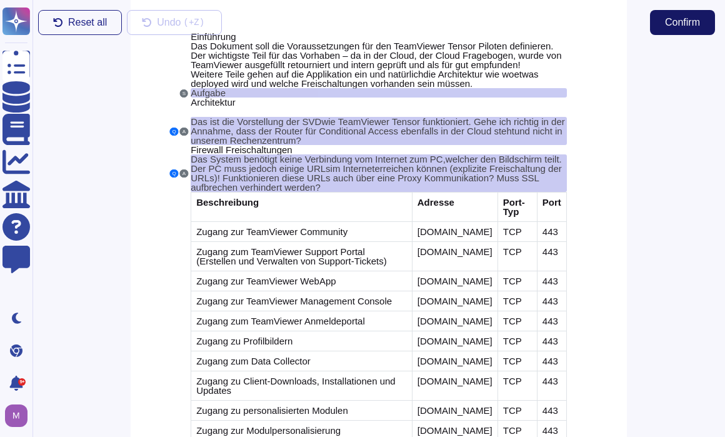
click at [685, 31] on button "Confirm" at bounding box center [682, 22] width 65 height 25
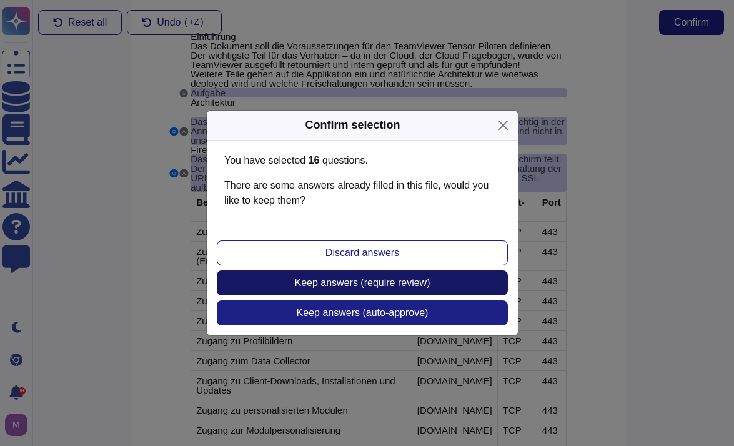
click at [397, 287] on span "Keep answers (require review)" at bounding box center [363, 283] width 136 height 10
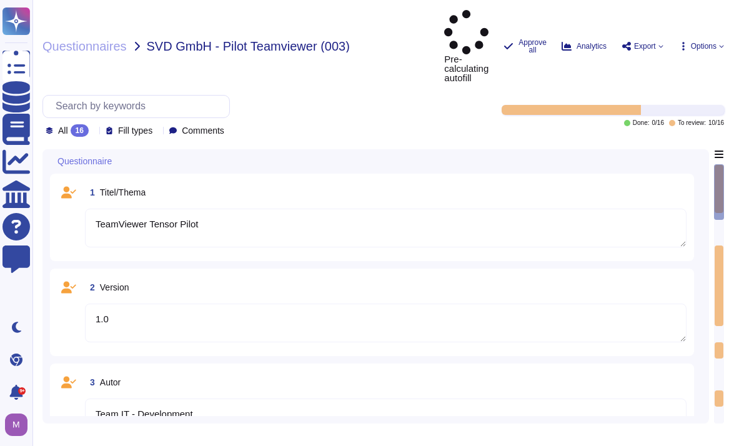
type textarea "TeamViewer Tensor Pilot"
type textarea "1.0"
type textarea "Team IT - Development"
type textarea "Ja, es gibt eine gemeinsame Baseline-Härtung und eine "System Hardening Policy"…"
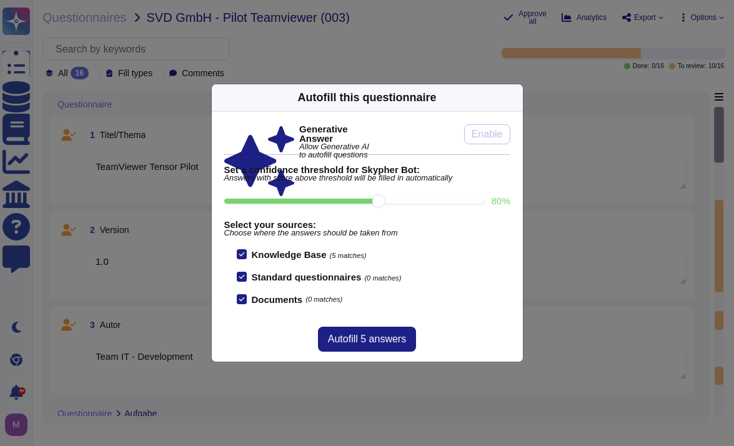
click at [508, 89] on div "Autofill this questionnaire" at bounding box center [367, 97] width 311 height 27
click at [516, 97] on icon at bounding box center [516, 97] width 0 height 0
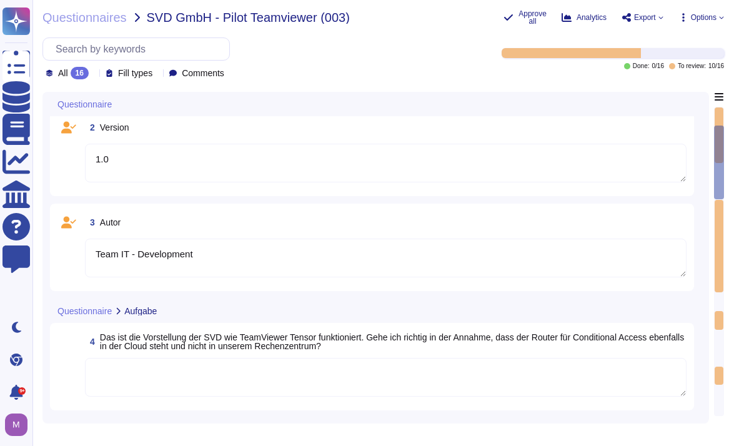
type textarea "Was genau ist gemeint mit nicht gew\u00fcnschter Kommunikation? Können Sie das …"
type textarea "Redundanz ist in die Systeminfrastruktur eingebaut, die die Rechenzentrumsdiens…"
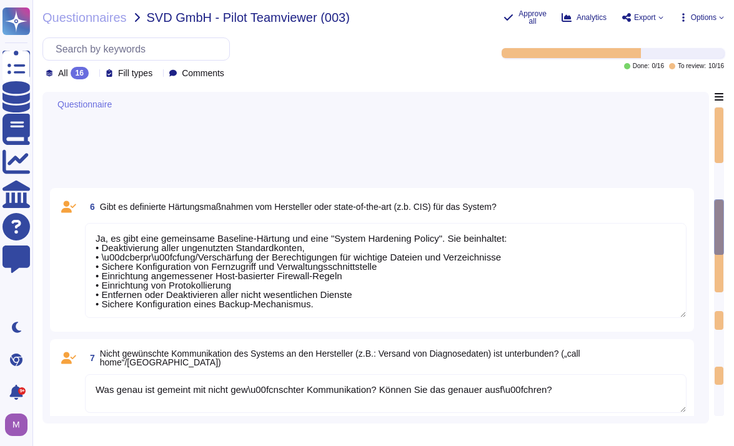
type textarea "Alle Kommunikationen zwischen Netzwerk und Schnittstelle sind verschl\u00fcssel…"
type textarea "Gemäß unseren Sicherheitsrichtlinien verwendet TeamViewer eine ähnliche Verschl…"
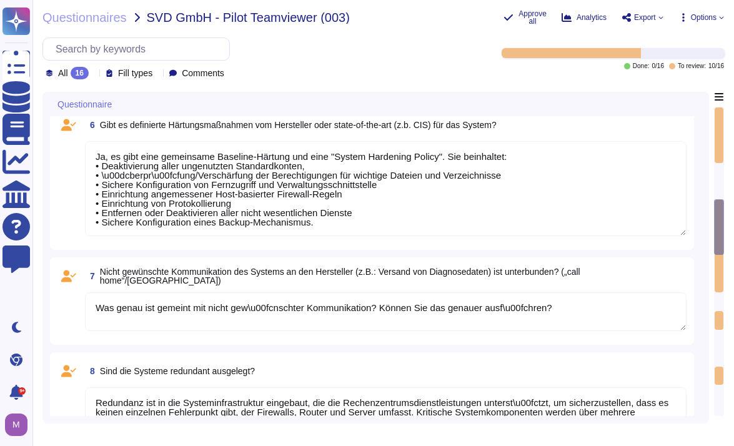
click at [724, 436] on div "Questionnaires SVD GmbH - Pilot Teamviewer (003) Approve all Analytics Export O…" at bounding box center [383, 223] width 702 height 446
